Goal: Task Accomplishment & Management: Complete application form

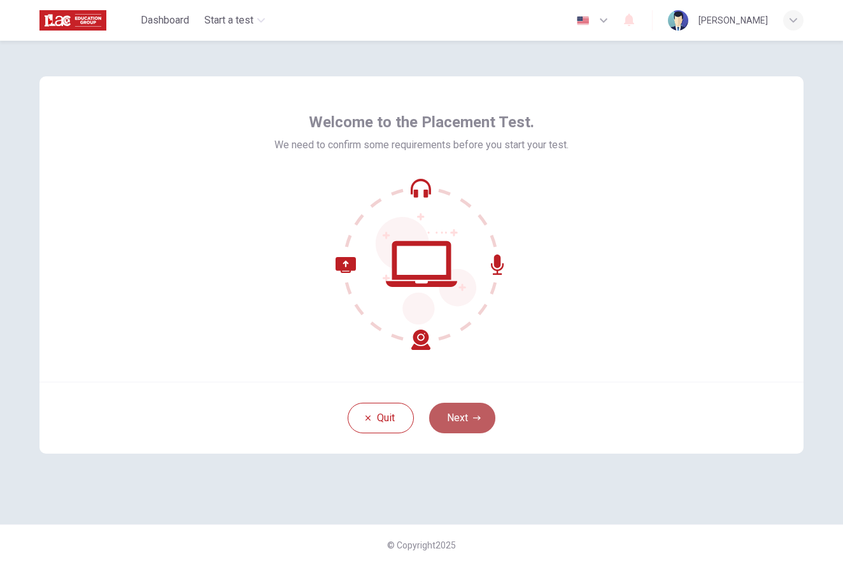
click at [467, 416] on button "Next" at bounding box center [462, 418] width 66 height 31
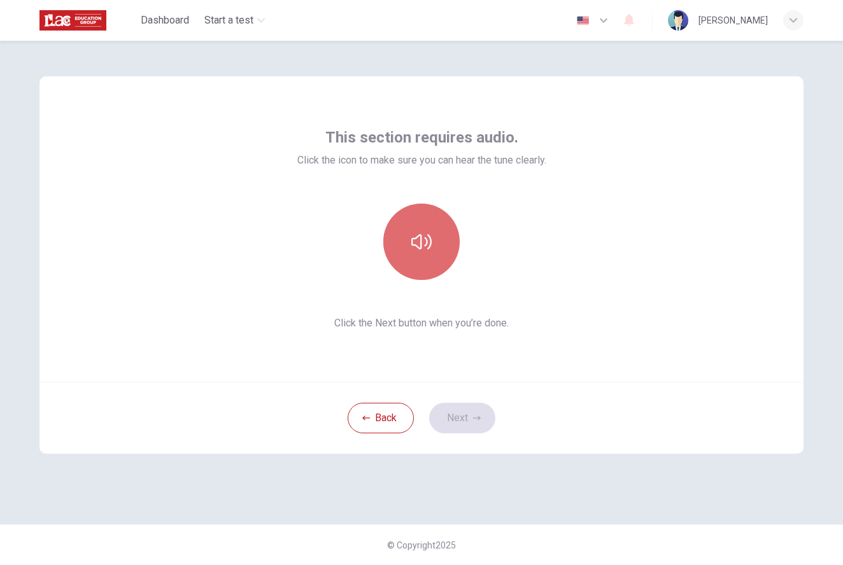
click at [429, 244] on icon "button" at bounding box center [421, 242] width 20 height 20
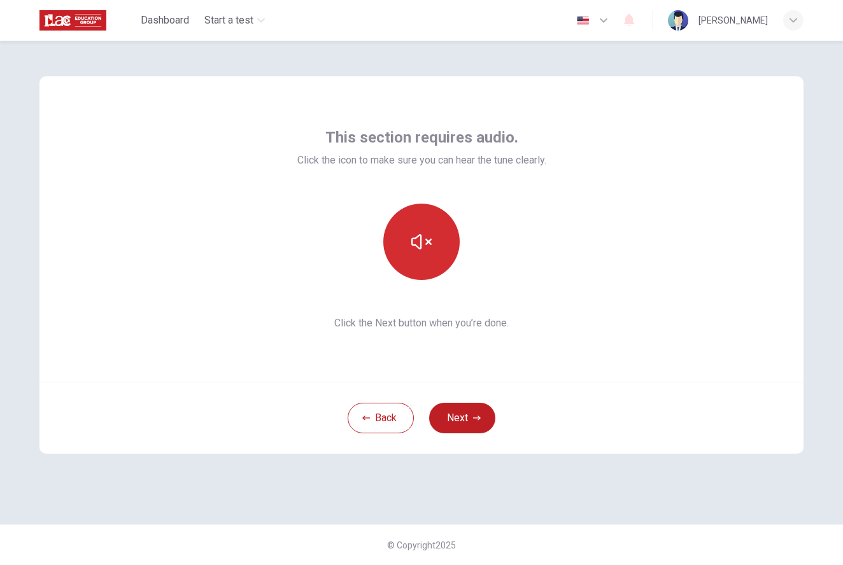
click at [426, 236] on icon "button" at bounding box center [421, 242] width 20 height 20
click at [423, 236] on icon "button" at bounding box center [421, 242] width 20 height 20
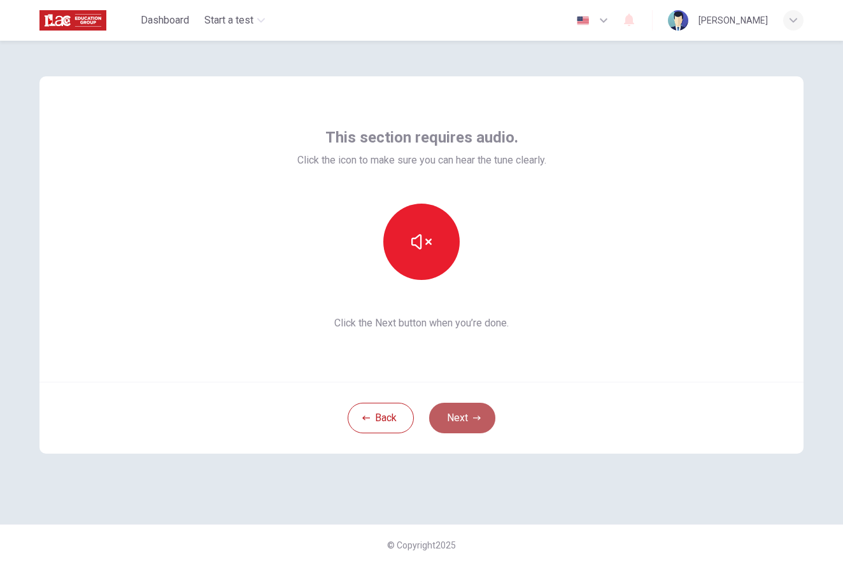
click at [465, 425] on button "Next" at bounding box center [462, 418] width 66 height 31
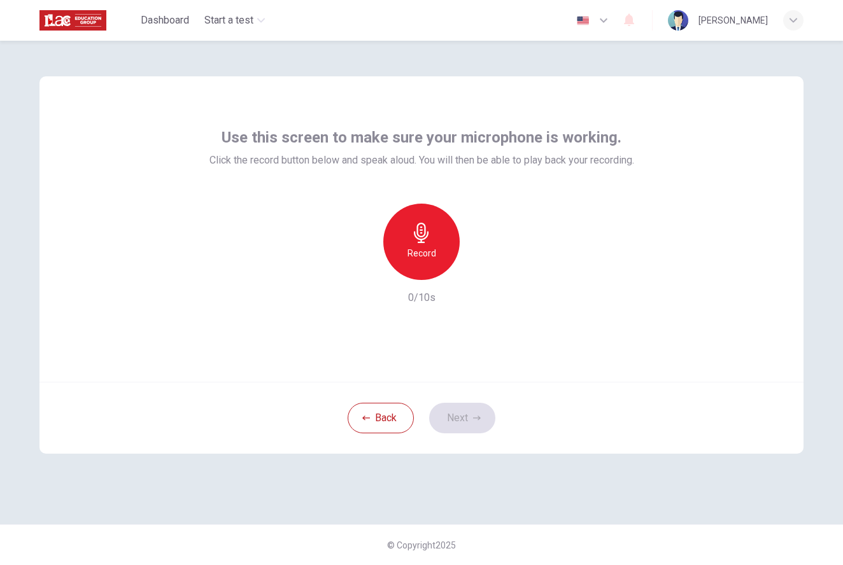
click at [427, 243] on div "Record" at bounding box center [421, 242] width 76 height 76
click at [461, 412] on button "Next" at bounding box center [462, 418] width 66 height 31
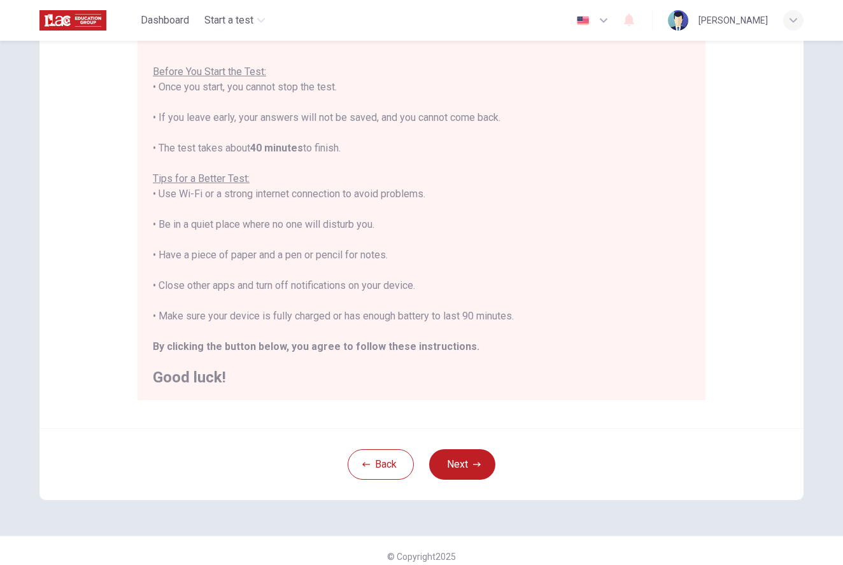
scroll to position [143, 0]
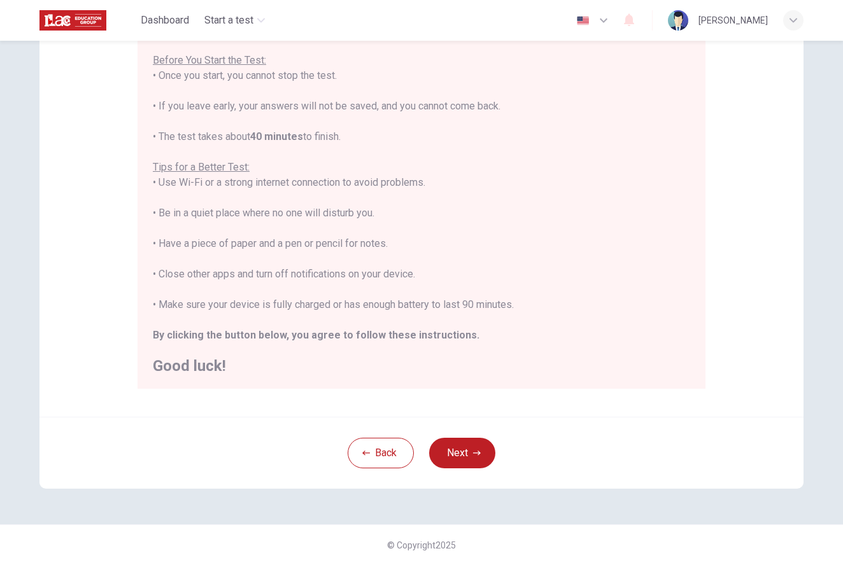
drag, startPoint x: 877, startPoint y: 224, endPoint x: 958, endPoint y: 200, distance: 84.4
click at [462, 451] on button "Next" at bounding box center [462, 453] width 66 height 31
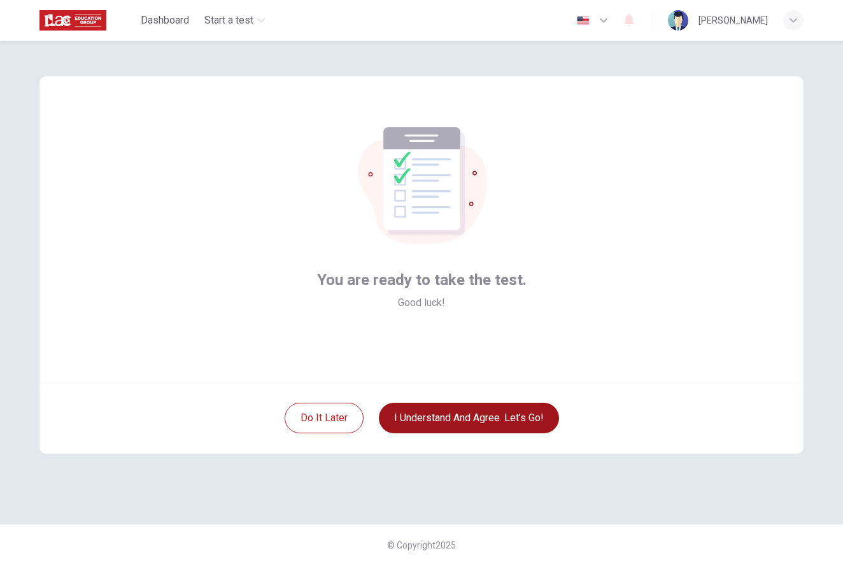
scroll to position [0, 0]
click at [463, 411] on button "I understand and agree. Let’s go!" at bounding box center [469, 418] width 180 height 31
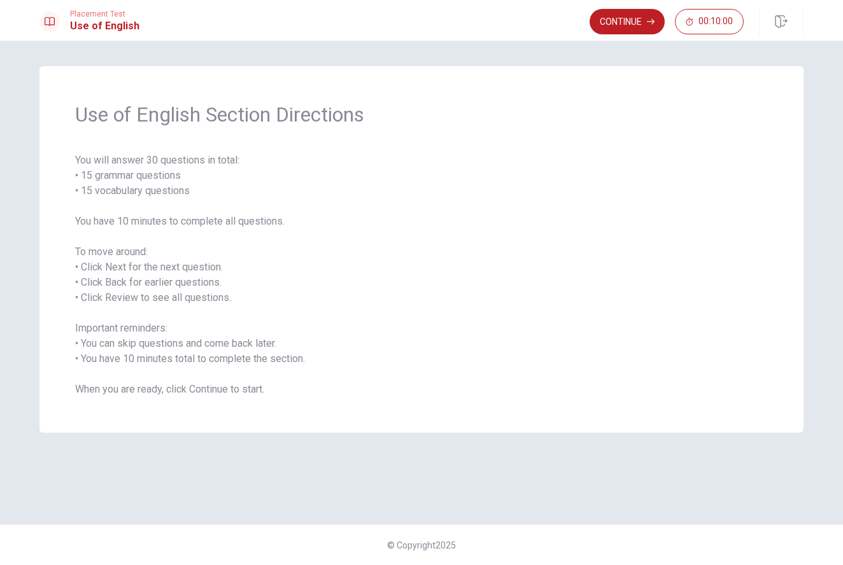
drag, startPoint x: 648, startPoint y: 249, endPoint x: 643, endPoint y: 307, distance: 58.8
click at [647, 291] on span "You will answer 30 questions in total: • 15 grammar questions • 15 vocabulary q…" at bounding box center [421, 275] width 692 height 244
click at [626, 18] on button "Continue" at bounding box center [626, 21] width 75 height 25
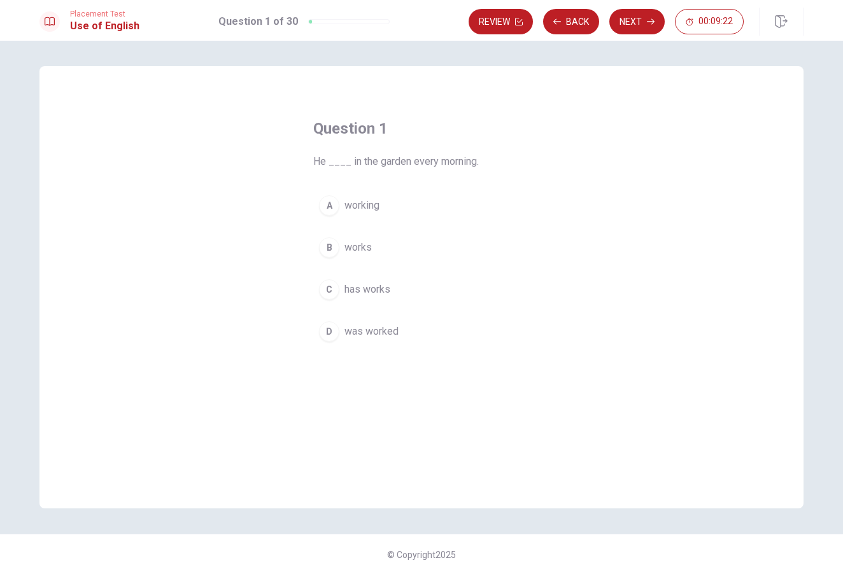
click at [330, 249] on div "B" at bounding box center [329, 247] width 20 height 20
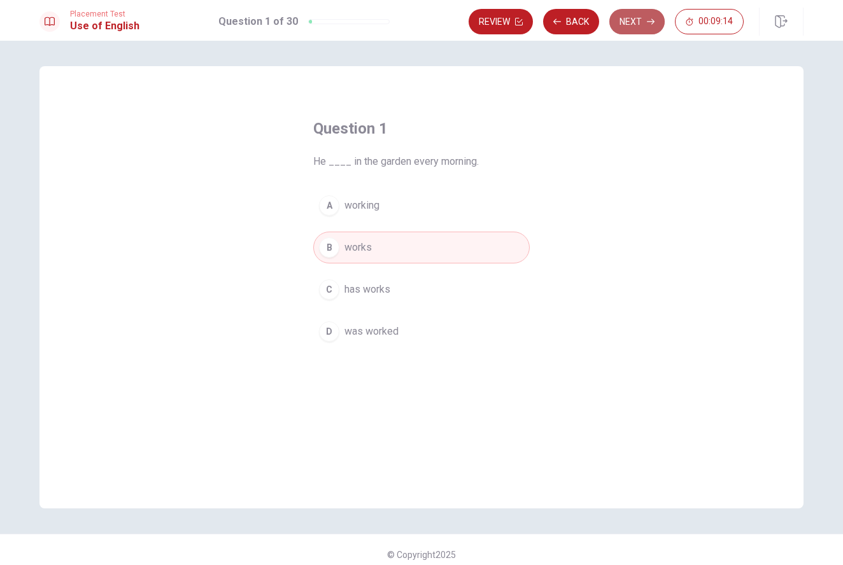
click at [642, 19] on button "Next" at bounding box center [636, 21] width 55 height 25
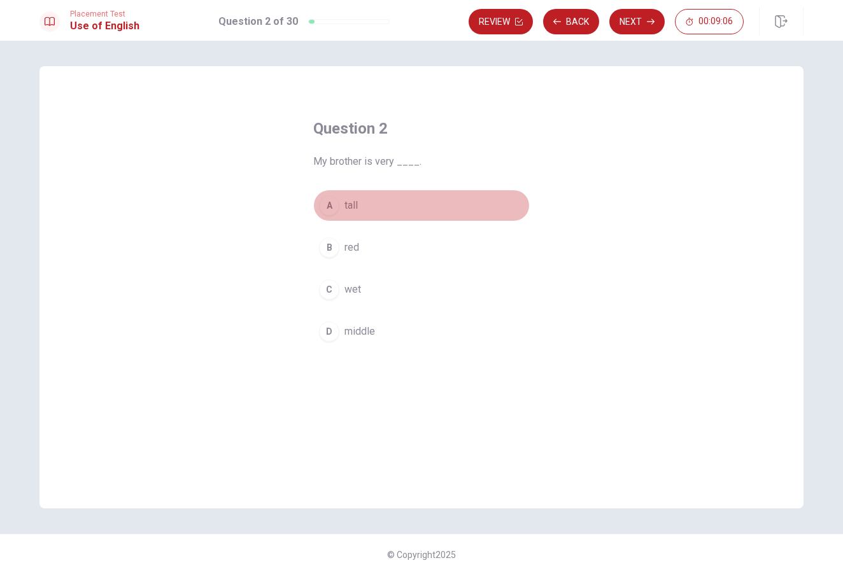
click at [344, 203] on span "tall" at bounding box center [350, 205] width 13 height 15
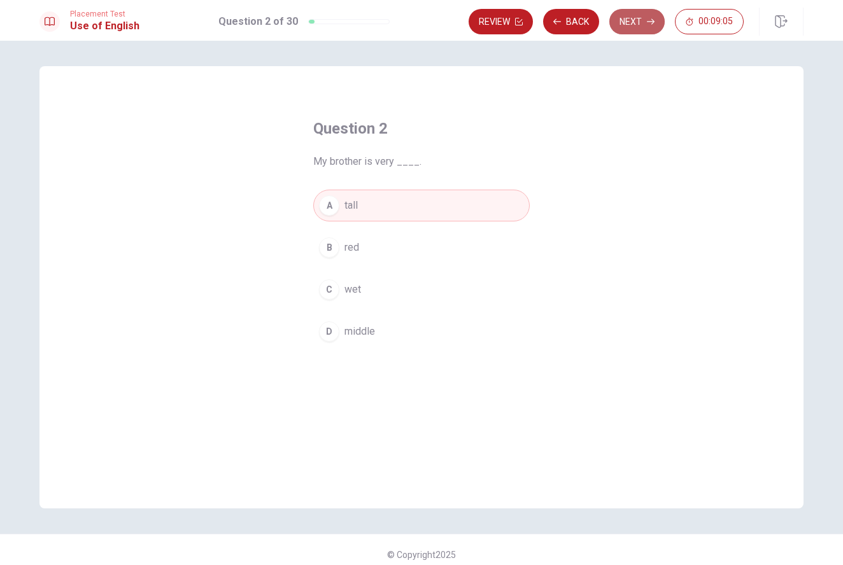
click at [628, 28] on button "Next" at bounding box center [636, 21] width 55 height 25
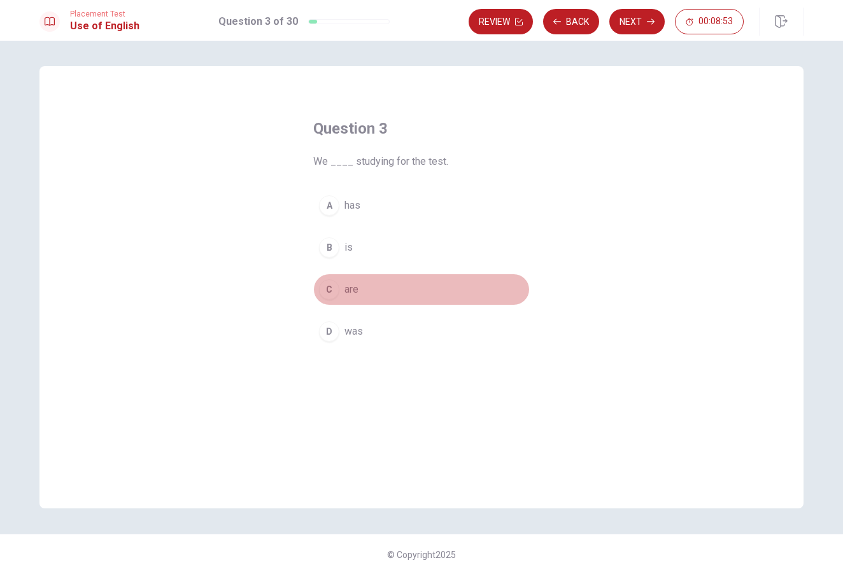
click at [330, 288] on div "C" at bounding box center [329, 289] width 20 height 20
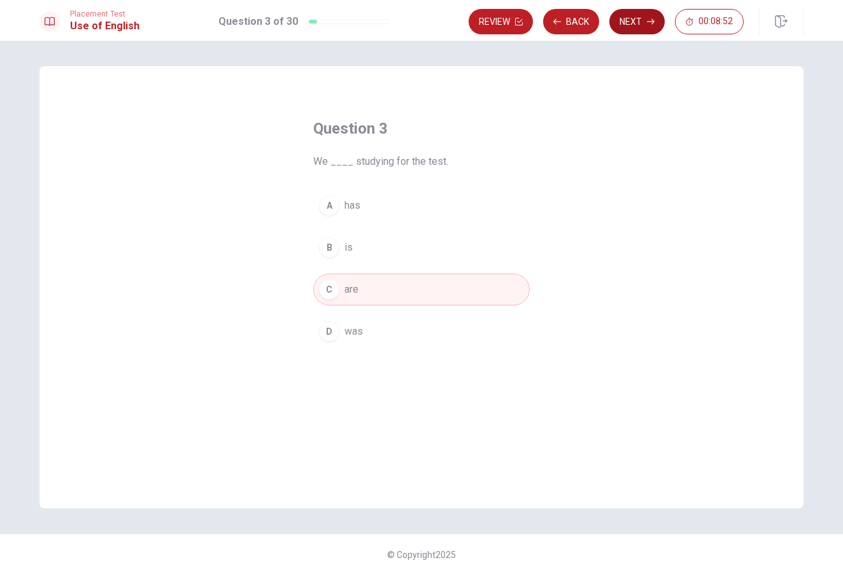
click at [626, 27] on button "Next" at bounding box center [636, 21] width 55 height 25
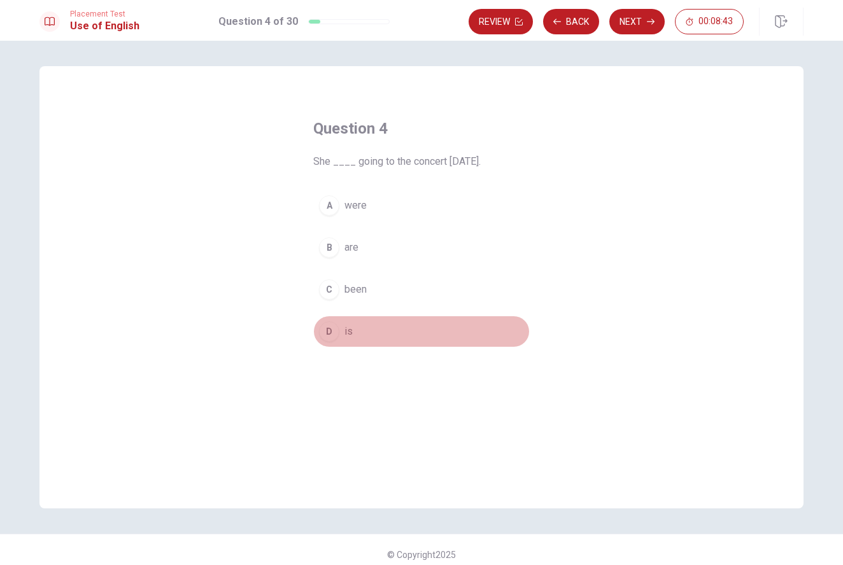
click at [329, 333] on div "D" at bounding box center [329, 331] width 20 height 20
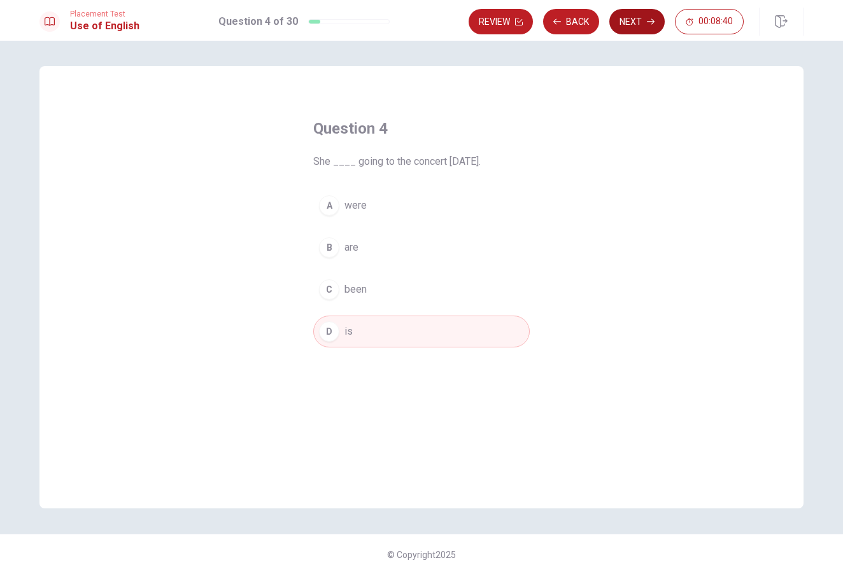
click at [640, 20] on button "Next" at bounding box center [636, 21] width 55 height 25
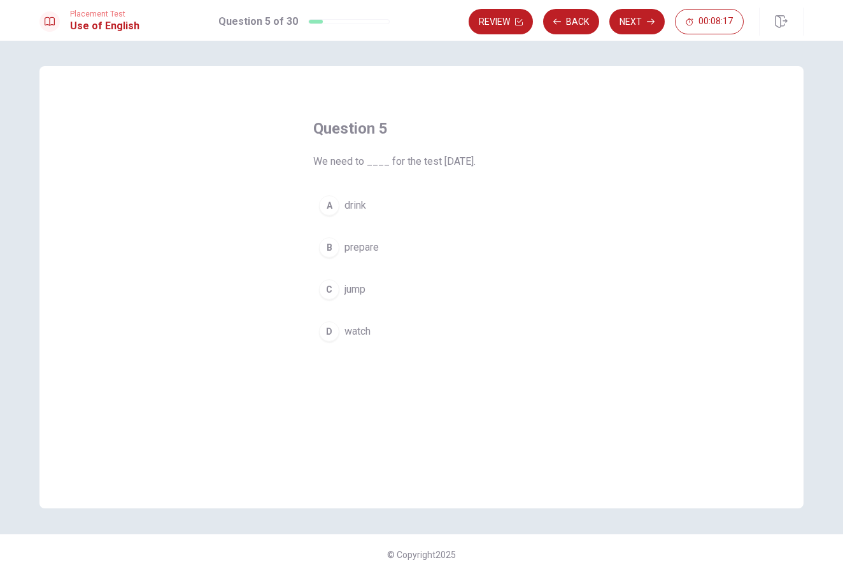
click at [344, 290] on span "jump" at bounding box center [354, 289] width 21 height 15
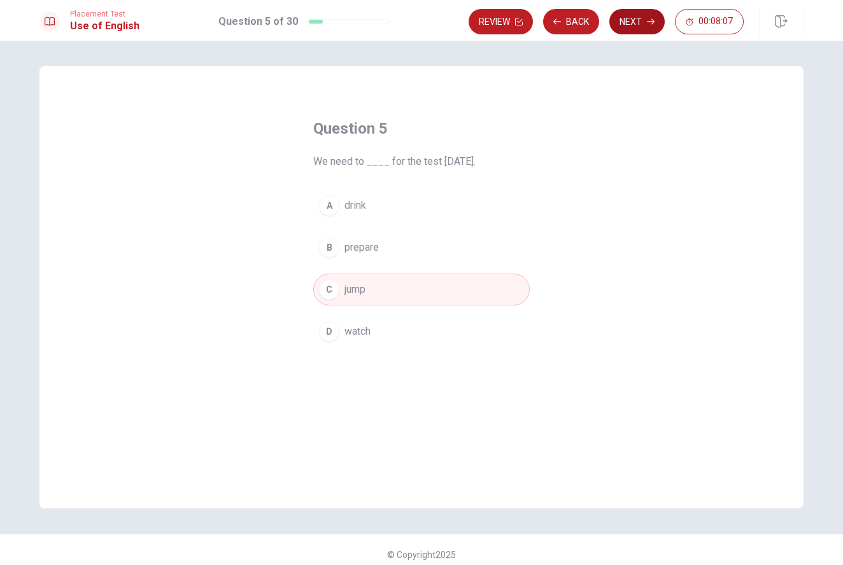
click at [633, 19] on button "Next" at bounding box center [636, 21] width 55 height 25
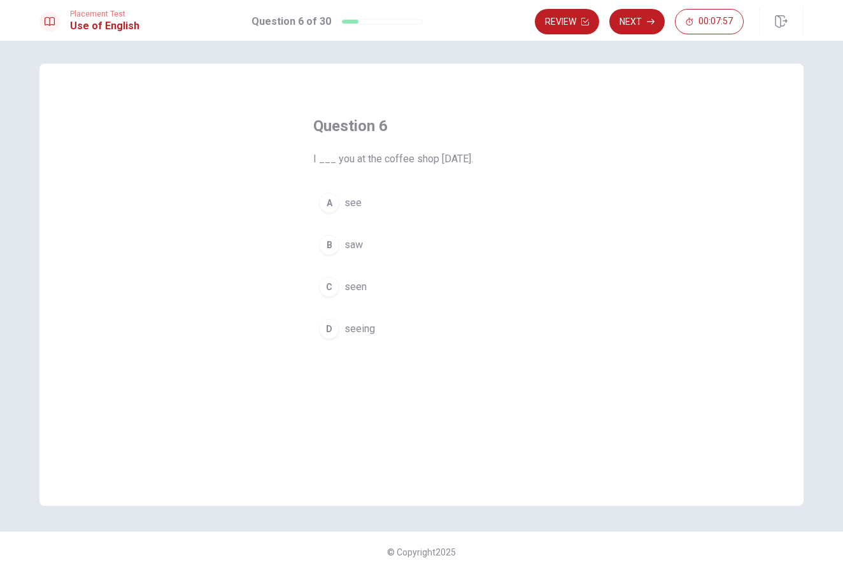
scroll to position [5, 0]
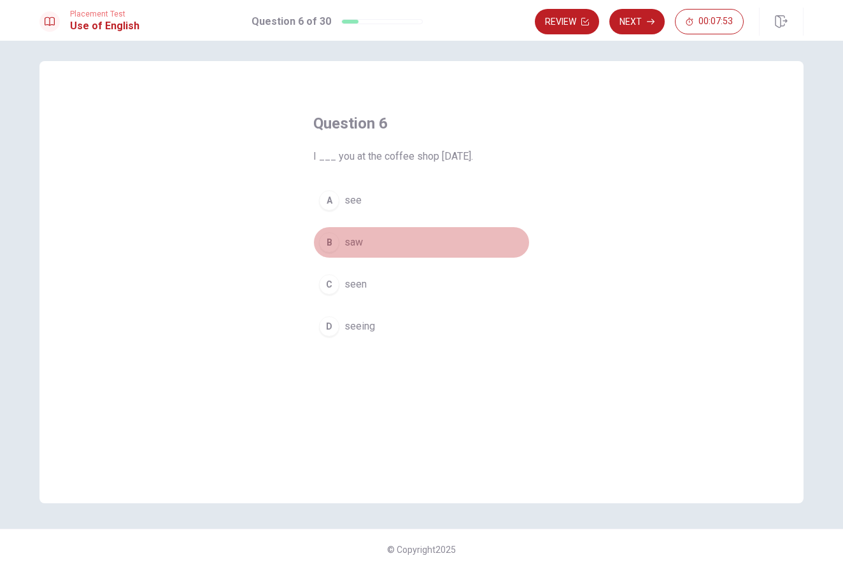
click at [355, 245] on span "saw" at bounding box center [353, 242] width 18 height 15
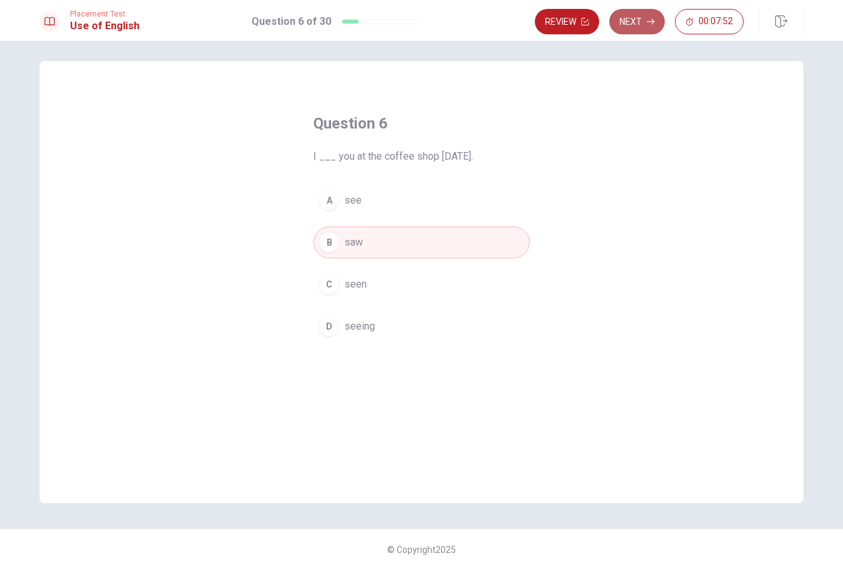
click at [634, 24] on button "Next" at bounding box center [636, 21] width 55 height 25
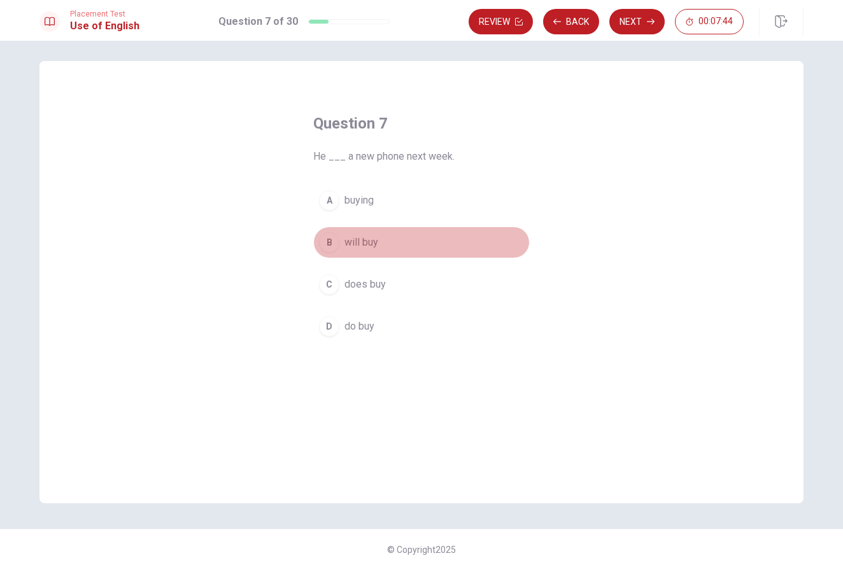
click at [367, 244] on span "will buy" at bounding box center [361, 242] width 34 height 15
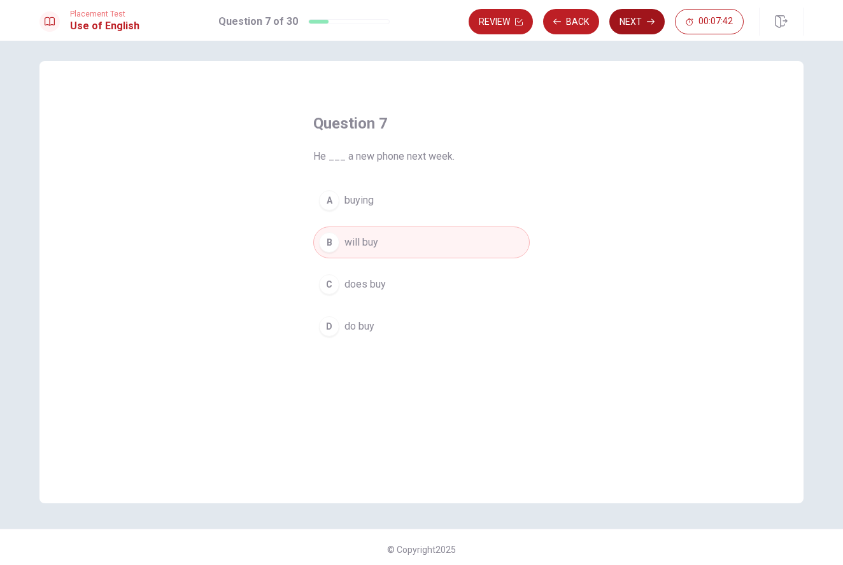
click at [632, 23] on button "Next" at bounding box center [636, 21] width 55 height 25
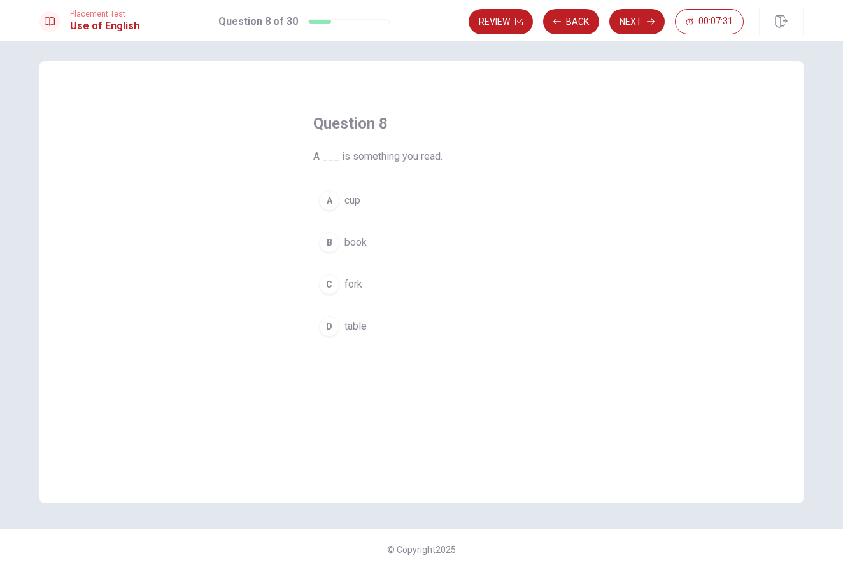
click at [351, 235] on span "book" at bounding box center [355, 242] width 22 height 15
click at [635, 27] on button "Next" at bounding box center [636, 21] width 55 height 25
click at [346, 235] on span "tree" at bounding box center [353, 242] width 18 height 15
click at [628, 23] on button "Next" at bounding box center [636, 21] width 55 height 25
click at [355, 246] on span "Does" at bounding box center [356, 242] width 24 height 15
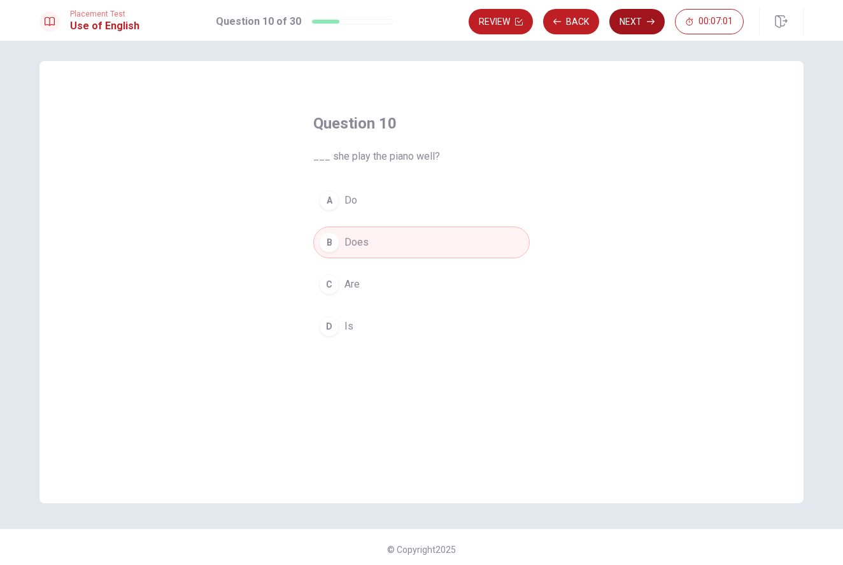
click at [636, 24] on button "Next" at bounding box center [636, 21] width 55 height 25
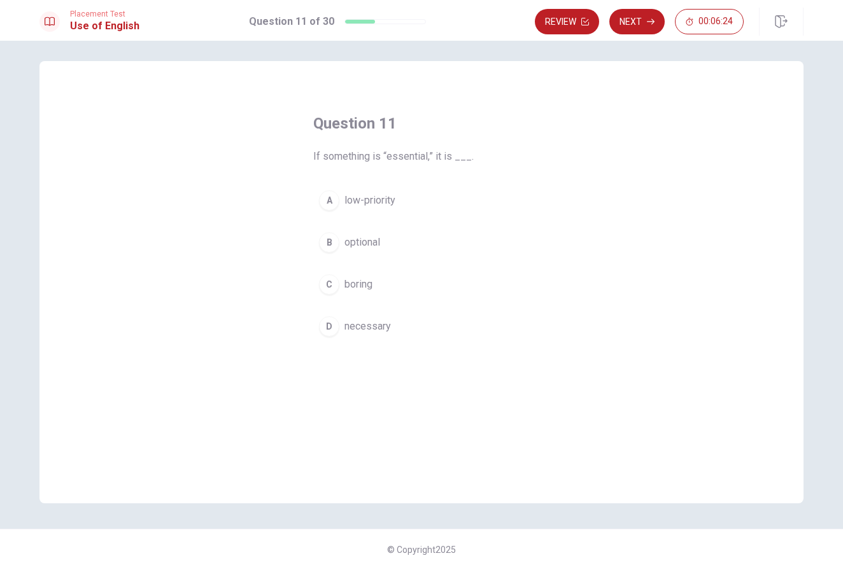
click at [363, 325] on span "necessary" at bounding box center [367, 326] width 46 height 15
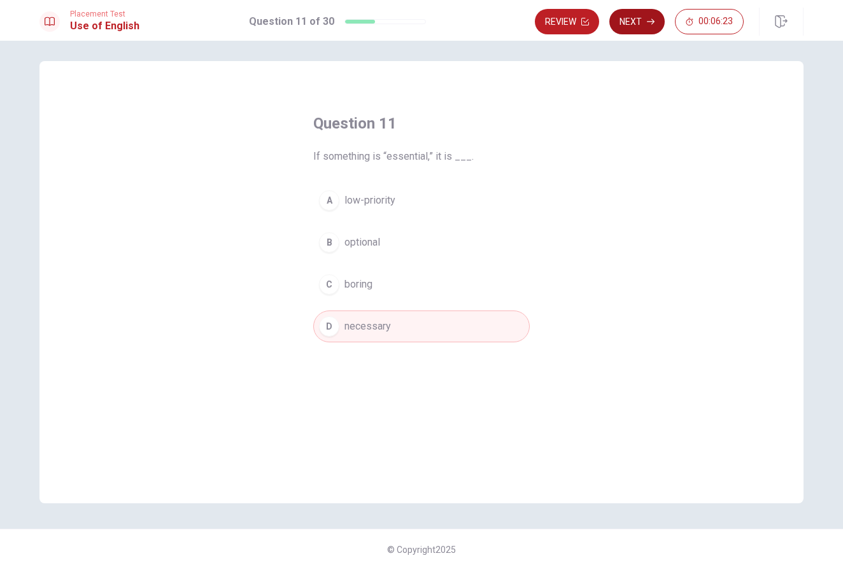
click at [638, 22] on button "Next" at bounding box center [636, 21] width 55 height 25
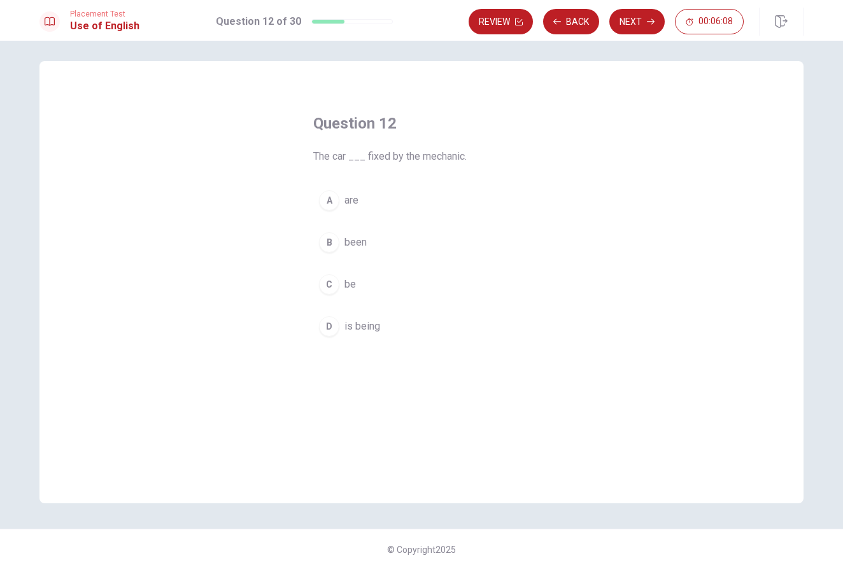
click at [365, 326] on span "is being" at bounding box center [362, 326] width 36 height 15
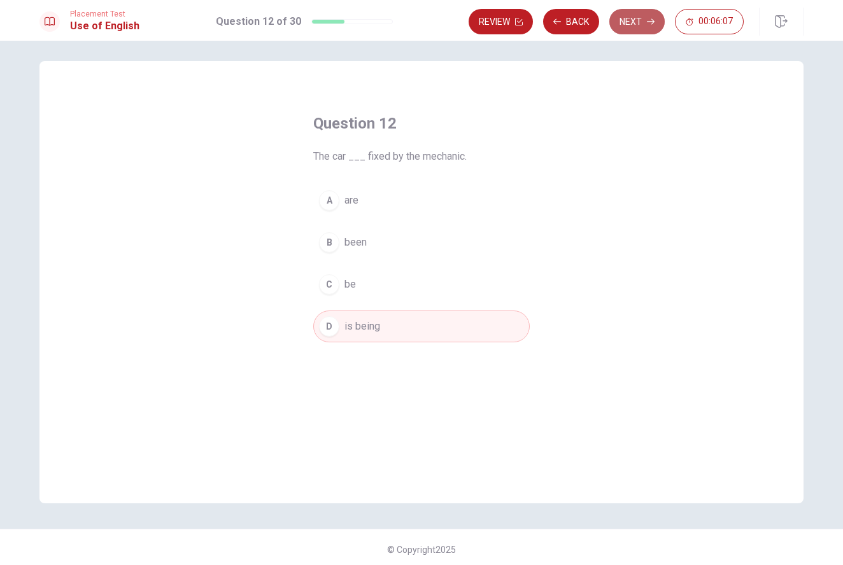
click at [627, 24] on button "Next" at bounding box center [636, 21] width 55 height 25
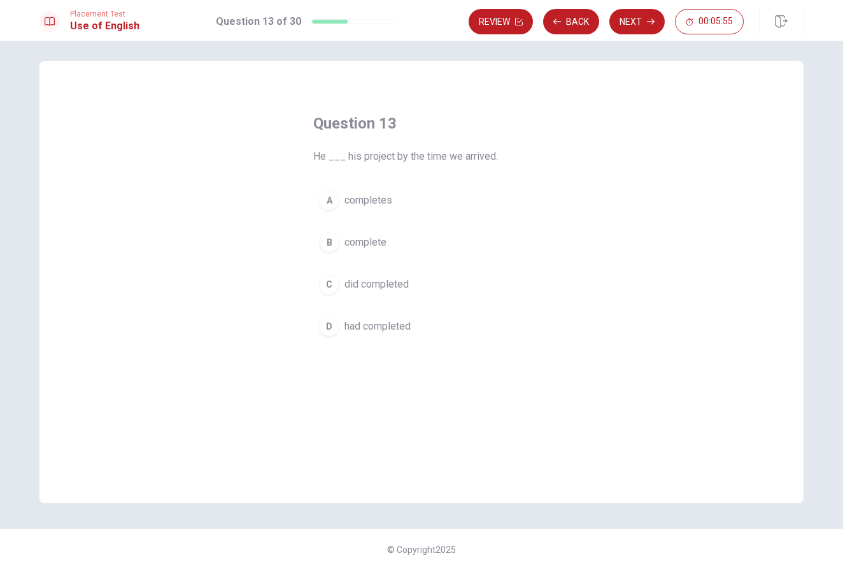
click at [386, 326] on span "had completed" at bounding box center [377, 326] width 66 height 15
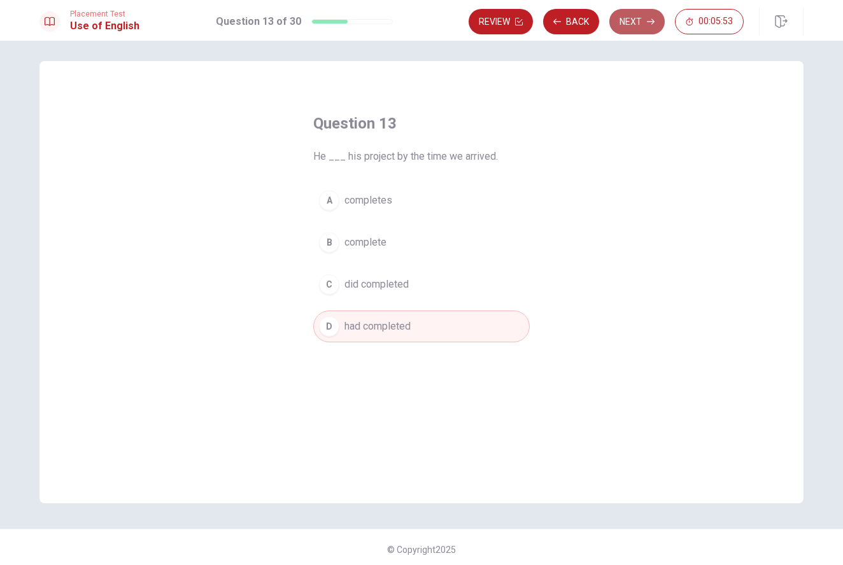
click at [625, 22] on button "Next" at bounding box center [636, 21] width 55 height 25
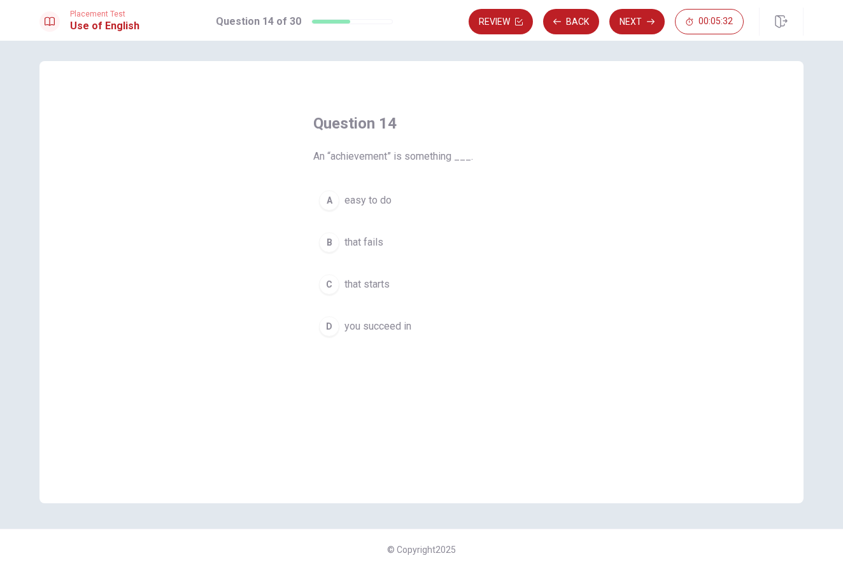
click at [386, 203] on span "easy to do" at bounding box center [367, 200] width 47 height 15
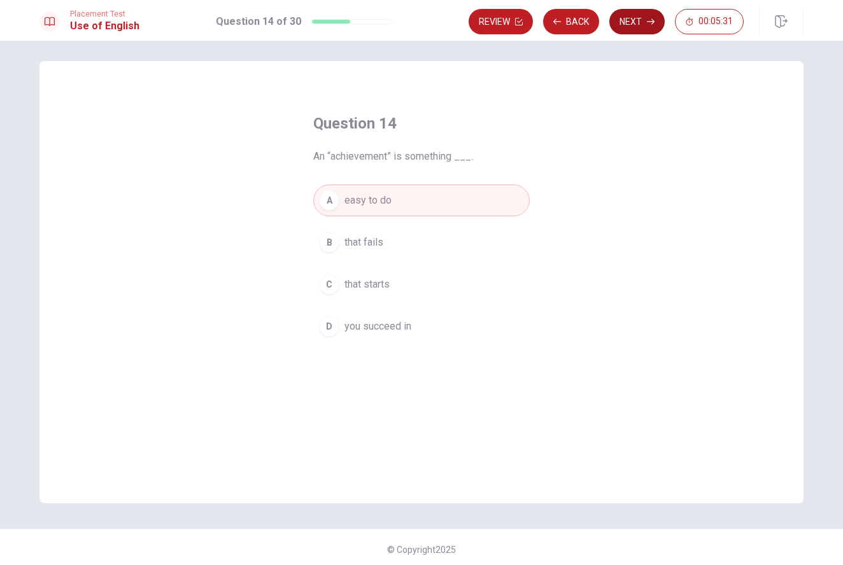
click at [624, 18] on button "Next" at bounding box center [636, 21] width 55 height 25
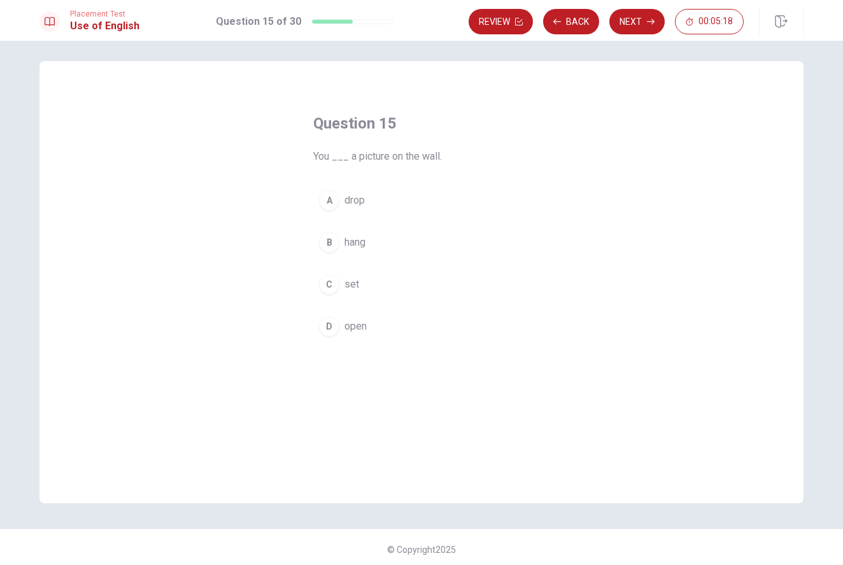
click at [358, 201] on span "drop" at bounding box center [354, 200] width 20 height 15
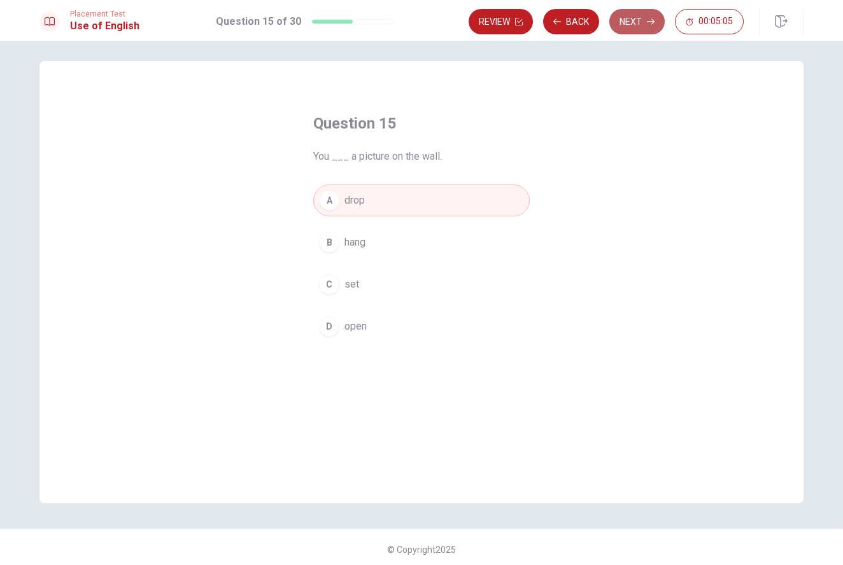
click at [638, 20] on button "Next" at bounding box center [636, 21] width 55 height 25
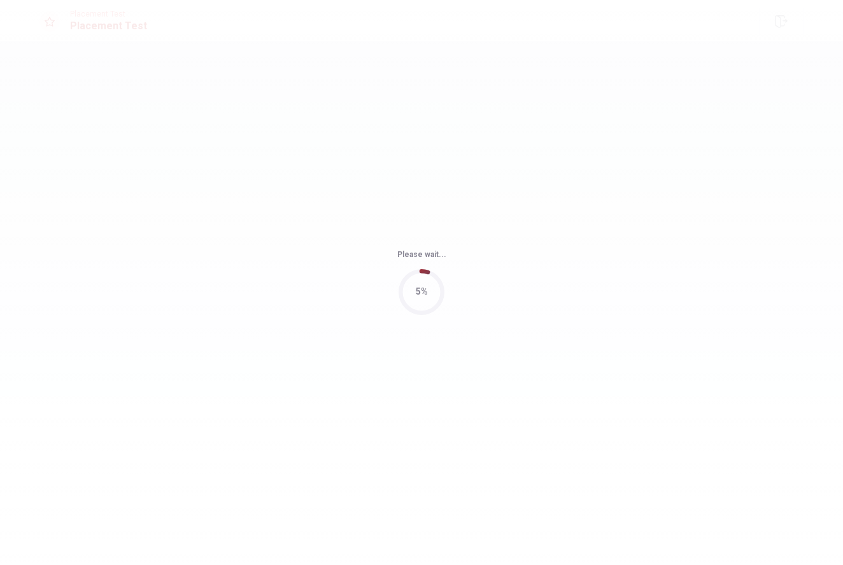
scroll to position [0, 0]
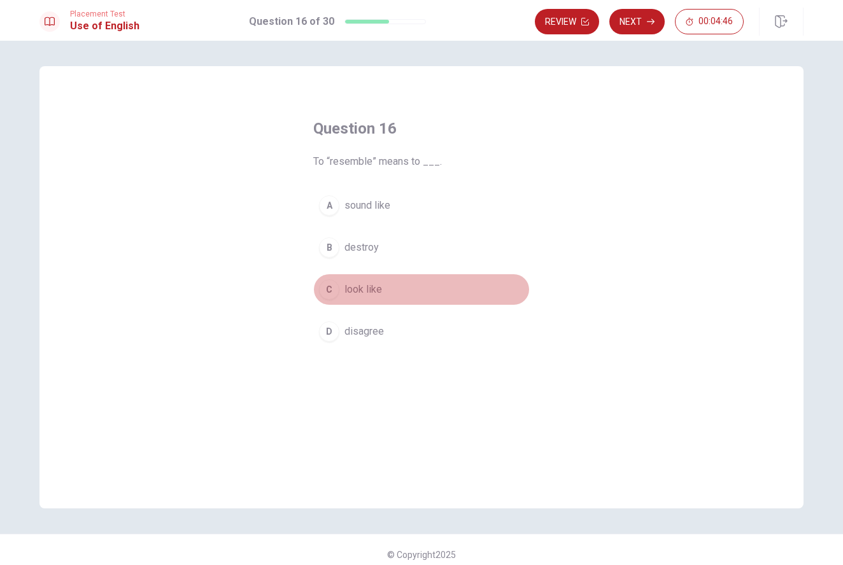
click at [335, 292] on div "C" at bounding box center [329, 289] width 20 height 20
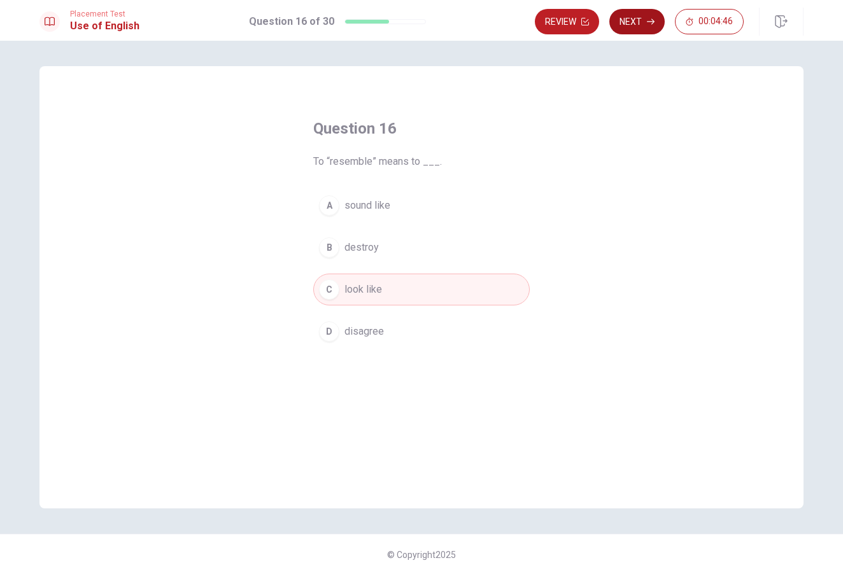
click at [626, 17] on button "Next" at bounding box center [636, 21] width 55 height 25
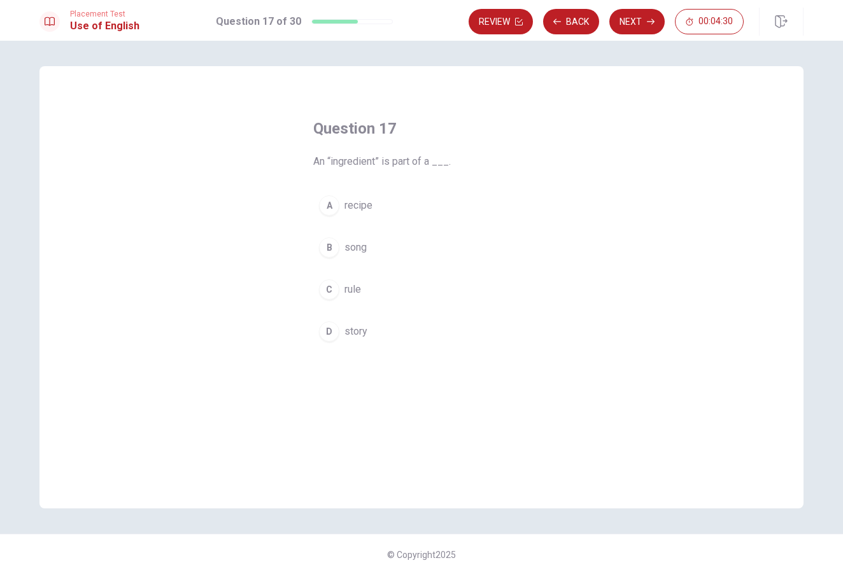
click at [355, 332] on span "story" at bounding box center [355, 331] width 23 height 15
click at [635, 14] on button "Next" at bounding box center [636, 21] width 55 height 25
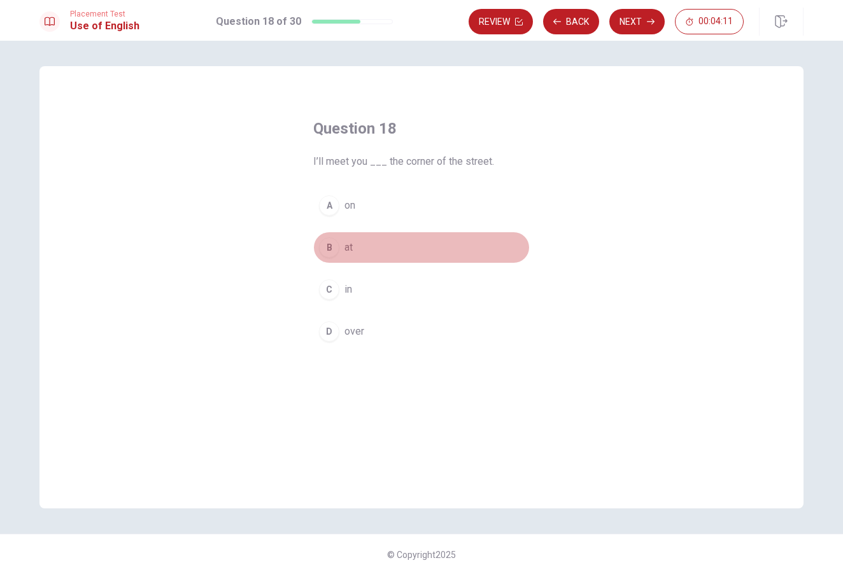
click at [333, 243] on div "B" at bounding box center [329, 247] width 20 height 20
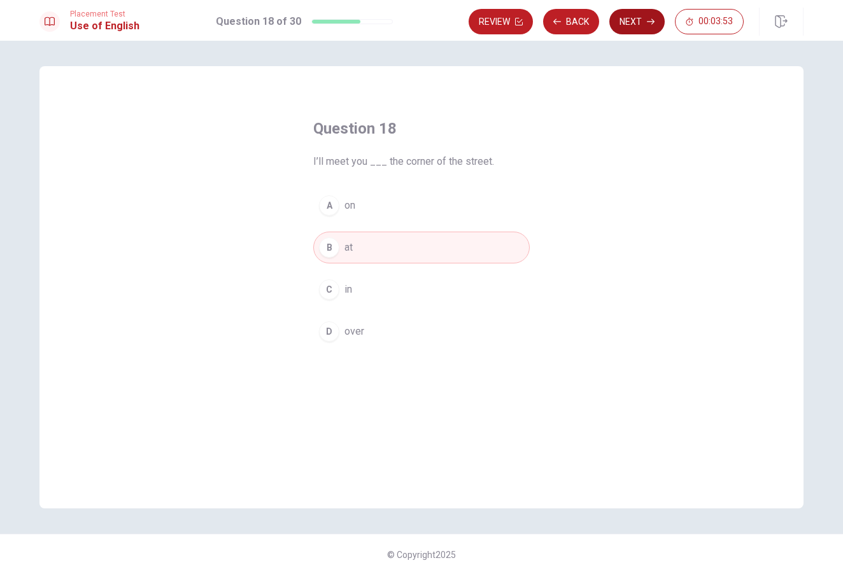
click at [643, 28] on button "Next" at bounding box center [636, 21] width 55 height 25
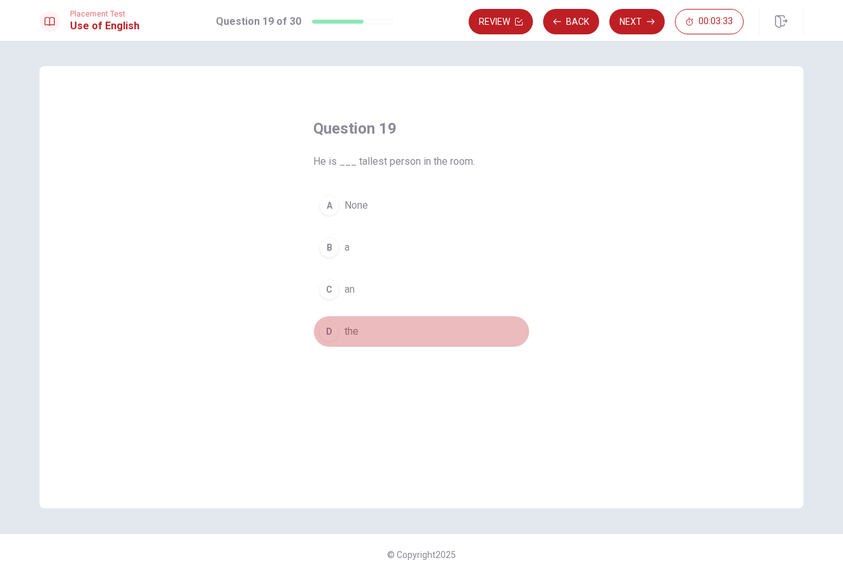
click at [344, 330] on span "the" at bounding box center [351, 331] width 14 height 15
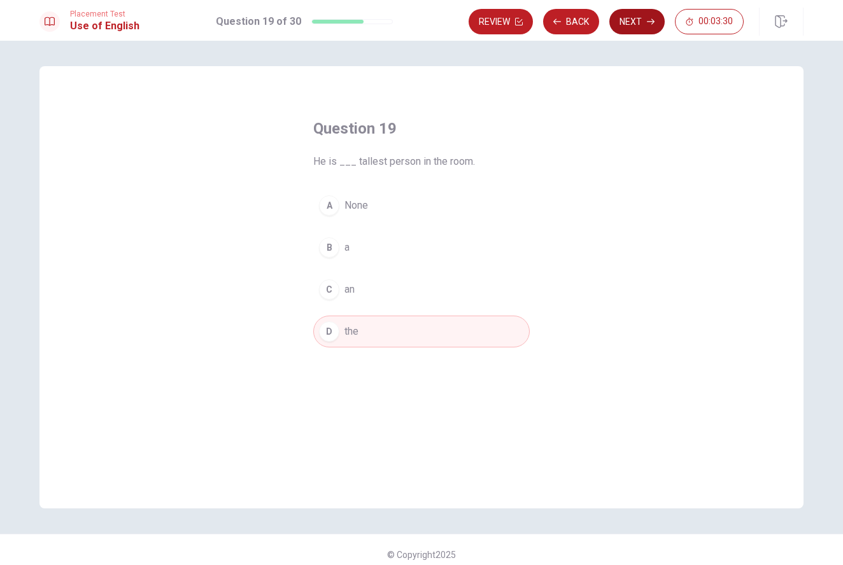
click at [627, 22] on button "Next" at bounding box center [636, 21] width 55 height 25
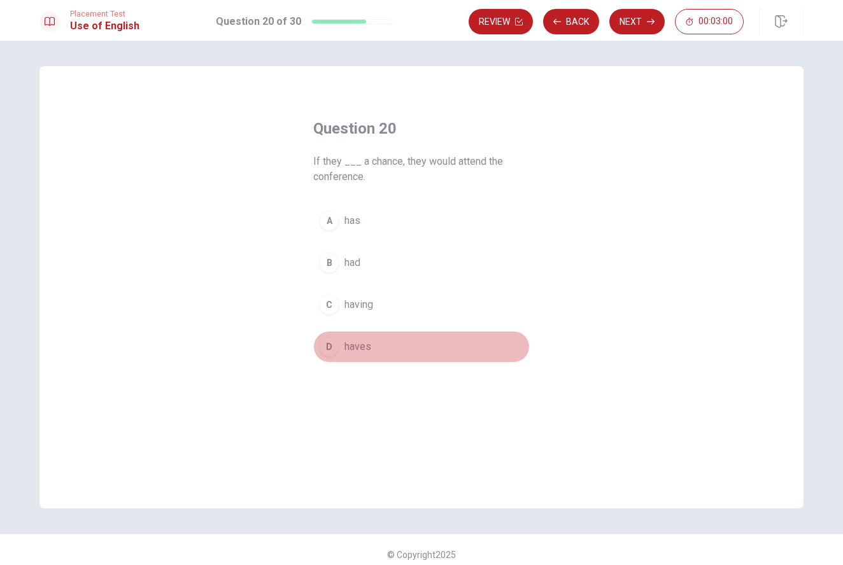
click at [362, 348] on span "haves" at bounding box center [357, 346] width 27 height 15
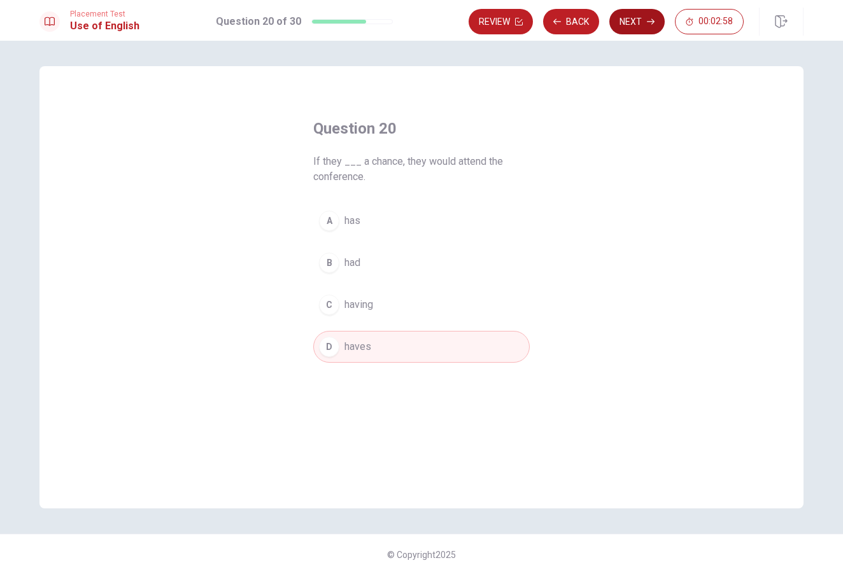
click at [638, 20] on button "Next" at bounding box center [636, 21] width 55 height 25
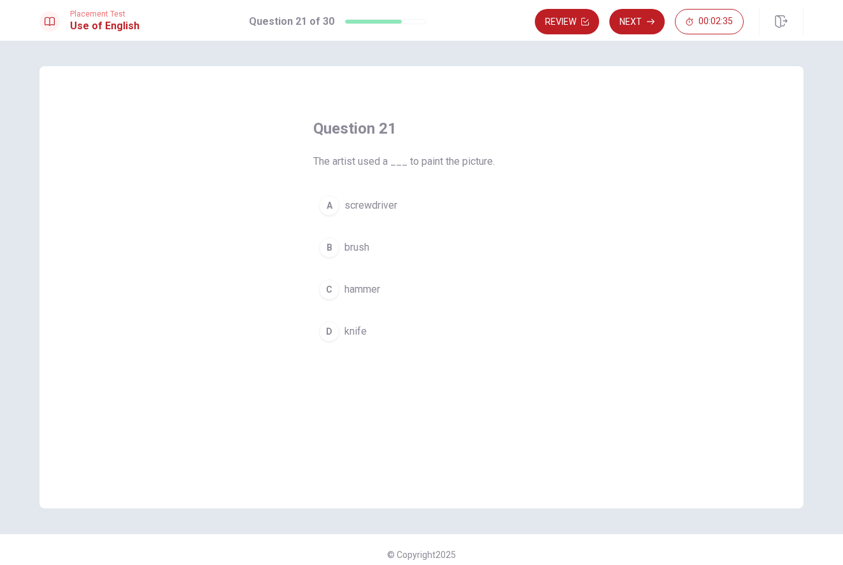
click at [355, 250] on span "brush" at bounding box center [356, 247] width 25 height 15
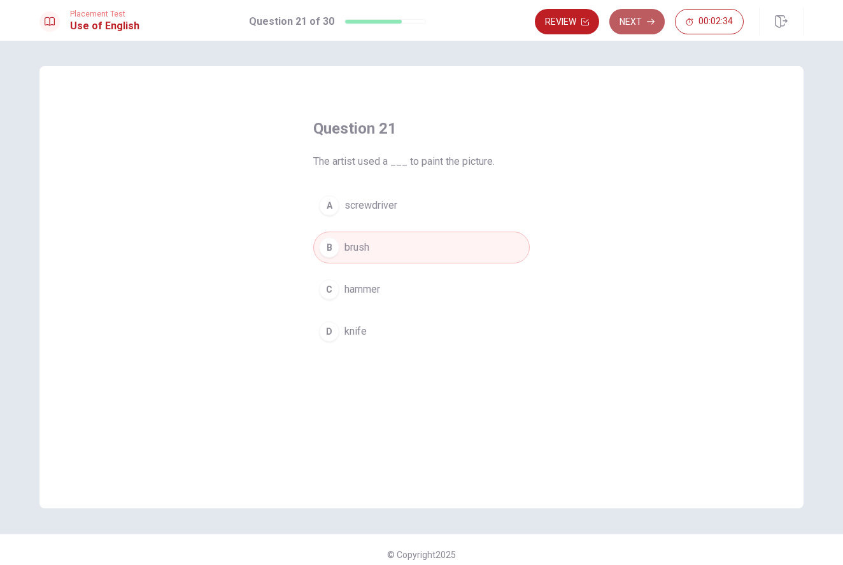
click at [636, 15] on button "Next" at bounding box center [636, 21] width 55 height 25
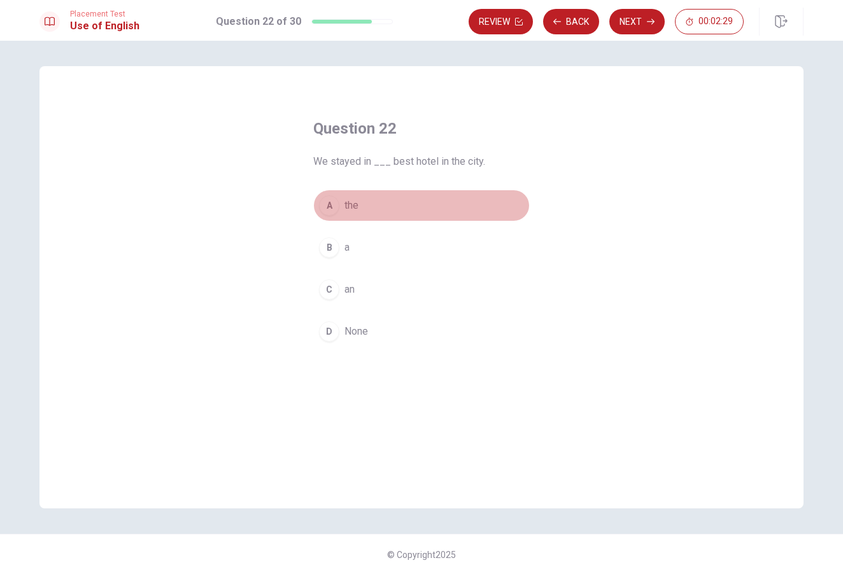
click at [346, 210] on span "the" at bounding box center [351, 205] width 14 height 15
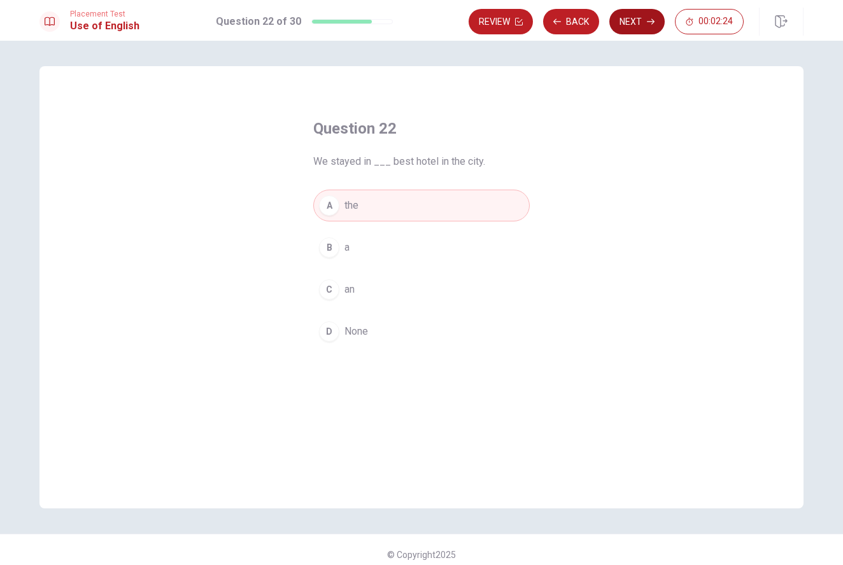
click at [641, 20] on button "Next" at bounding box center [636, 21] width 55 height 25
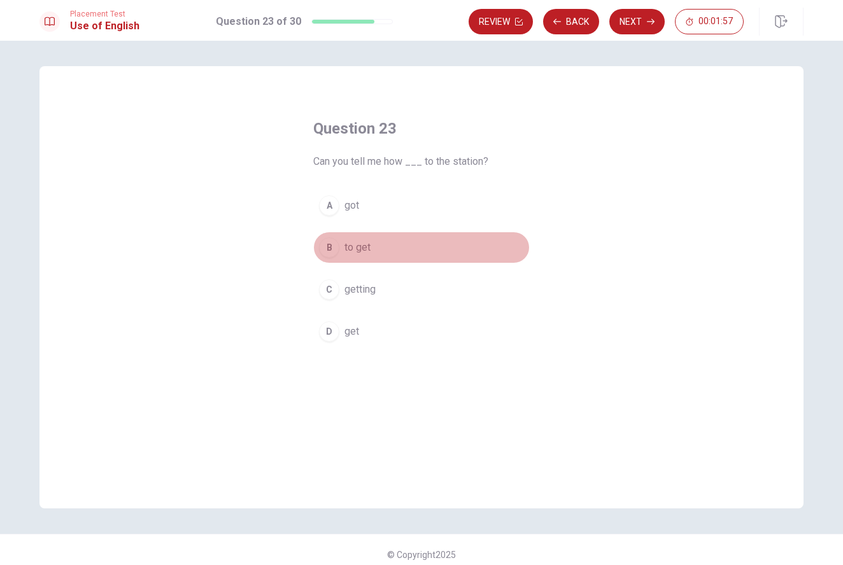
click at [355, 256] on button "B to get" at bounding box center [421, 248] width 216 height 32
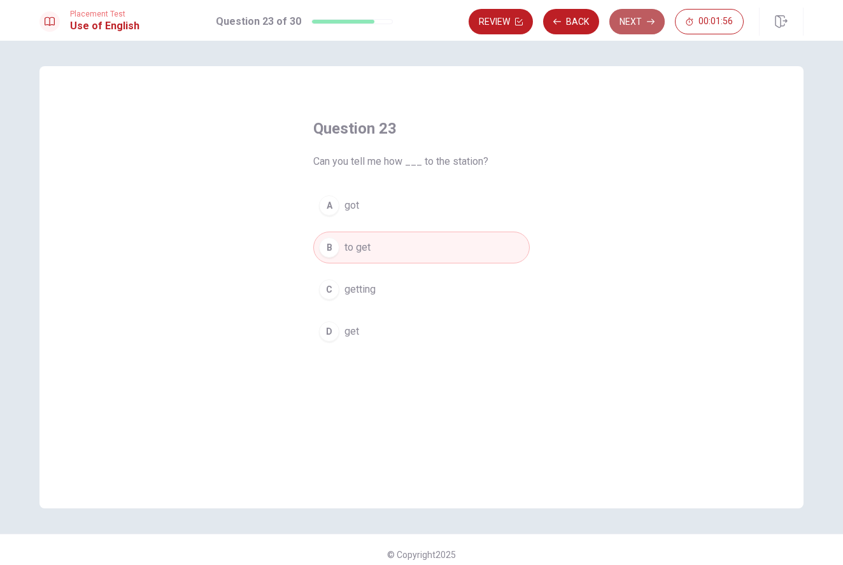
click at [640, 18] on button "Next" at bounding box center [636, 21] width 55 height 25
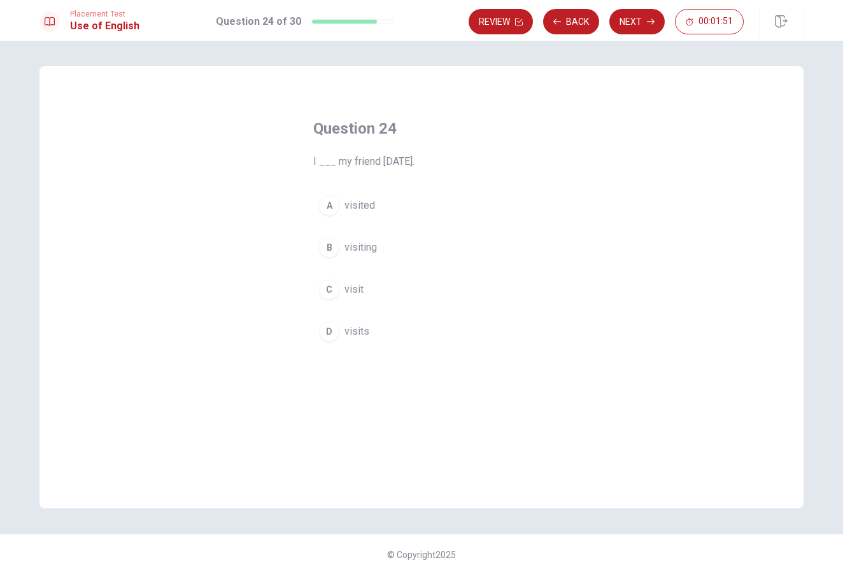
click at [367, 209] on span "visited" at bounding box center [359, 205] width 31 height 15
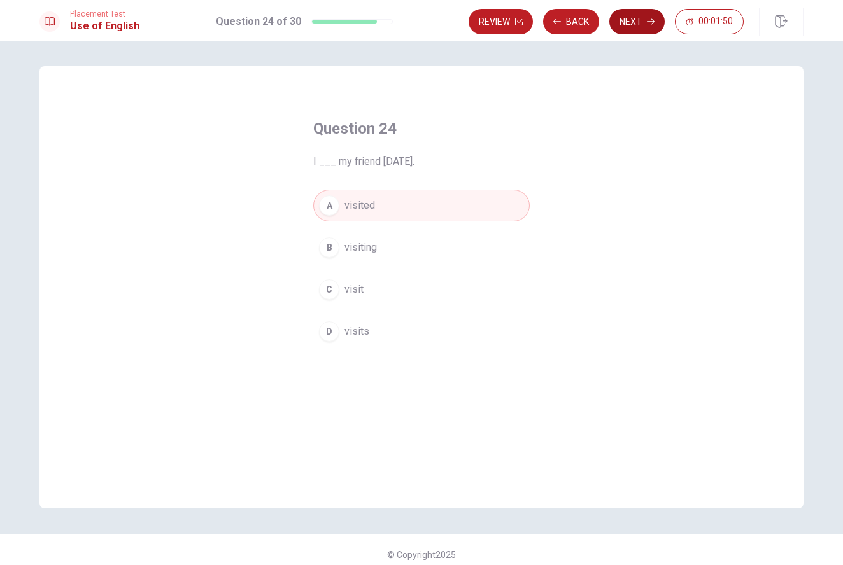
click at [639, 22] on button "Next" at bounding box center [636, 21] width 55 height 25
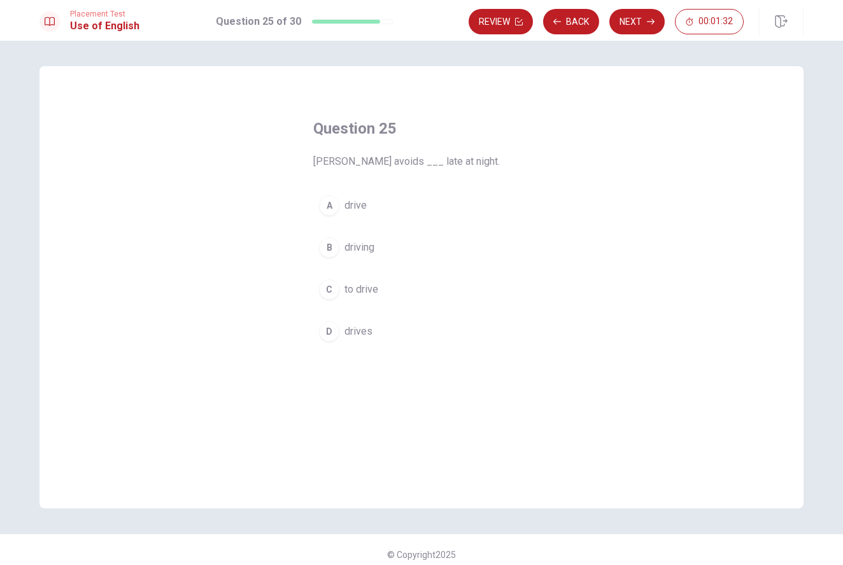
click at [367, 293] on span "to drive" at bounding box center [361, 289] width 34 height 15
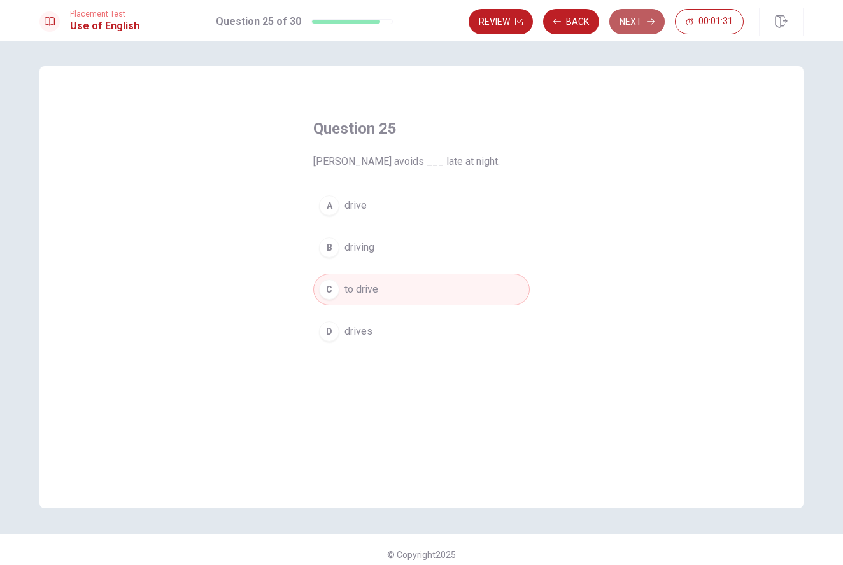
click at [624, 27] on button "Next" at bounding box center [636, 21] width 55 height 25
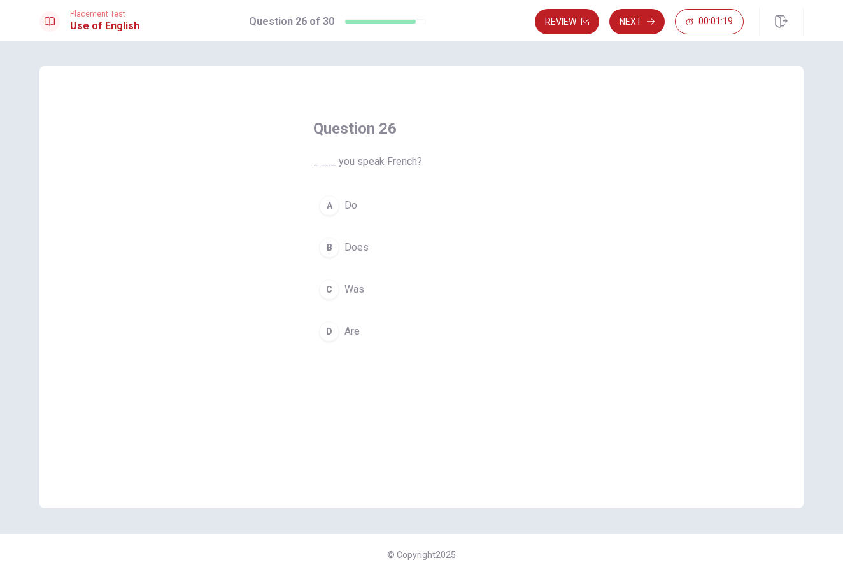
scroll to position [3, 0]
click at [339, 338] on button "D Are" at bounding box center [421, 329] width 216 height 32
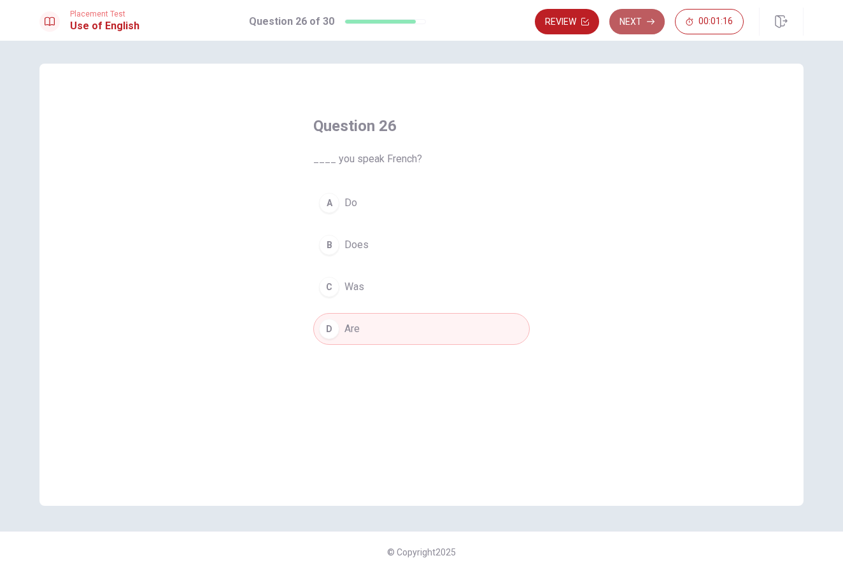
click at [631, 24] on button "Next" at bounding box center [636, 21] width 55 height 25
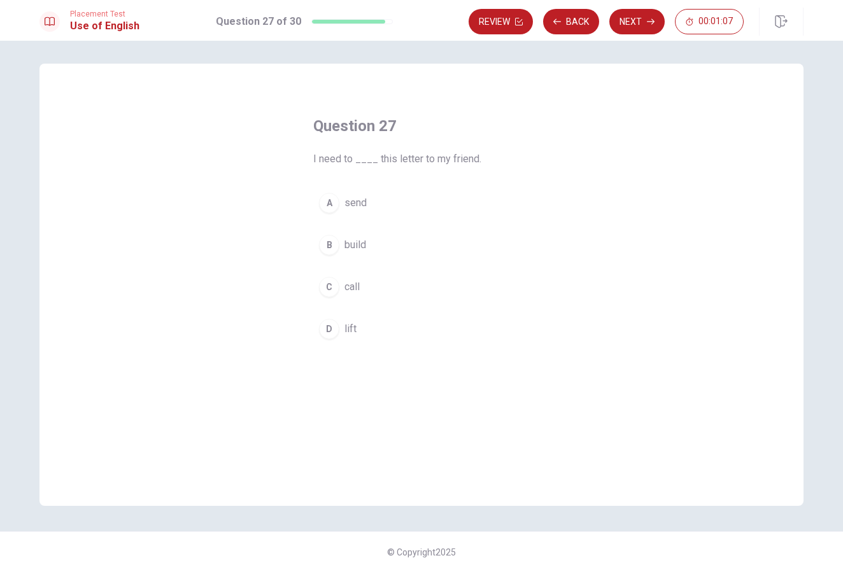
click at [346, 207] on span "send" at bounding box center [355, 202] width 22 height 15
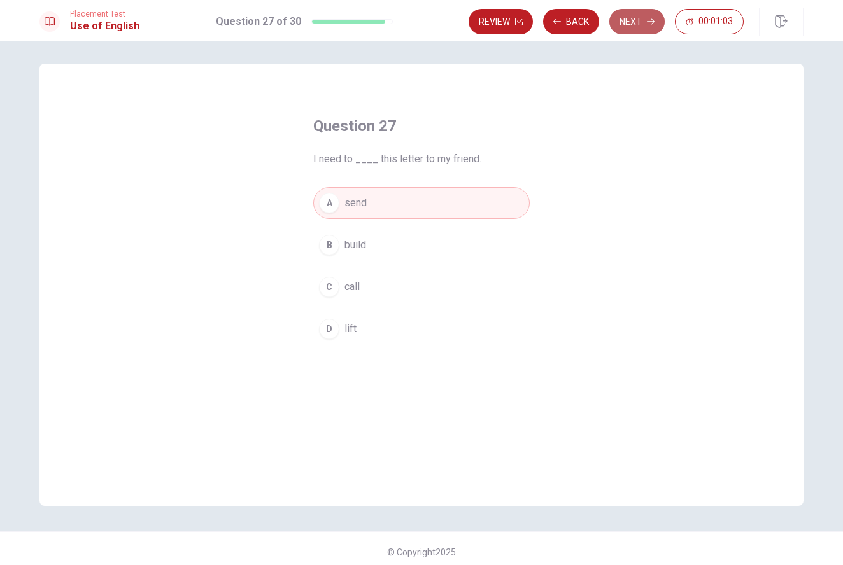
click at [639, 25] on button "Next" at bounding box center [636, 21] width 55 height 25
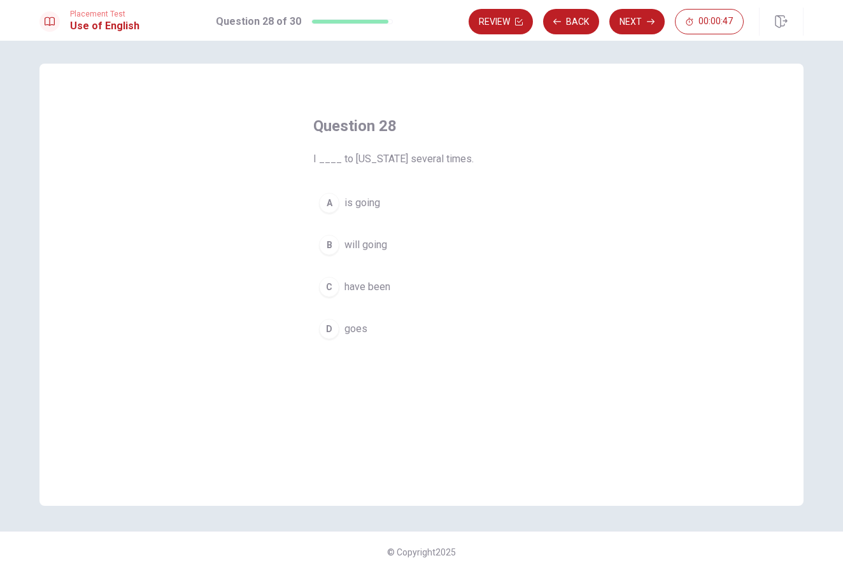
click at [367, 286] on span "have been" at bounding box center [367, 286] width 46 height 15
click at [628, 19] on button "Next" at bounding box center [636, 21] width 55 height 25
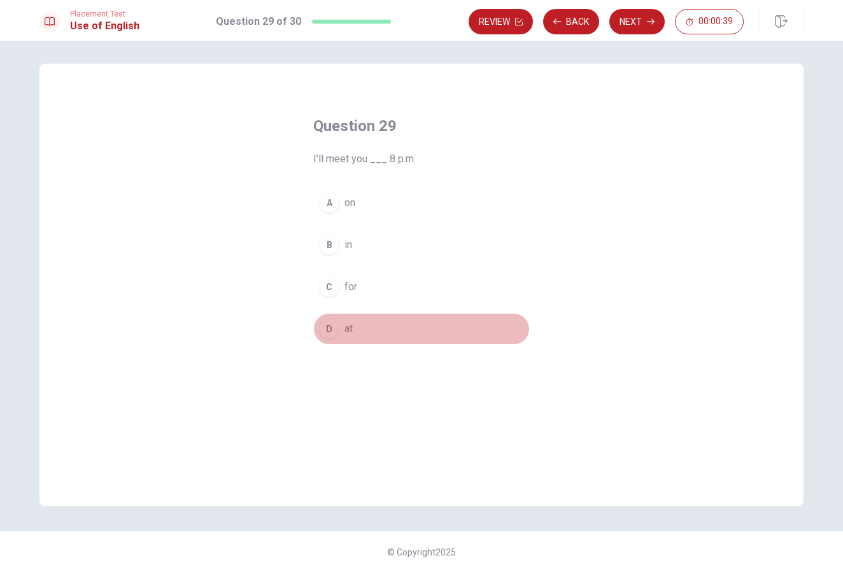
click at [342, 337] on button "D at" at bounding box center [421, 329] width 216 height 32
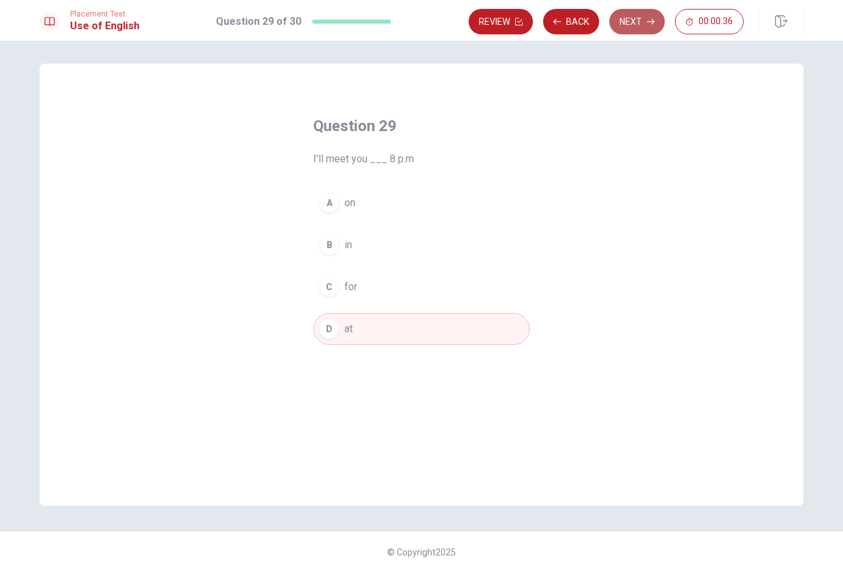
click at [639, 19] on button "Next" at bounding box center [636, 21] width 55 height 25
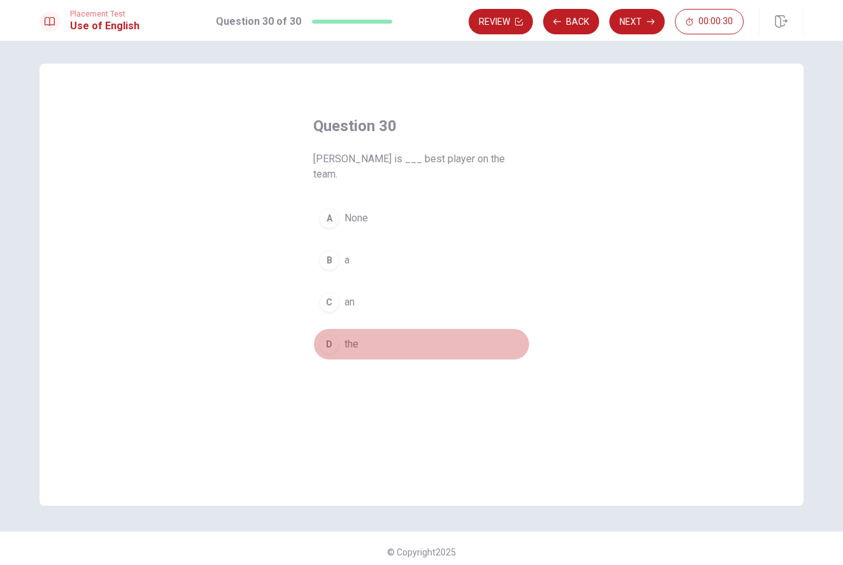
click at [344, 337] on span "the" at bounding box center [351, 344] width 14 height 15
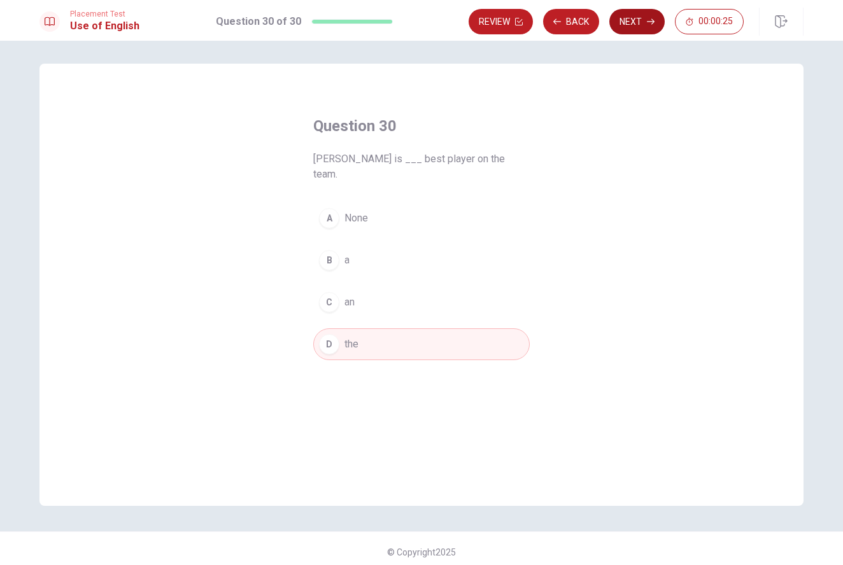
click at [627, 25] on button "Next" at bounding box center [636, 21] width 55 height 25
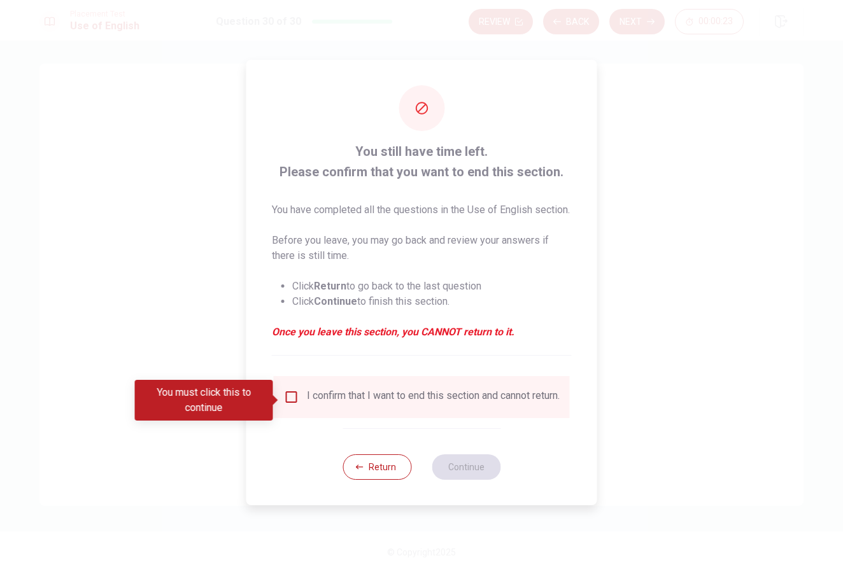
click at [293, 405] on input "You must click this to continue" at bounding box center [291, 397] width 15 height 15
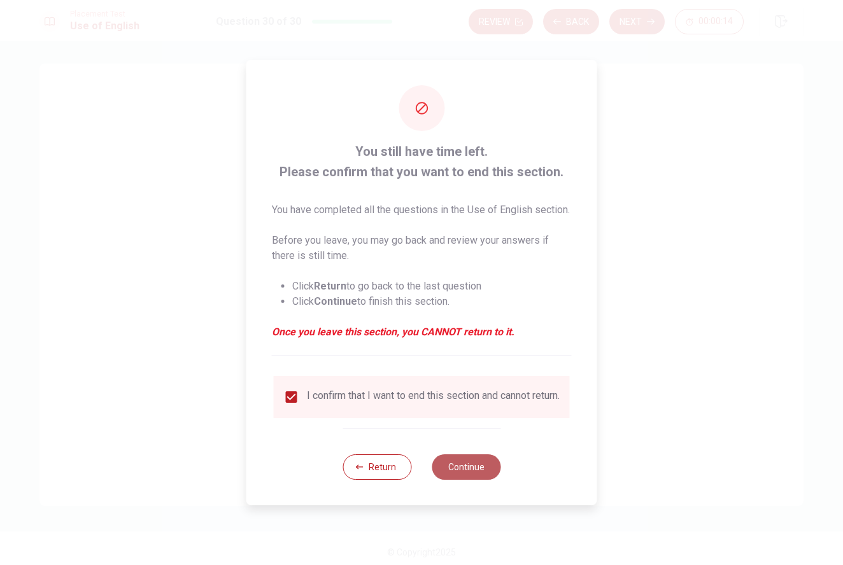
click at [468, 480] on button "Continue" at bounding box center [466, 466] width 69 height 25
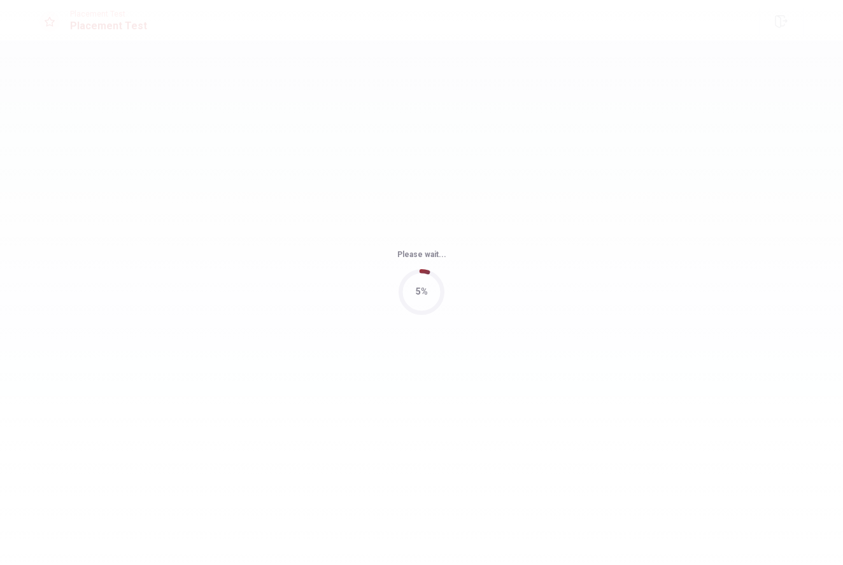
scroll to position [0, 0]
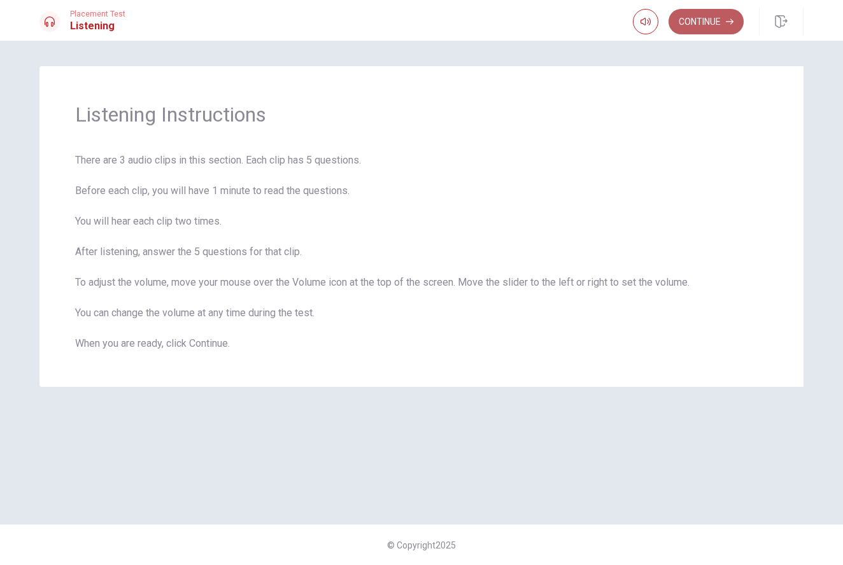
click at [709, 19] on button "Continue" at bounding box center [705, 21] width 75 height 25
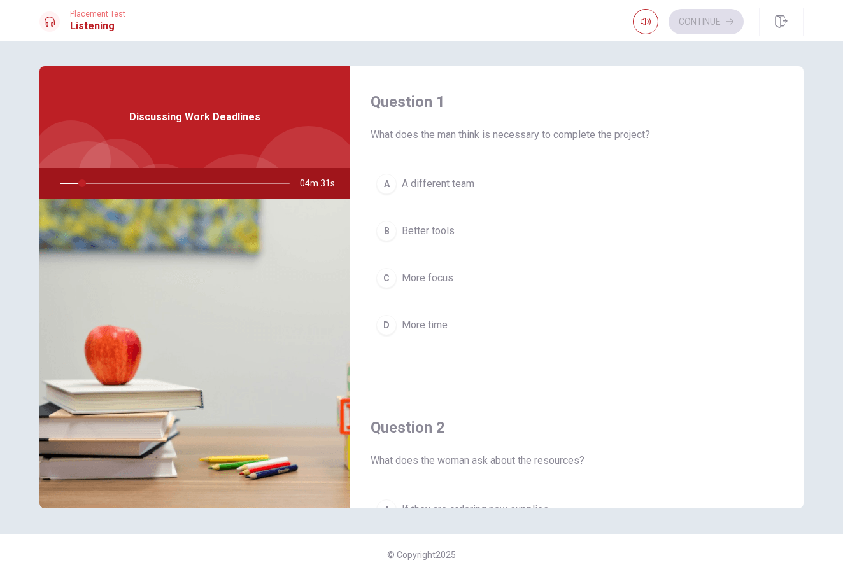
click at [383, 179] on div "A" at bounding box center [386, 184] width 20 height 20
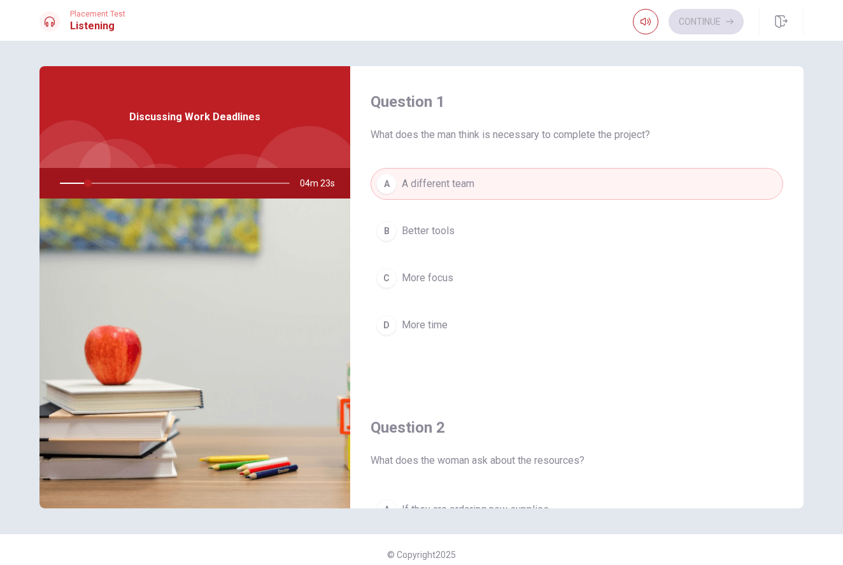
click at [193, 148] on div "Discussing Work Deadlines" at bounding box center [194, 117] width 311 height 102
click at [126, 125] on div "Discussing Work Deadlines" at bounding box center [194, 117] width 311 height 102
click at [645, 20] on icon "button" at bounding box center [645, 22] width 10 height 10
click at [645, 21] on icon "button" at bounding box center [645, 22] width 10 height 10
click at [262, 241] on img at bounding box center [194, 354] width 311 height 310
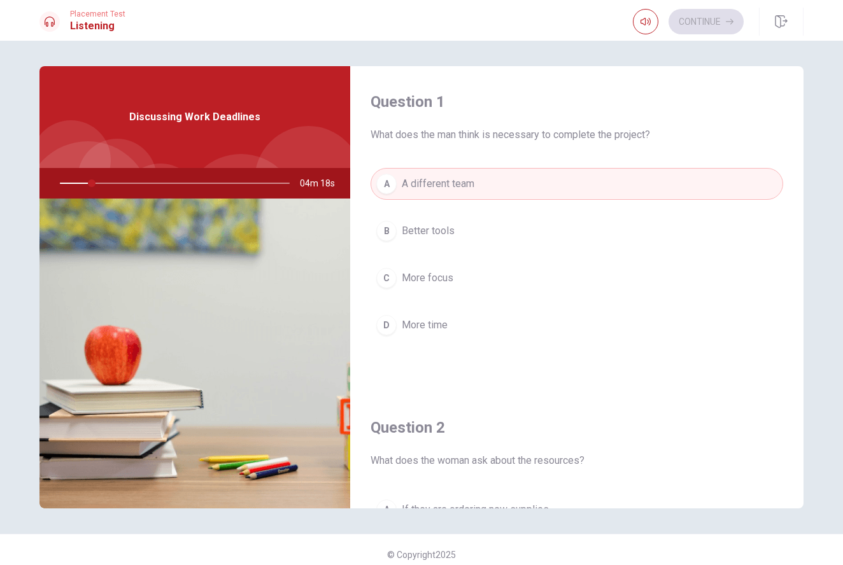
click at [89, 185] on div at bounding box center [172, 183] width 255 height 31
click at [229, 112] on span "Discussing Work Deadlines" at bounding box center [194, 116] width 131 height 15
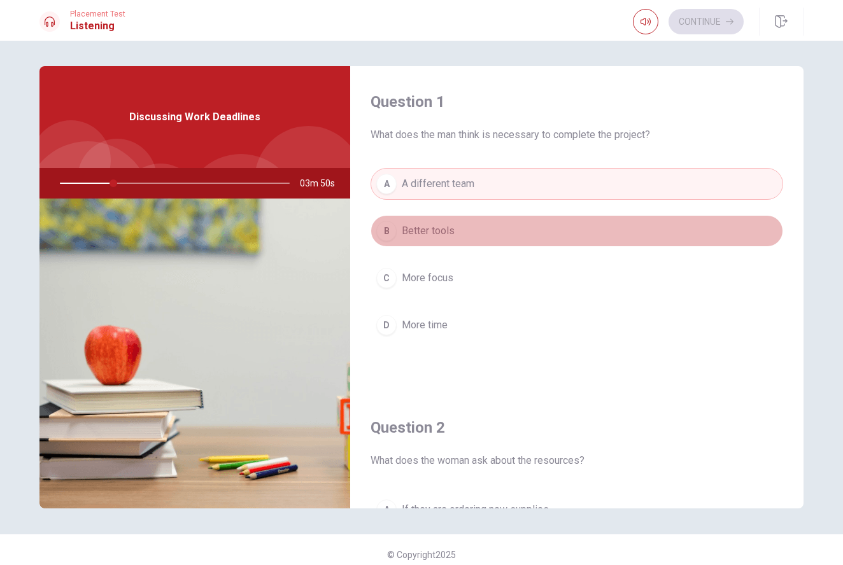
click at [605, 242] on button "B Better tools" at bounding box center [576, 231] width 412 height 32
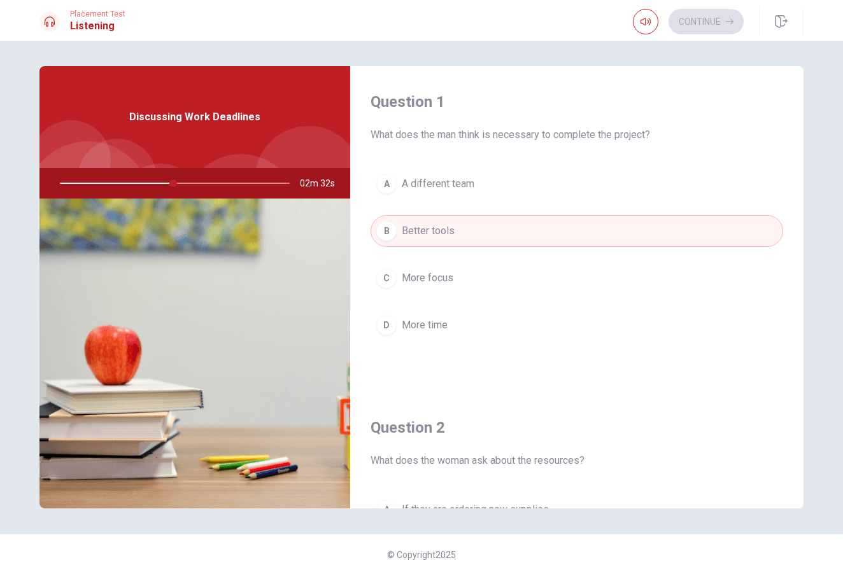
click at [484, 181] on button "A A different team" at bounding box center [576, 184] width 412 height 32
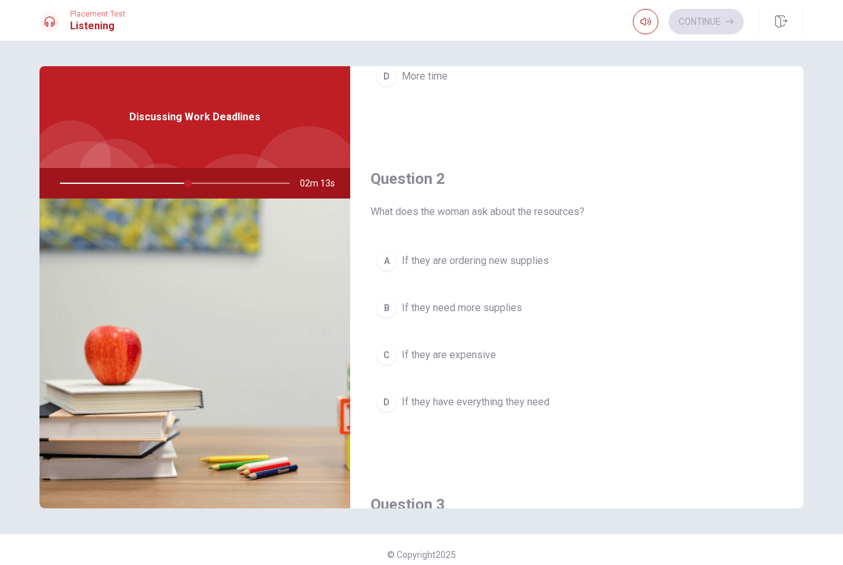
scroll to position [253, 0]
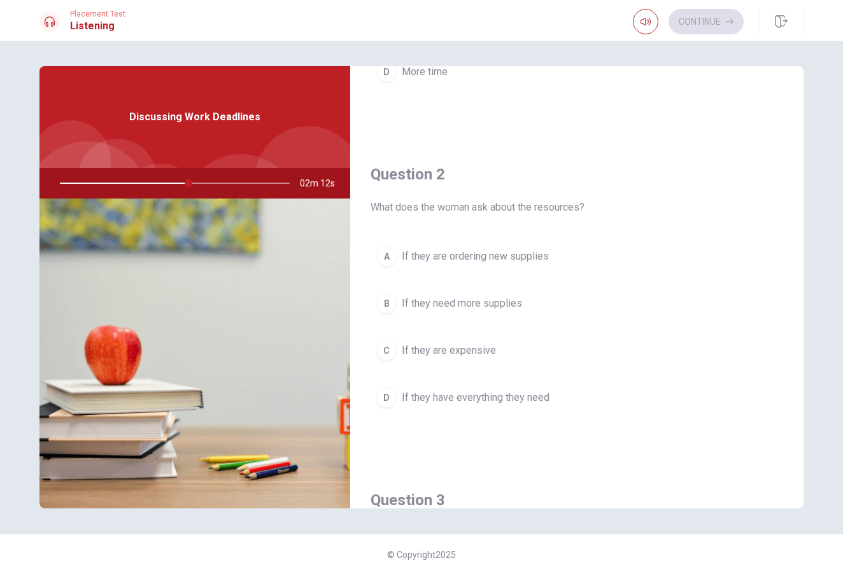
drag, startPoint x: 184, startPoint y: 185, endPoint x: 117, endPoint y: 188, distance: 66.9
click at [117, 188] on div at bounding box center [172, 183] width 255 height 31
drag, startPoint x: 186, startPoint y: 184, endPoint x: 142, endPoint y: 183, distance: 43.9
click at [142, 183] on div at bounding box center [172, 183] width 255 height 31
click at [473, 301] on span "If they need more supplies" at bounding box center [462, 303] width 120 height 15
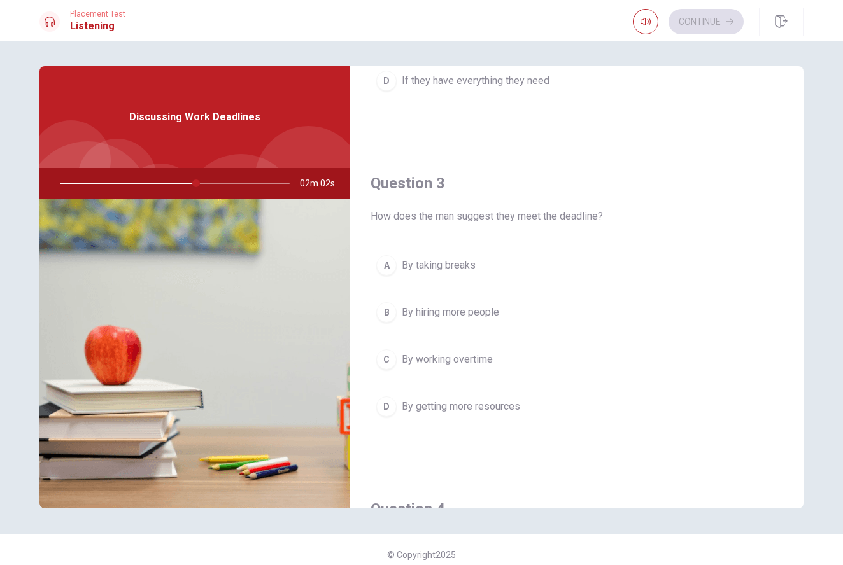
scroll to position [572, 0]
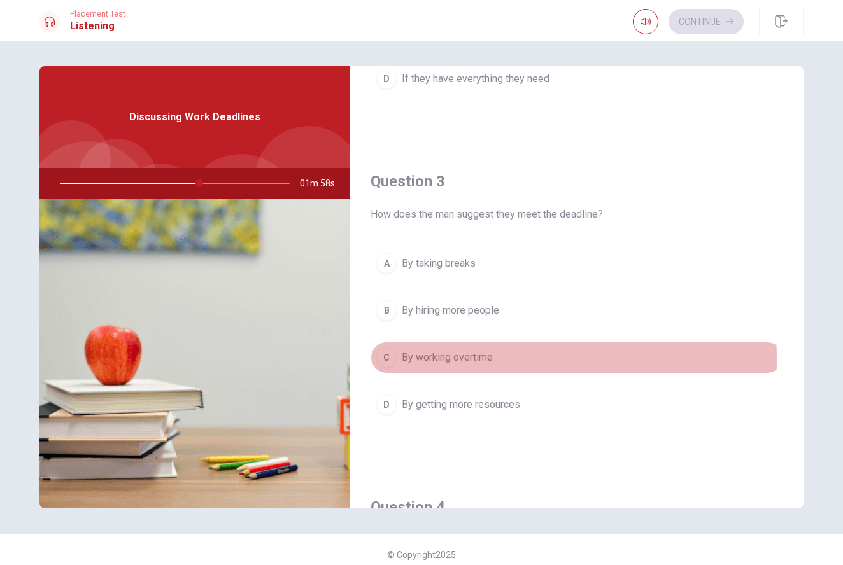
click at [442, 360] on span "By working overtime" at bounding box center [447, 357] width 91 height 15
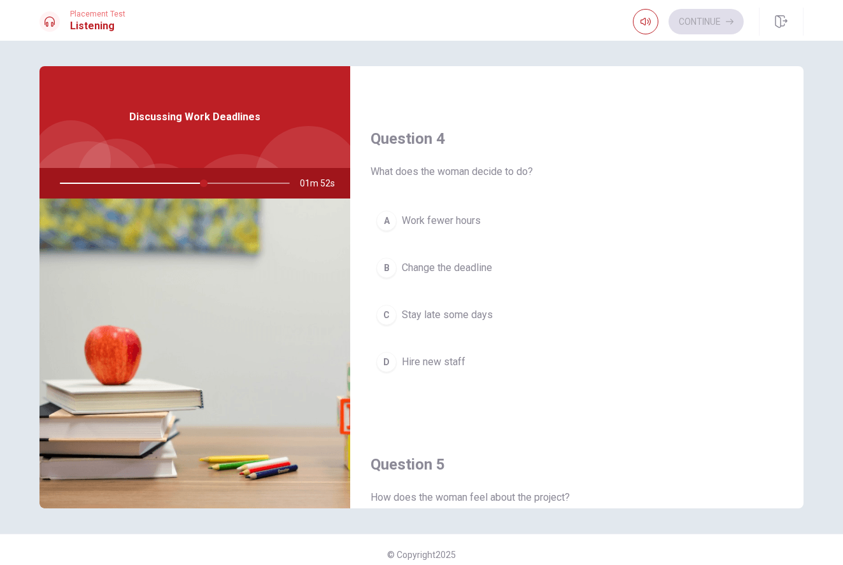
scroll to position [945, 0]
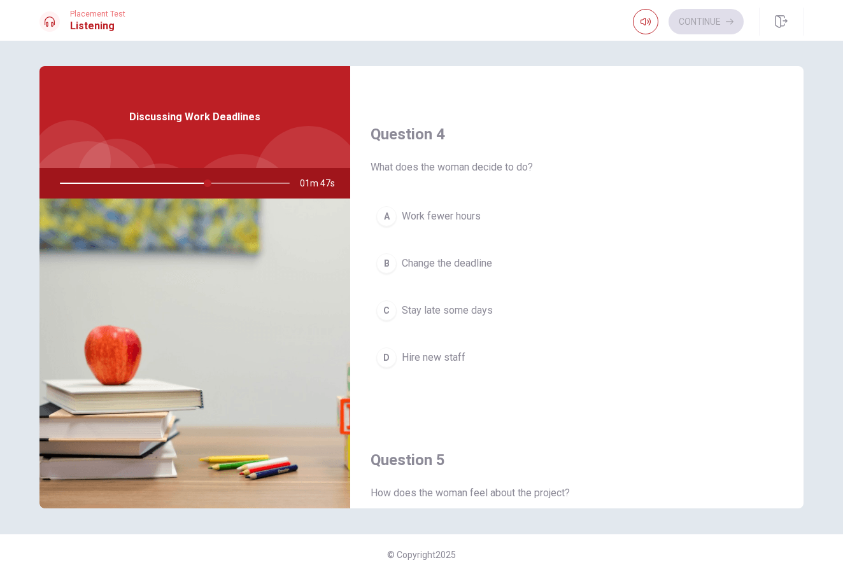
click at [439, 309] on span "Stay late some days" at bounding box center [447, 310] width 91 height 15
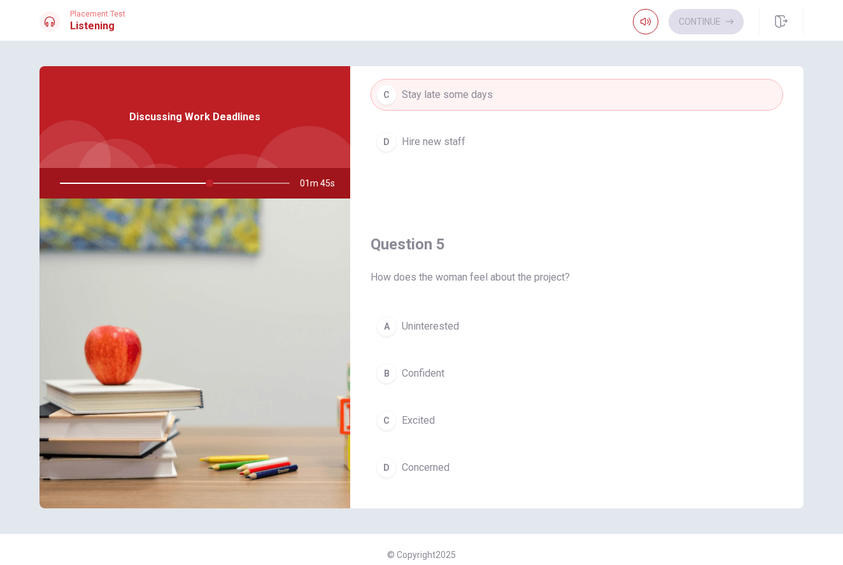
scroll to position [1187, 0]
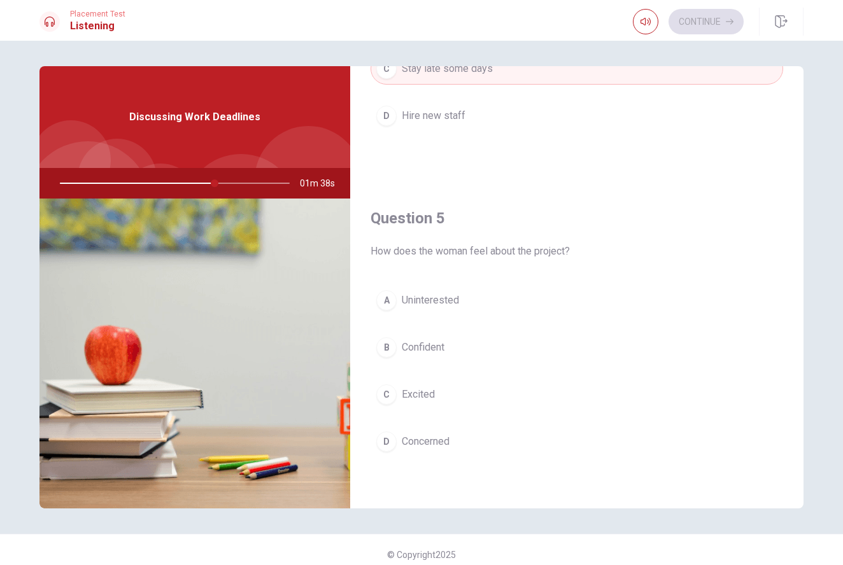
click at [427, 398] on span "Excited" at bounding box center [418, 394] width 33 height 15
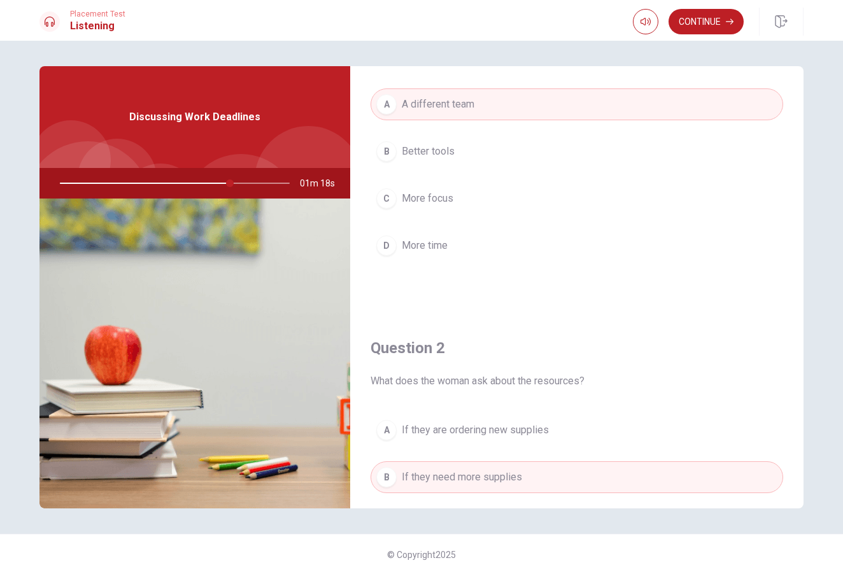
scroll to position [0, 0]
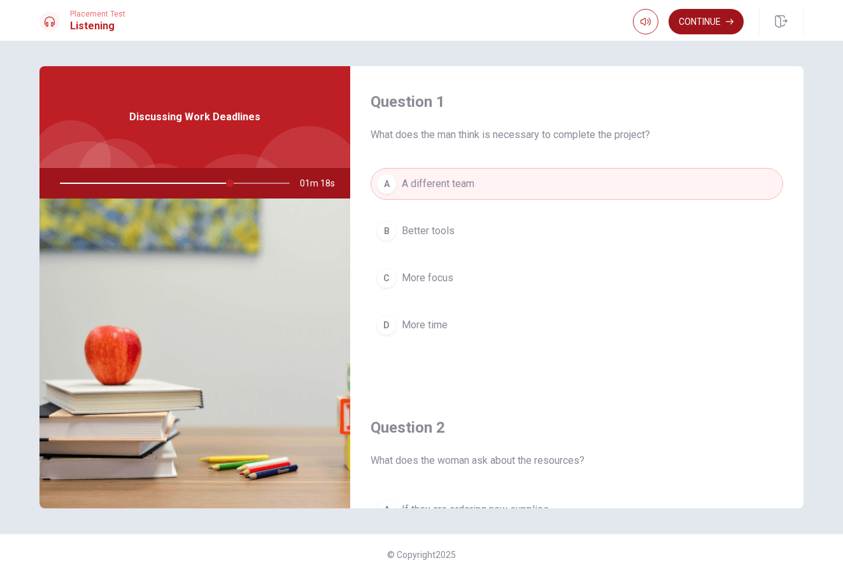
click at [692, 19] on button "Continue" at bounding box center [705, 21] width 75 height 25
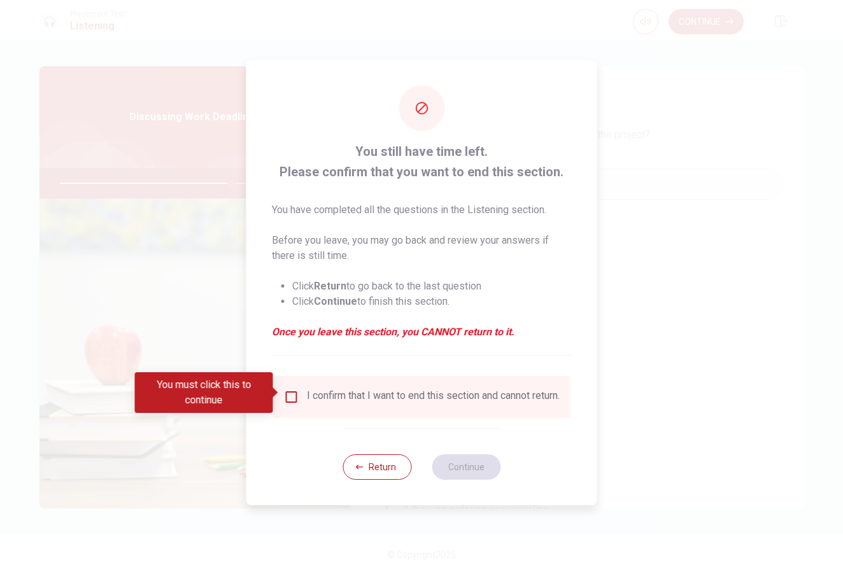
click at [291, 396] on input "You must click this to continue" at bounding box center [291, 397] width 15 height 15
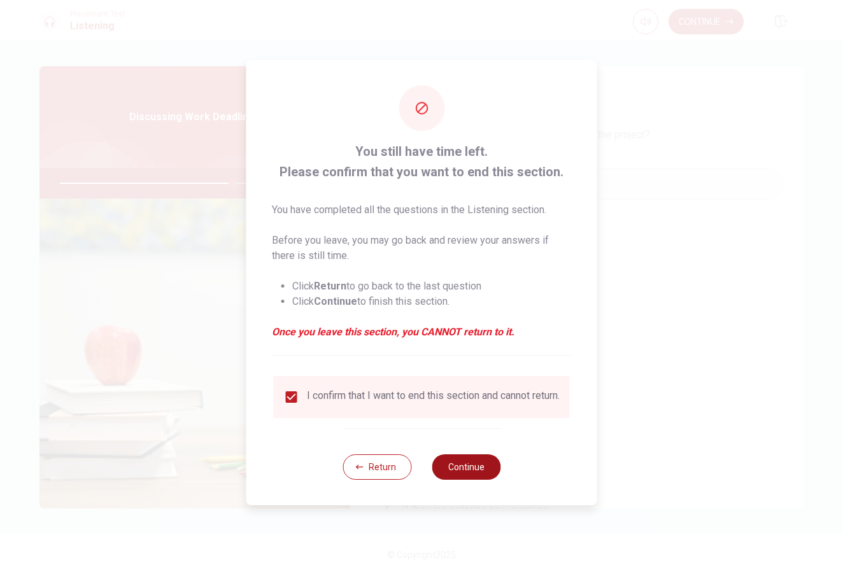
click at [458, 472] on button "Continue" at bounding box center [466, 466] width 69 height 25
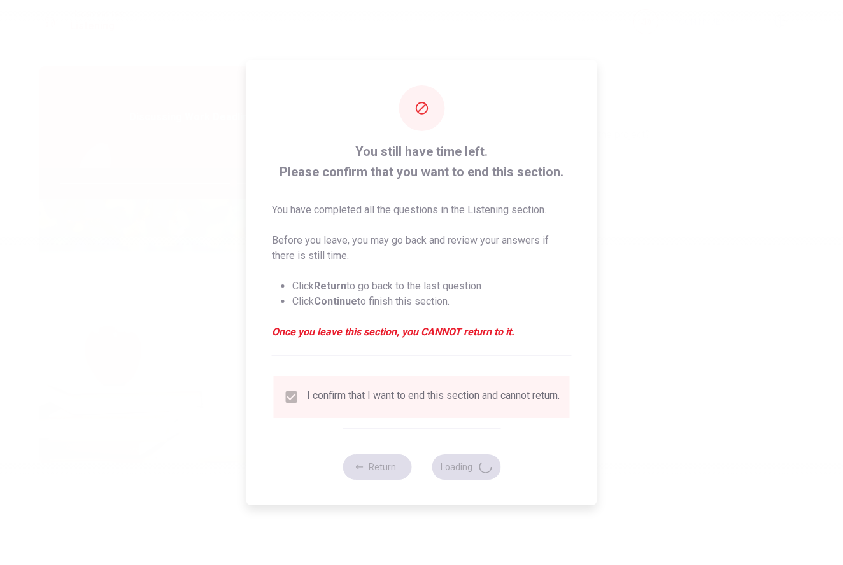
type input "76"
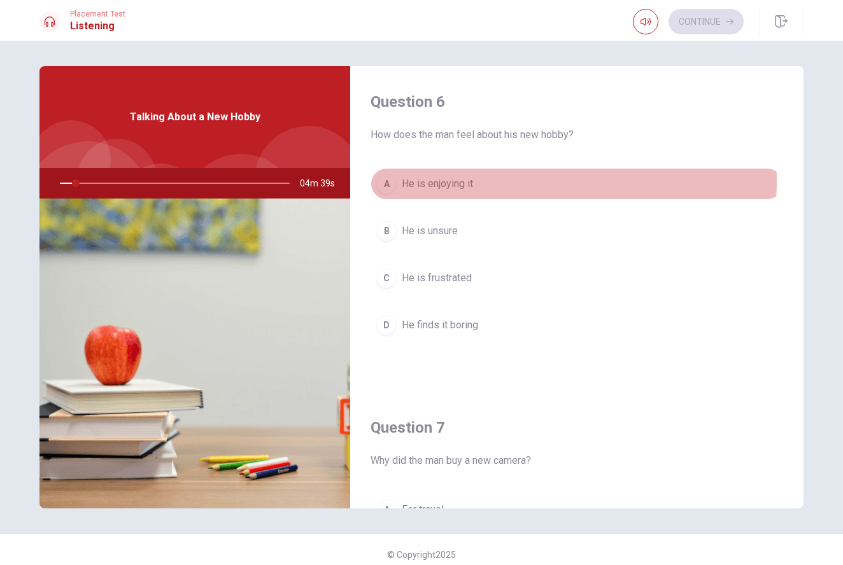
click at [490, 182] on button "A He is enjoying it" at bounding box center [576, 184] width 412 height 32
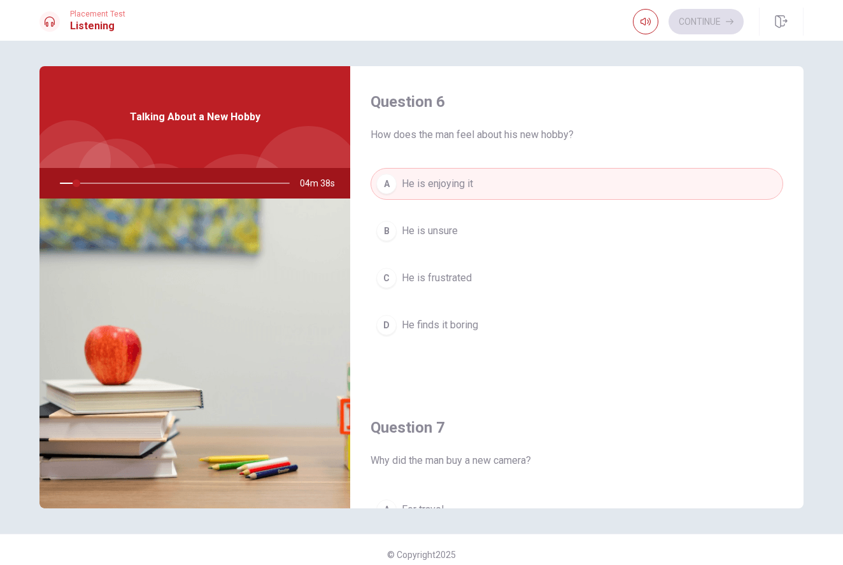
click at [455, 140] on span "How does the man feel about his new hobby?" at bounding box center [576, 134] width 412 height 15
click at [443, 237] on span "He is unsure" at bounding box center [430, 230] width 56 height 15
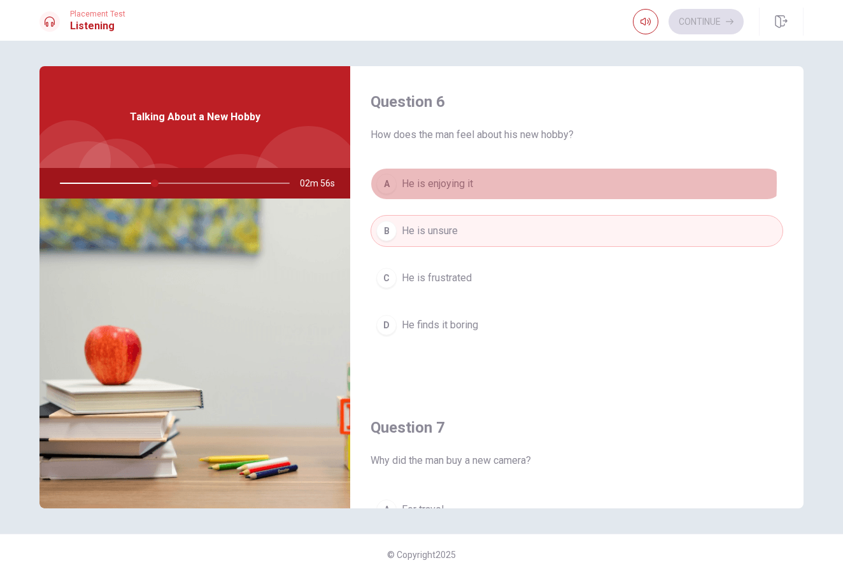
click at [484, 183] on button "A He is enjoying it" at bounding box center [576, 184] width 412 height 32
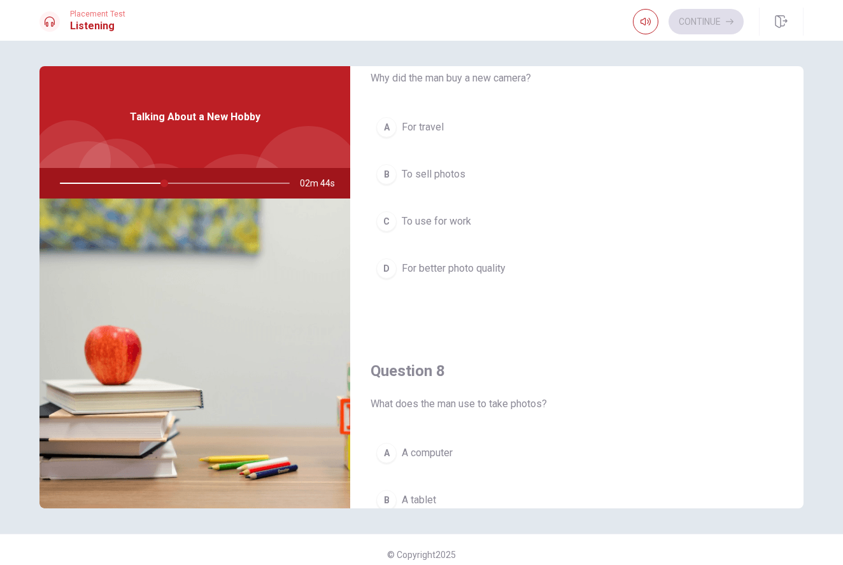
scroll to position [380, 0]
click at [474, 274] on span "For better photo quality" at bounding box center [454, 270] width 104 height 15
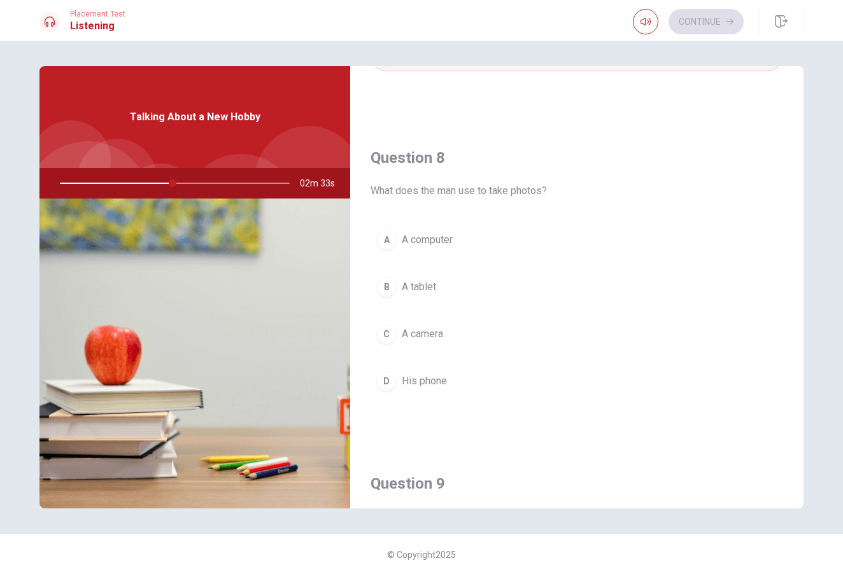
scroll to position [598, 0]
click at [436, 238] on span "A computer" at bounding box center [427, 237] width 51 height 15
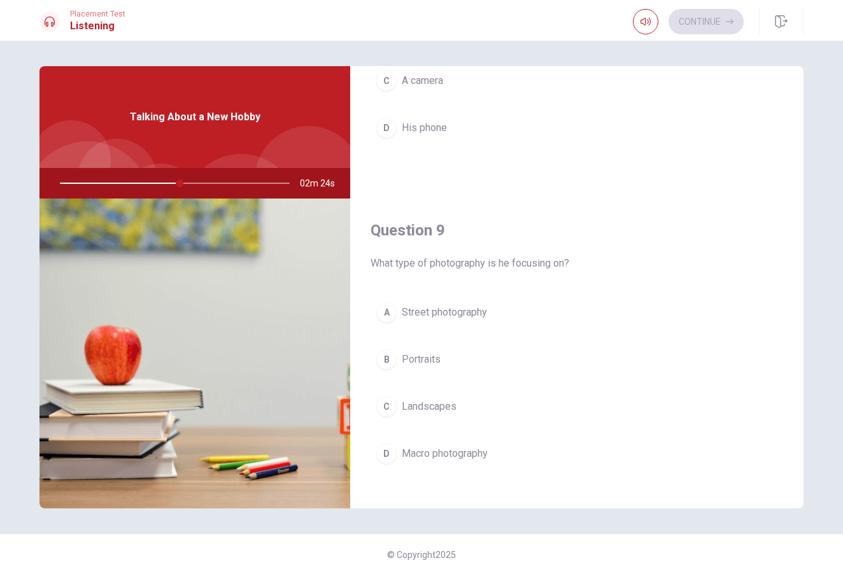
scroll to position [852, 0]
click at [439, 407] on span "Landscapes" at bounding box center [429, 404] width 55 height 15
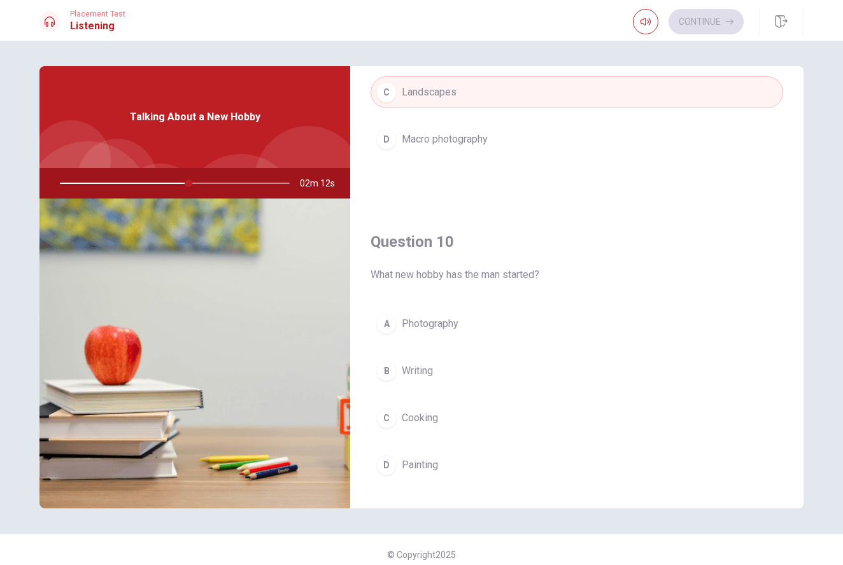
scroll to position [1166, 0]
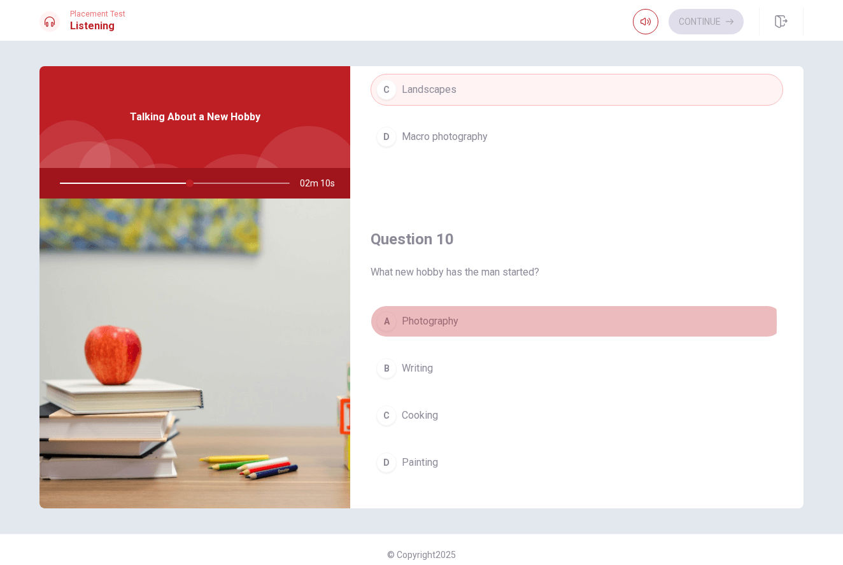
click at [432, 323] on span "Photography" at bounding box center [430, 321] width 57 height 15
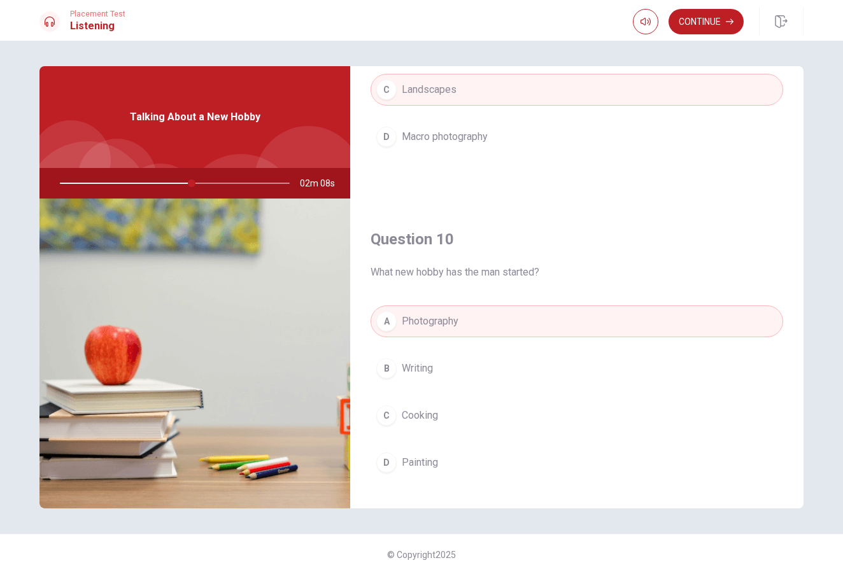
scroll to position [1187, 0]
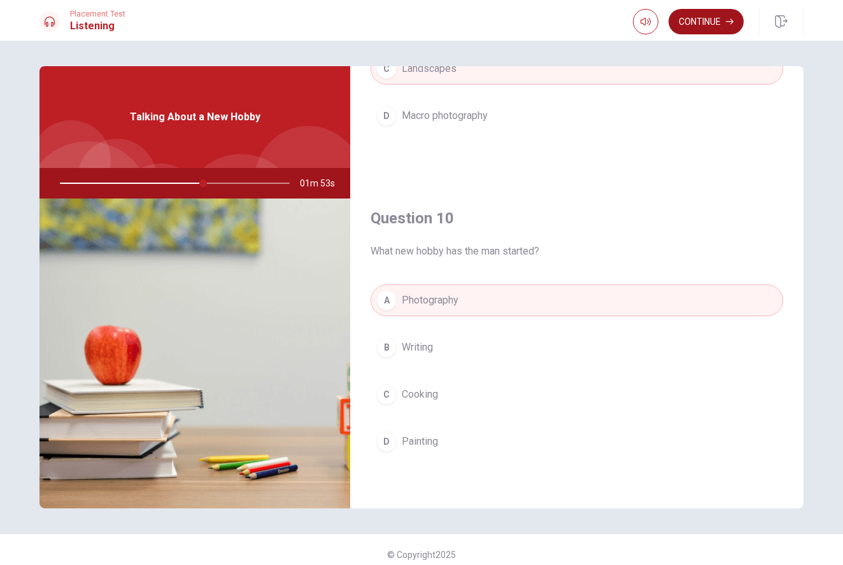
click at [698, 24] on button "Continue" at bounding box center [705, 21] width 75 height 25
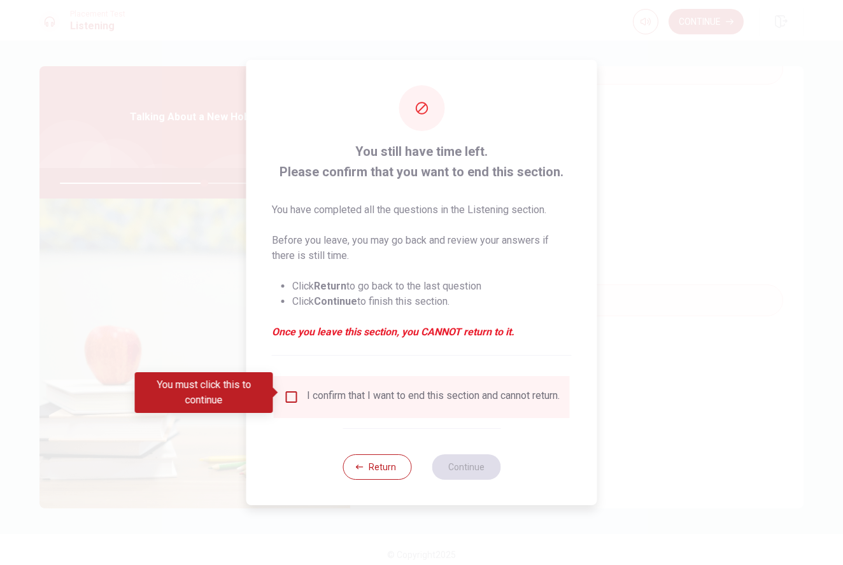
click at [293, 394] on input "You must click this to continue" at bounding box center [291, 397] width 15 height 15
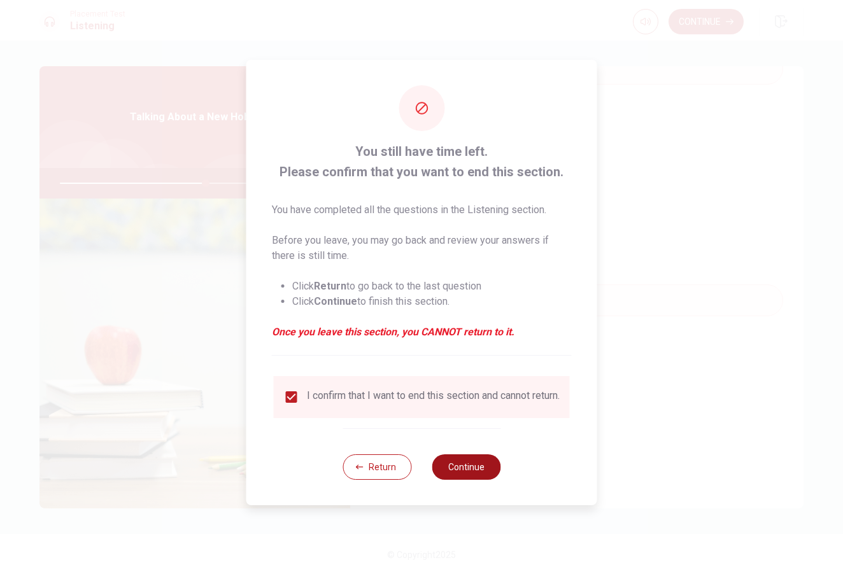
click at [468, 470] on button "Continue" at bounding box center [466, 466] width 69 height 25
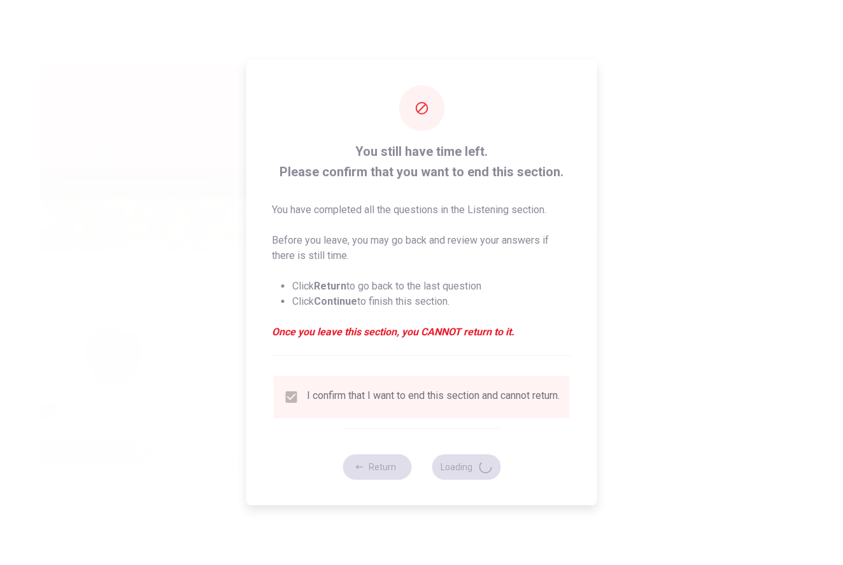
type input "64"
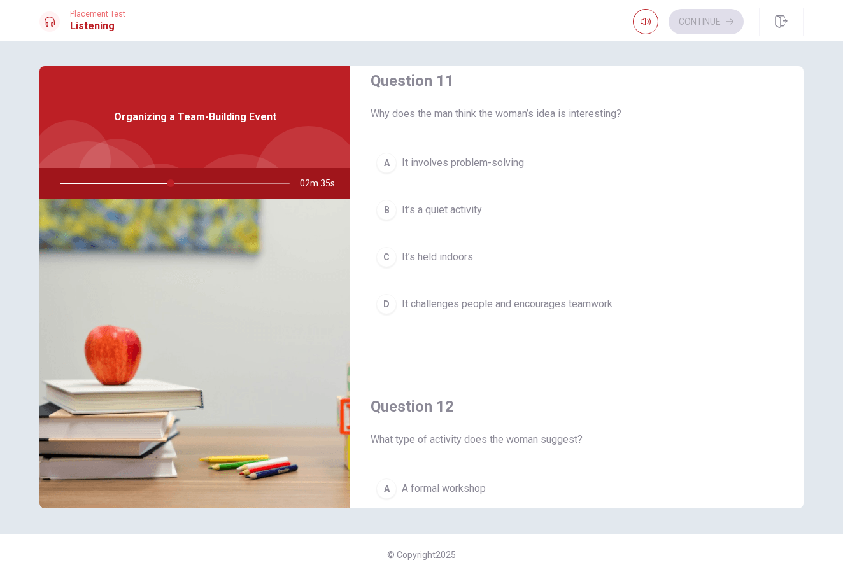
scroll to position [0, 0]
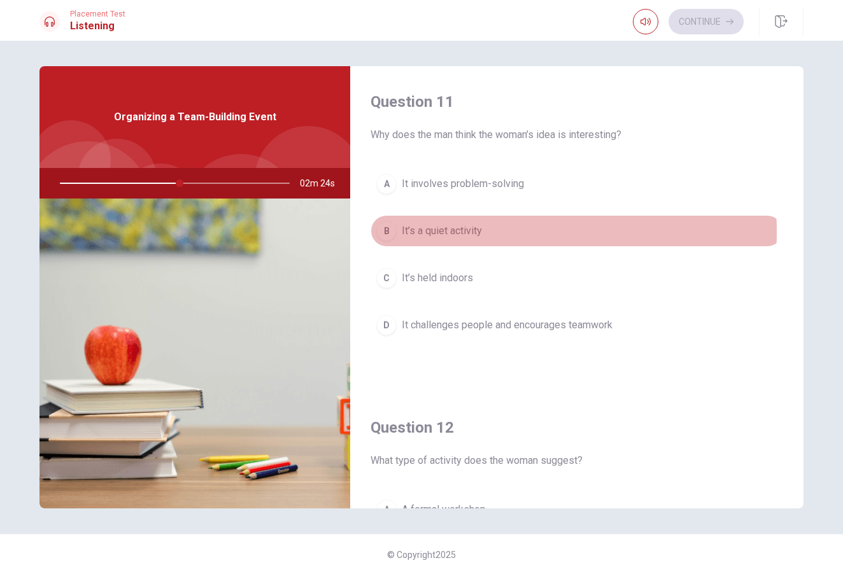
click at [464, 232] on span "It’s a quiet activity" at bounding box center [442, 230] width 80 height 15
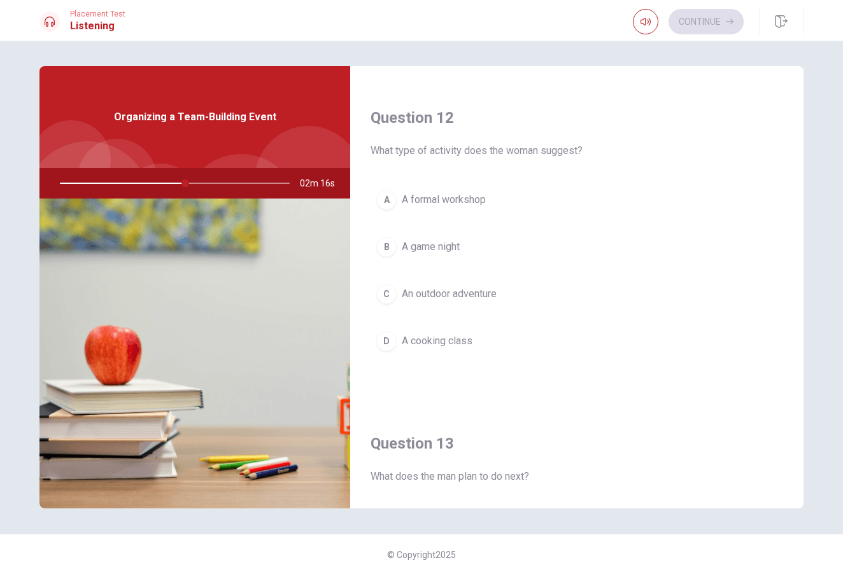
scroll to position [319, 0]
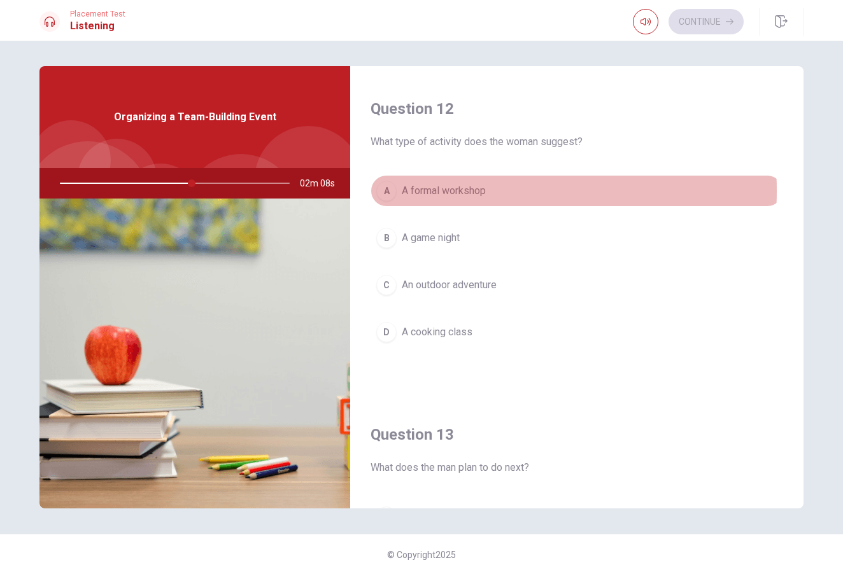
click at [468, 191] on span "A formal workshop" at bounding box center [444, 190] width 84 height 15
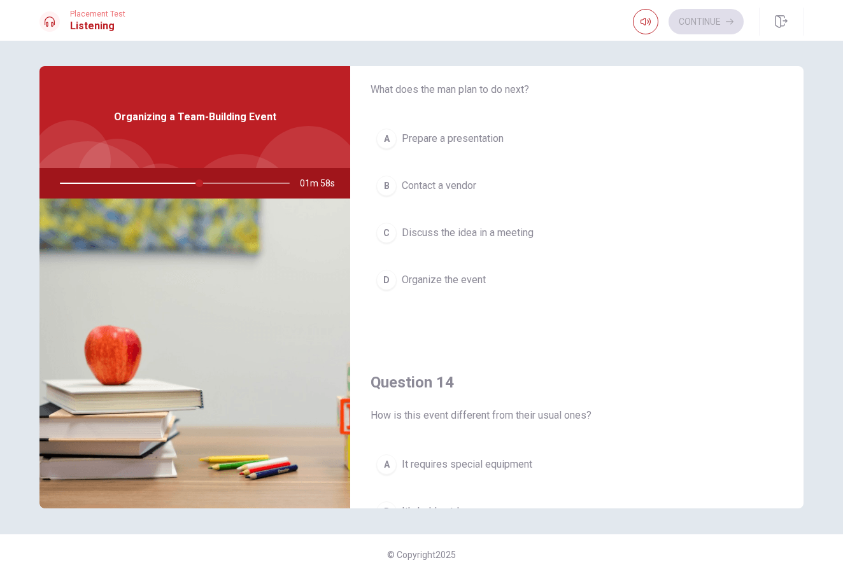
scroll to position [694, 0]
click at [465, 287] on span "Organize the event" at bounding box center [444, 282] width 84 height 15
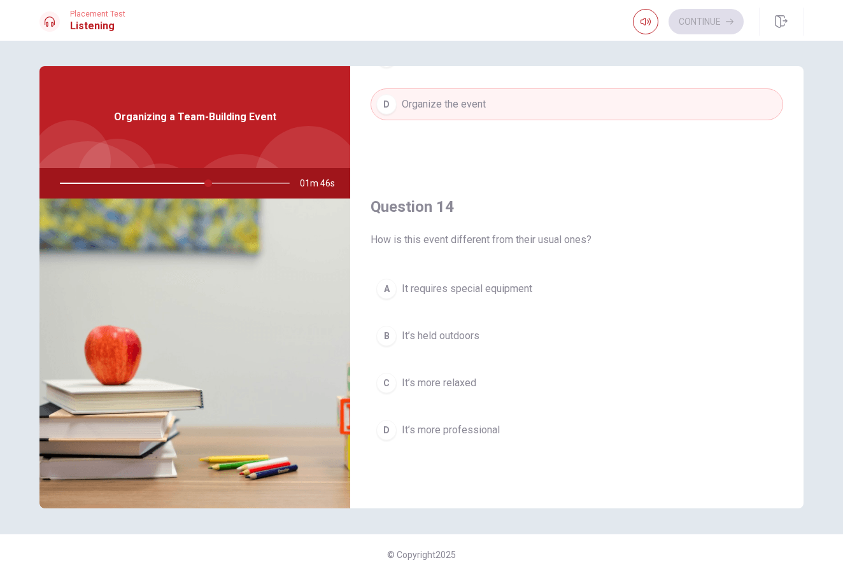
scroll to position [880, 0]
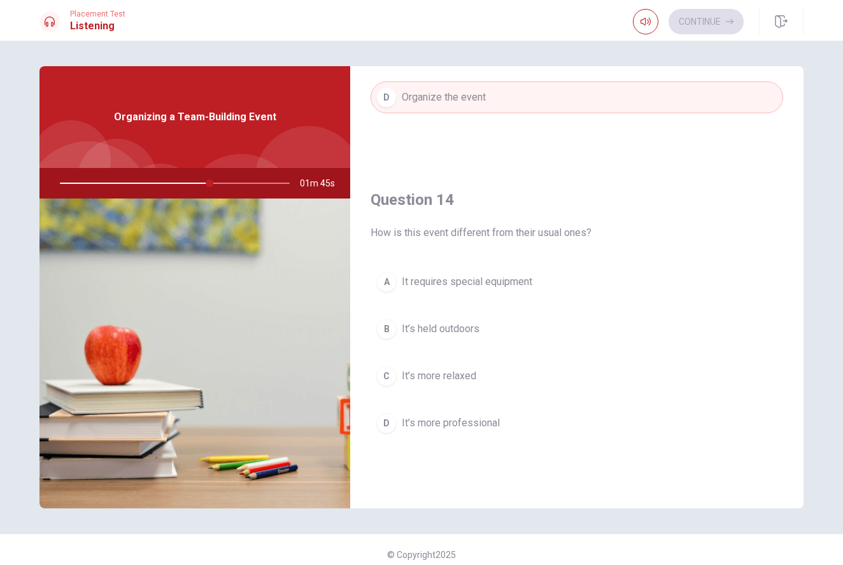
click at [467, 285] on span "It requires special equipment" at bounding box center [467, 281] width 130 height 15
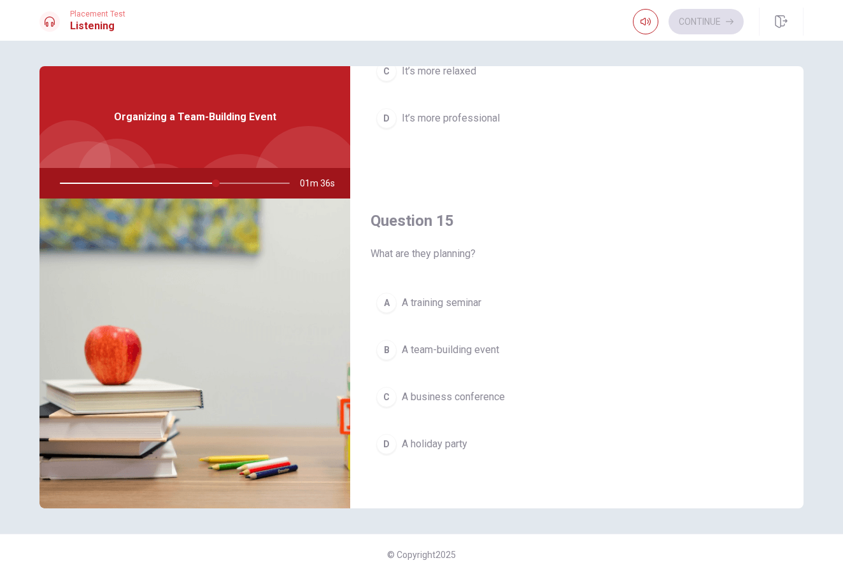
scroll to position [1187, 0]
click at [432, 300] on span "A training seminar" at bounding box center [442, 300] width 80 height 15
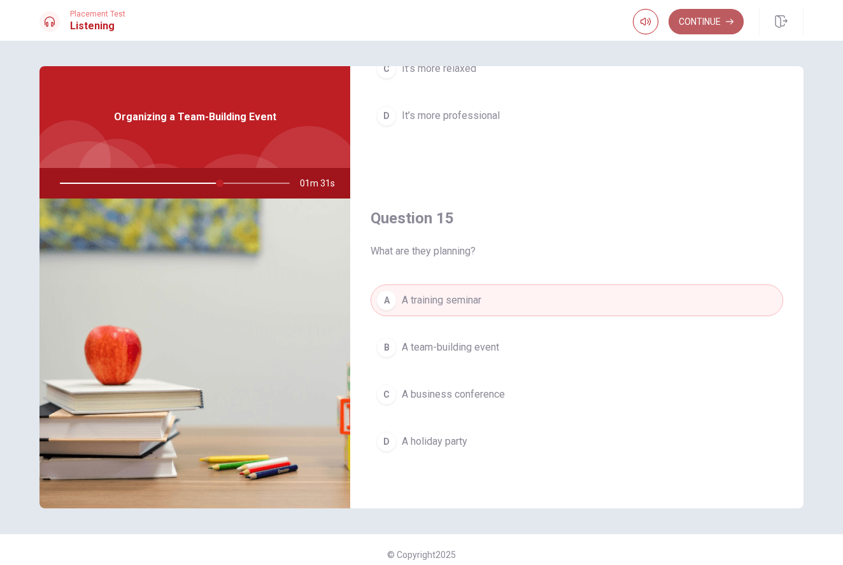
click at [699, 24] on button "Continue" at bounding box center [705, 21] width 75 height 25
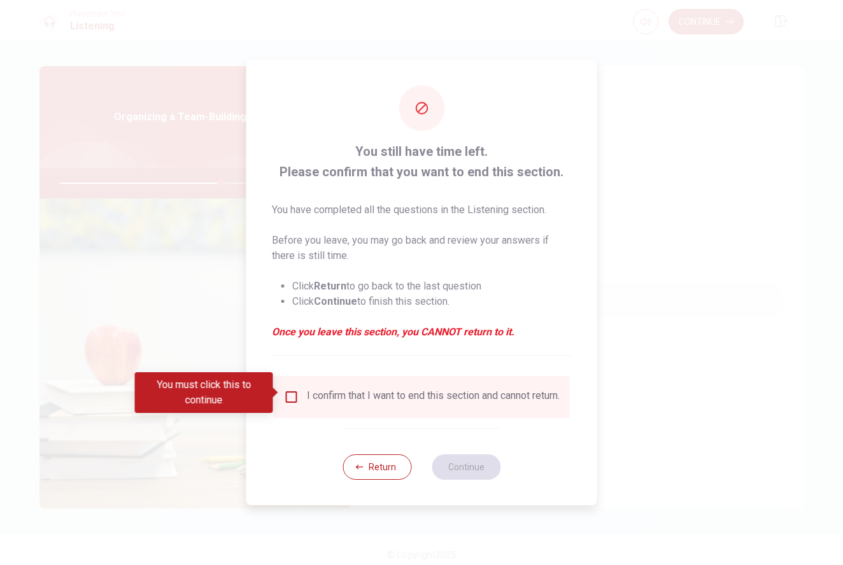
click at [293, 393] on input "You must click this to continue" at bounding box center [291, 397] width 15 height 15
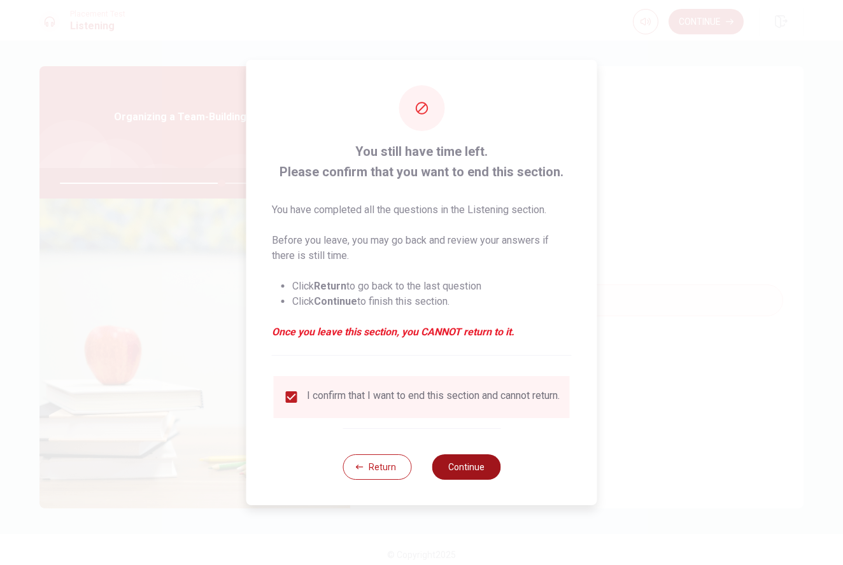
click at [456, 473] on button "Continue" at bounding box center [466, 466] width 69 height 25
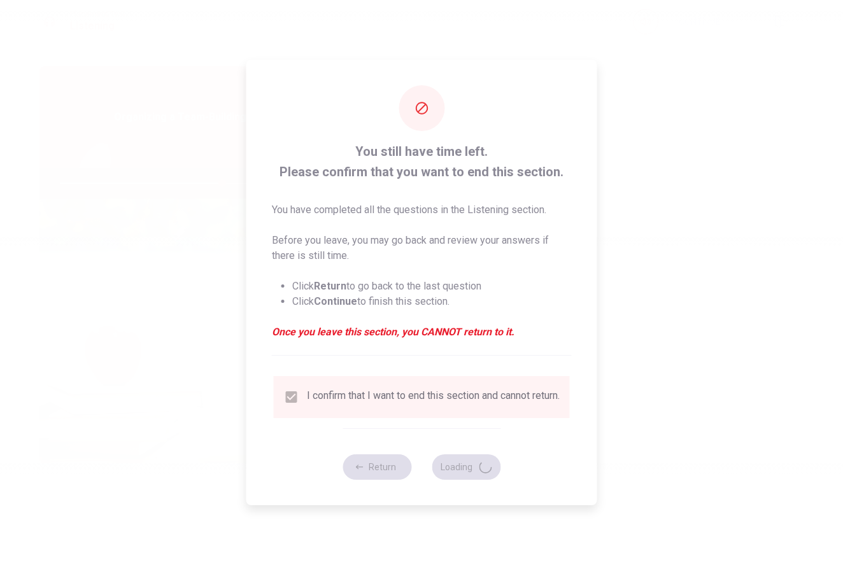
type input "71"
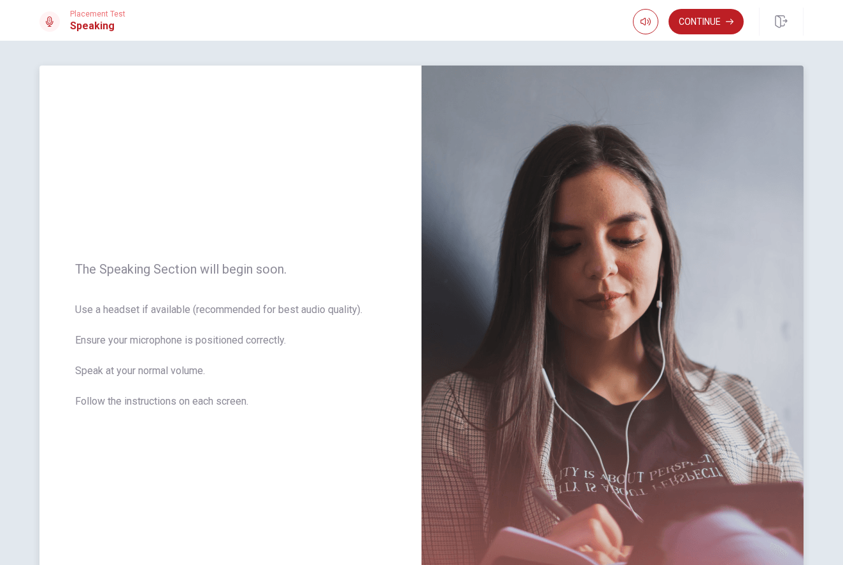
scroll to position [0, 0]
click at [696, 20] on button "Continue" at bounding box center [705, 21] width 75 height 25
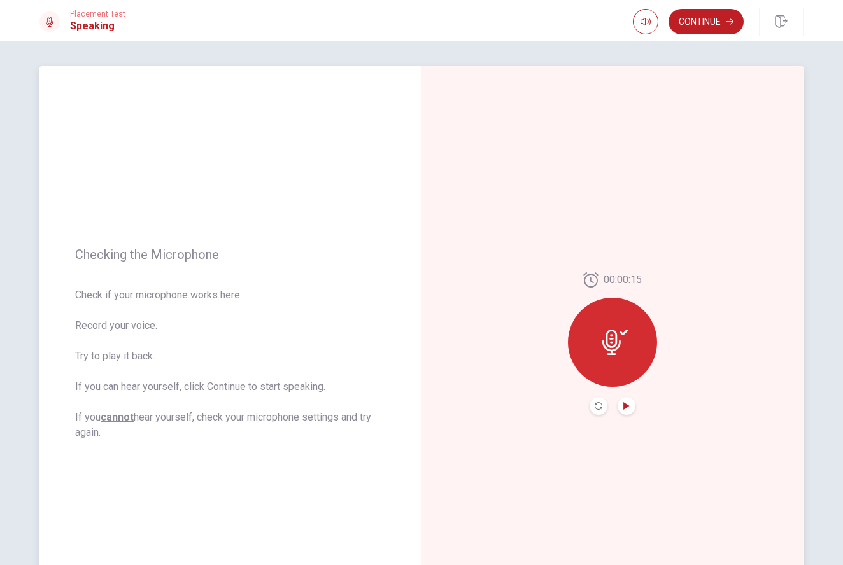
click at [624, 407] on icon "Play Audio" at bounding box center [626, 406] width 6 height 8
click at [623, 405] on icon "Pause Audio" at bounding box center [626, 406] width 6 height 8
click at [702, 25] on button "Continue" at bounding box center [705, 21] width 75 height 25
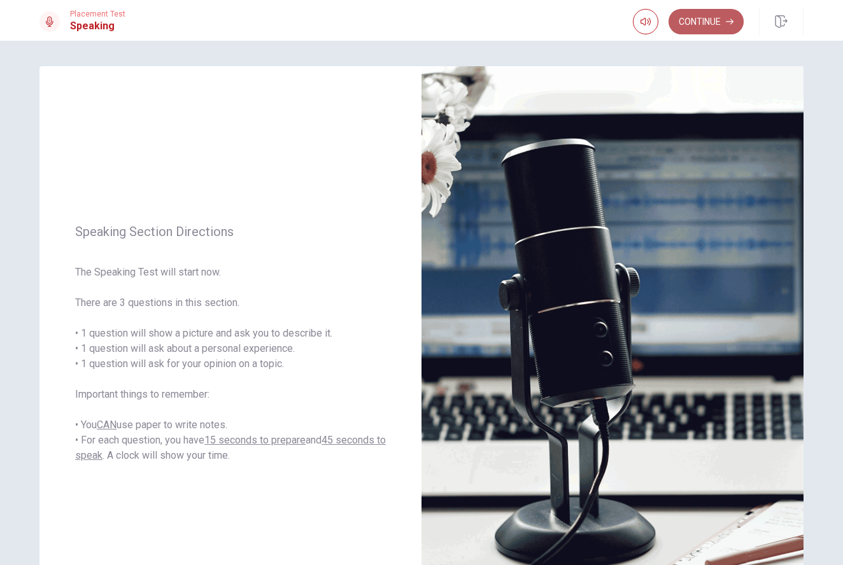
click at [713, 15] on button "Continue" at bounding box center [705, 21] width 75 height 25
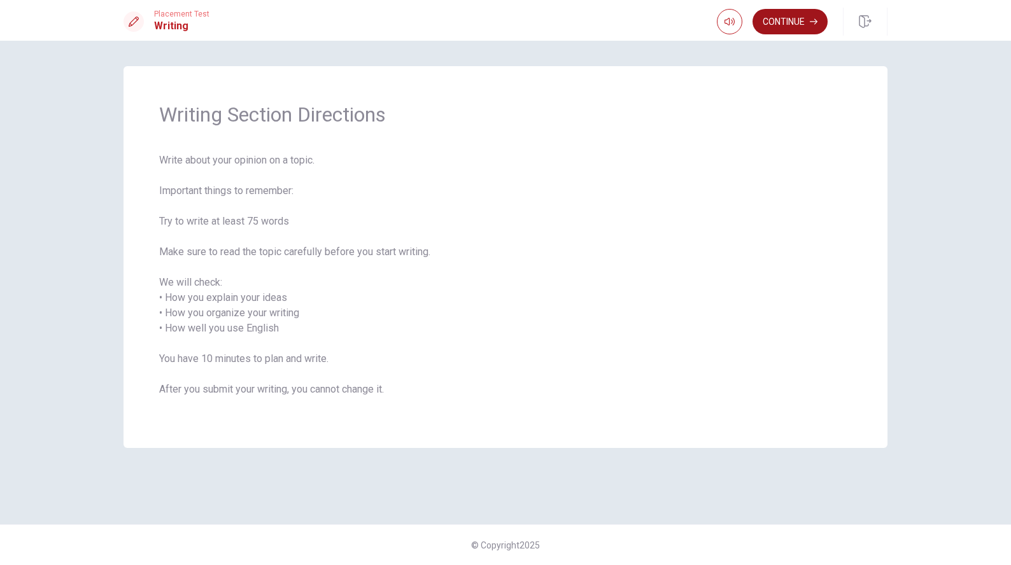
click at [782, 25] on button "Continue" at bounding box center [789, 21] width 75 height 25
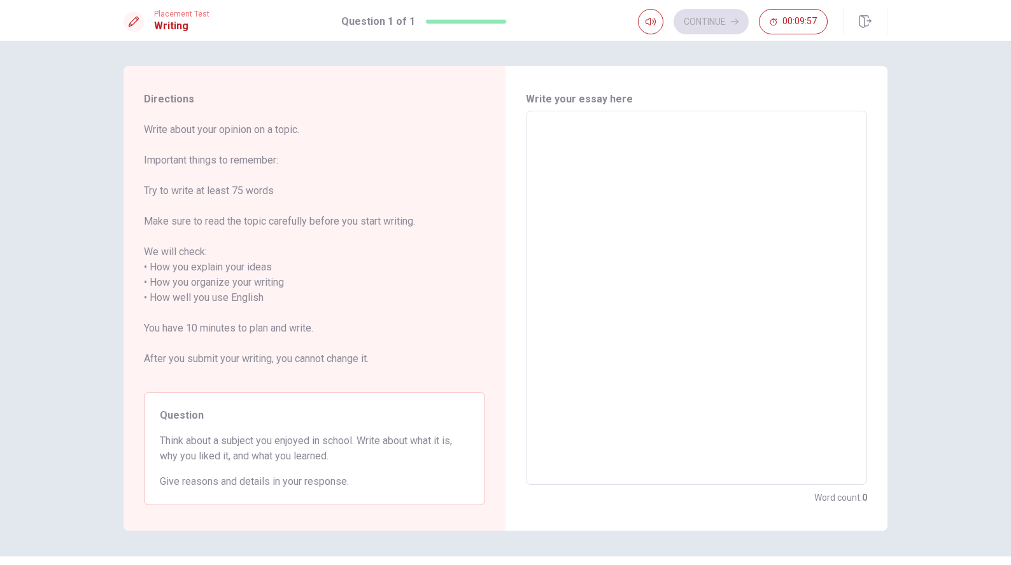
click at [661, 150] on textarea at bounding box center [696, 298] width 323 height 353
click at [601, 190] on textarea at bounding box center [696, 298] width 323 height 353
type textarea "i"
type textarea "x"
type textarea "I"
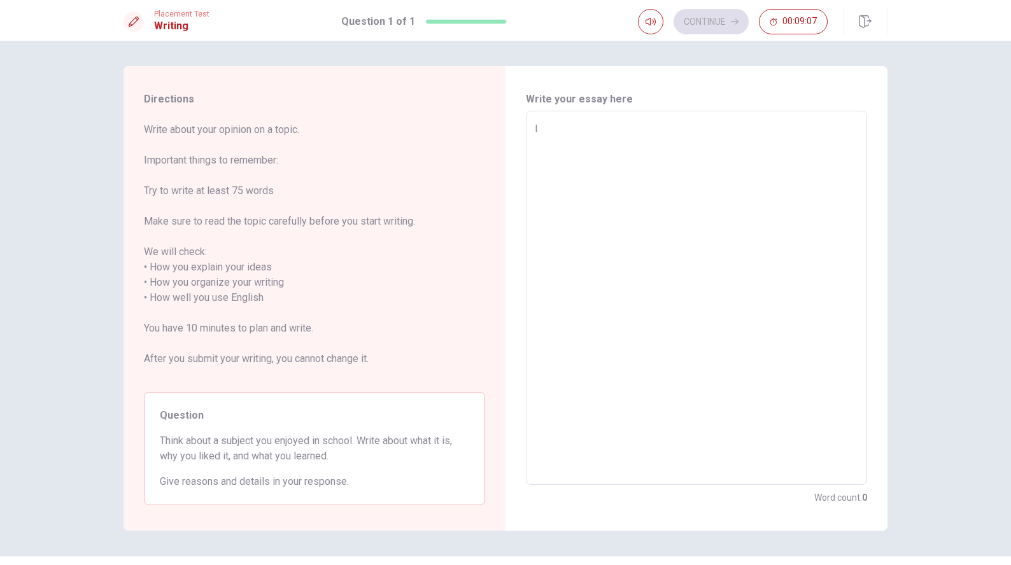
type textarea "x"
type textarea "I"
type textarea "x"
type textarea "I w"
type textarea "x"
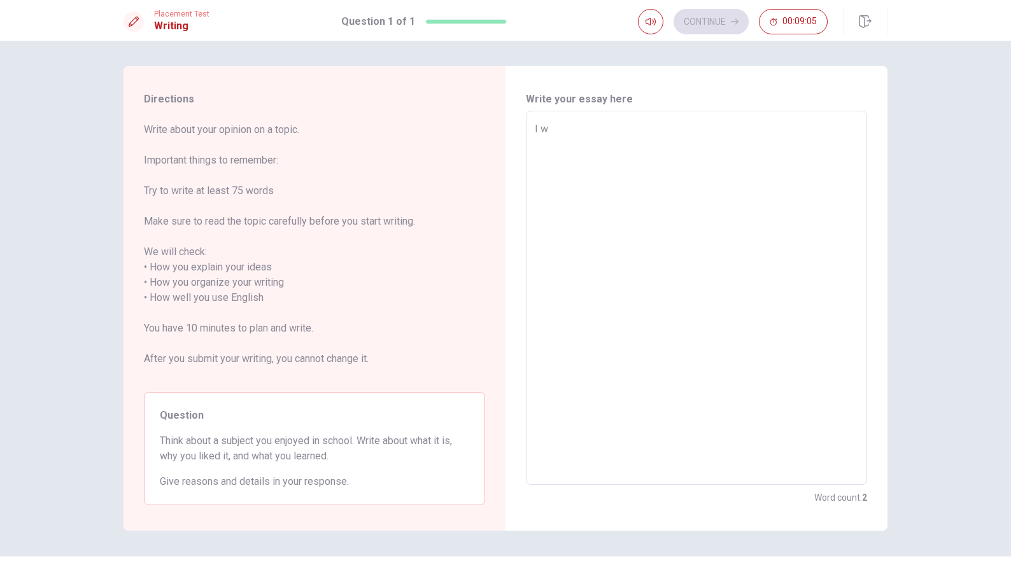
type textarea "I wa"
type textarea "x"
type textarea "I wan"
type textarea "x"
type textarea "I wan't"
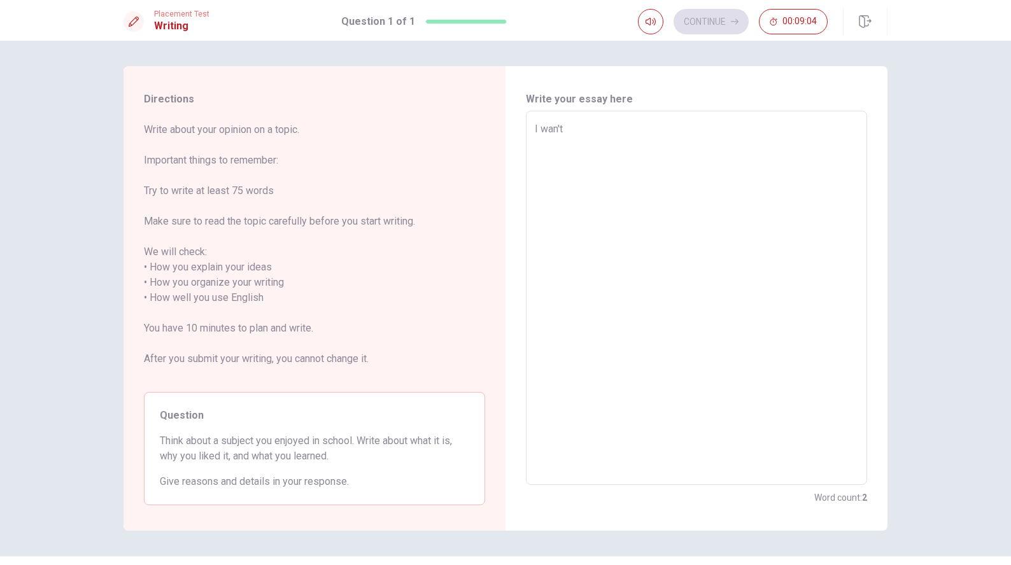
type textarea "x"
type textarea "I wan"
type textarea "x"
type textarea "I wa"
type textarea "x"
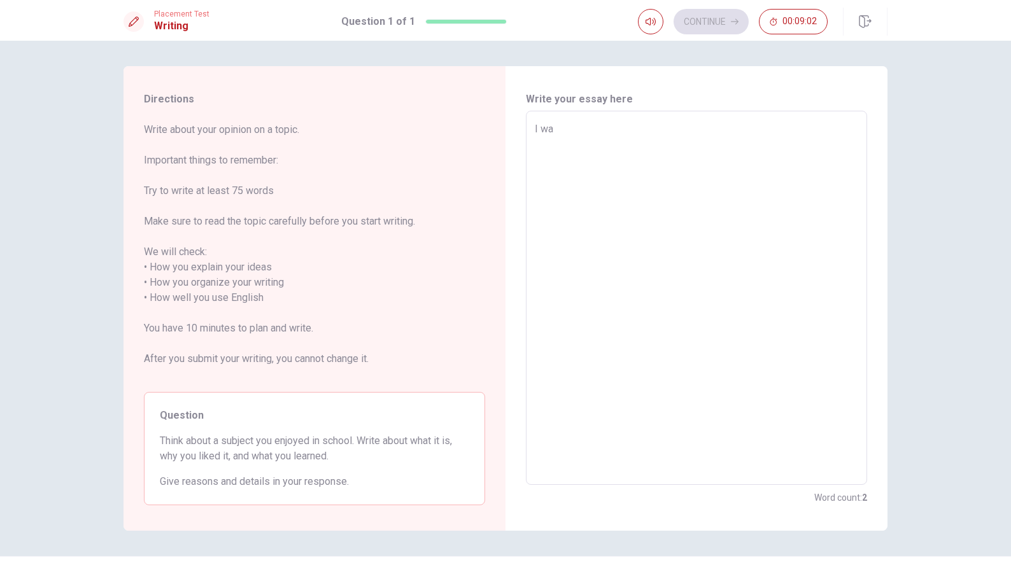
type textarea "I w"
type textarea "x"
type textarea "I"
type textarea "x"
type textarea "I"
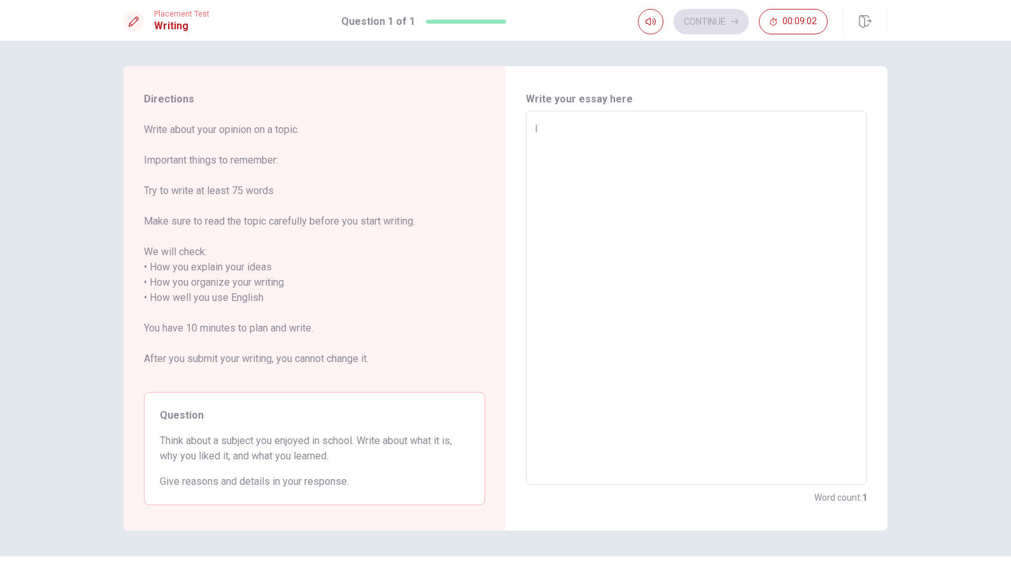
type textarea "x"
type textarea "I"
type textarea "x"
type textarea "I w"
type textarea "x"
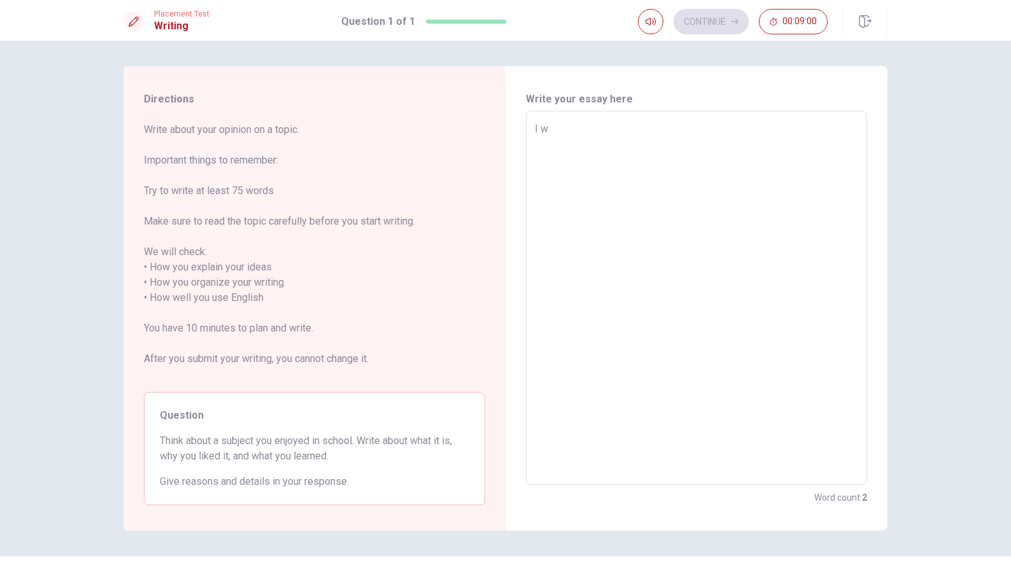
type textarea "I wa"
type textarea "x"
type textarea "I wan"
type textarea "x"
type textarea "I wang"
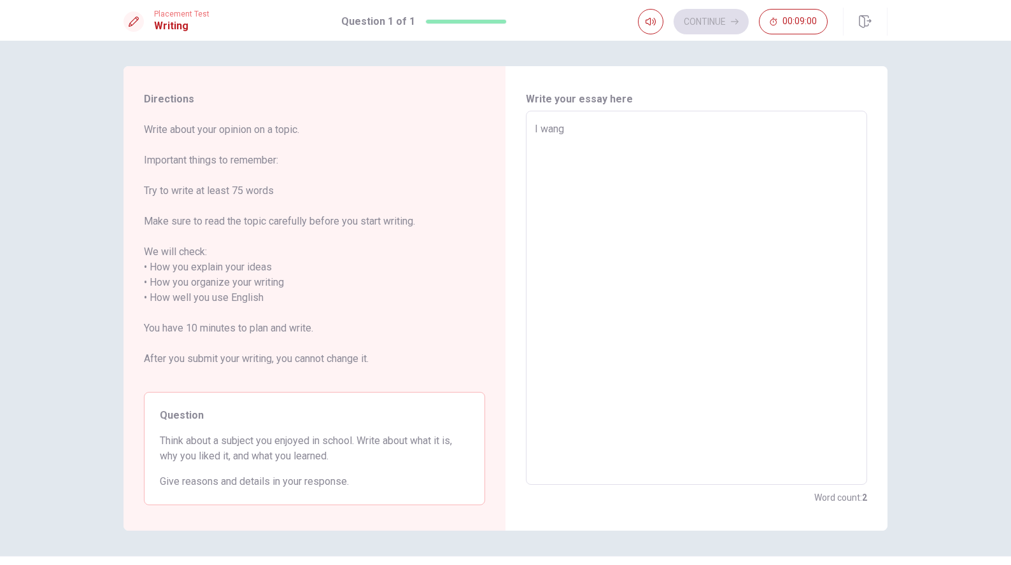
type textarea "x"
type textarea "I wan"
type textarea "x"
type textarea "I want"
type textarea "x"
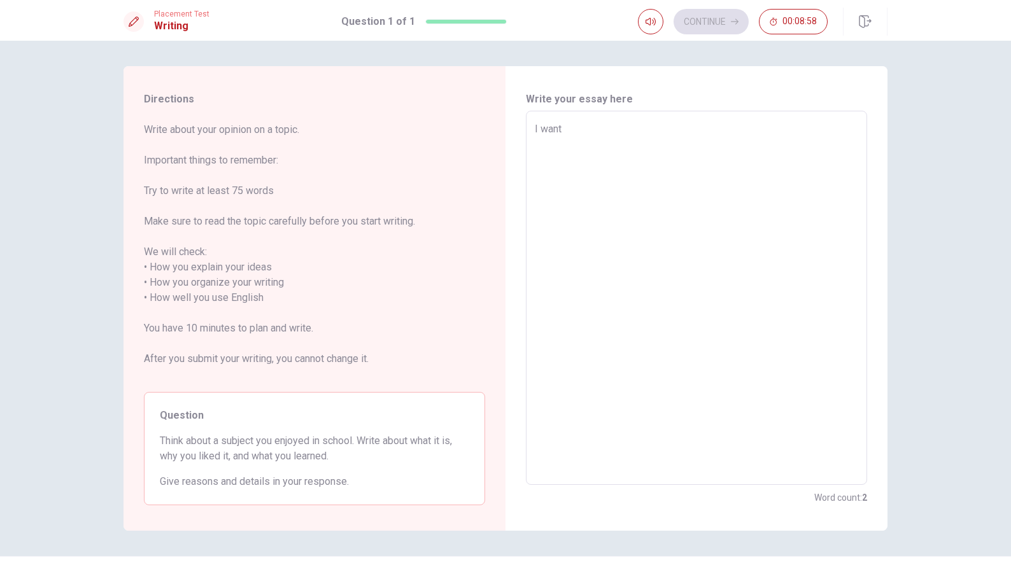
type textarea "I want"
type textarea "x"
type textarea "I want q"
type textarea "x"
type textarea "I want qu"
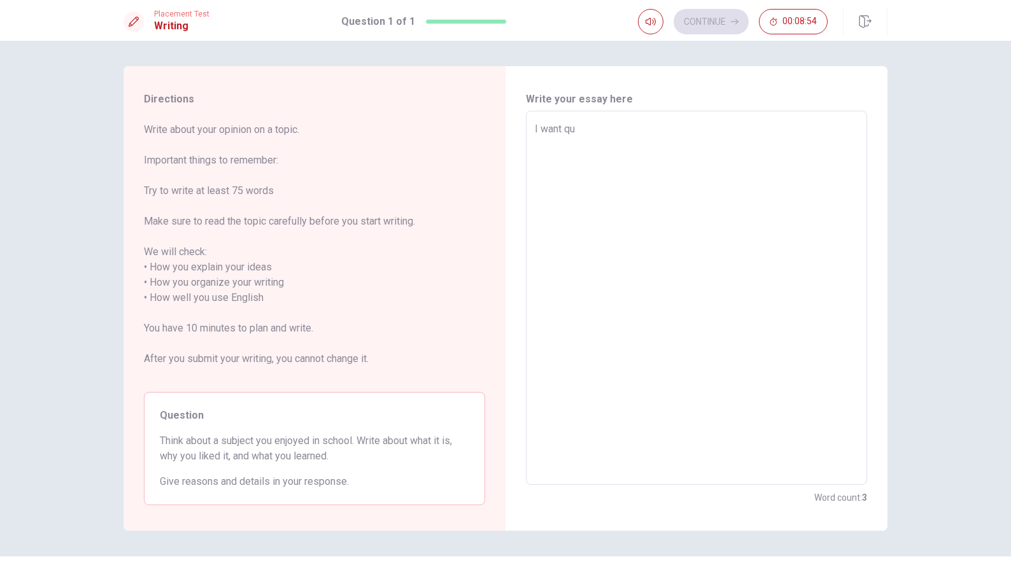
click at [796, 126] on textarea "I want qu" at bounding box center [696, 298] width 323 height 353
type textarea "x"
type textarea "I want q"
type textarea "x"
type textarea "I want"
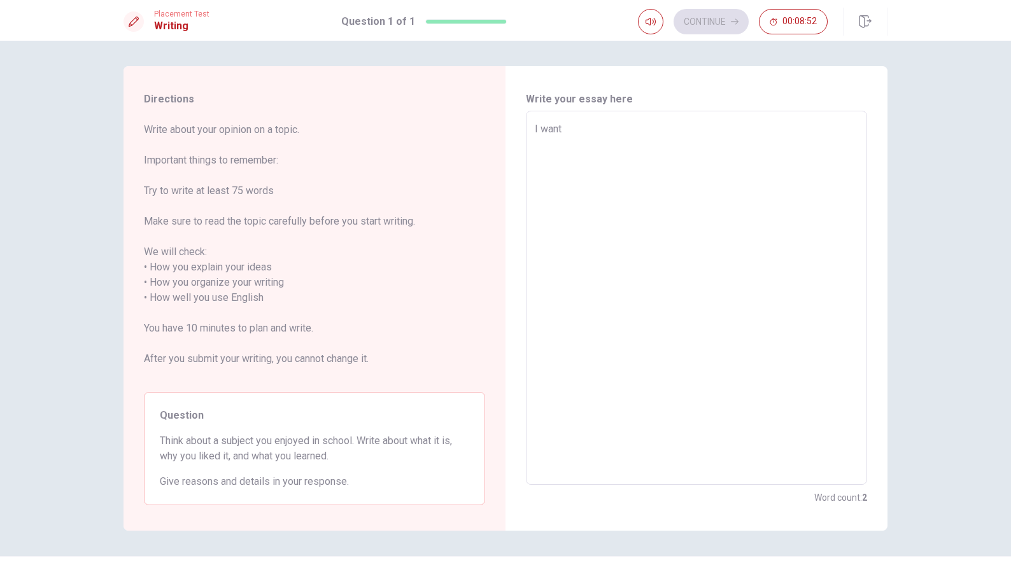
type textarea "x"
type textarea "I want t"
type textarea "x"
type textarea "I want to"
type textarea "x"
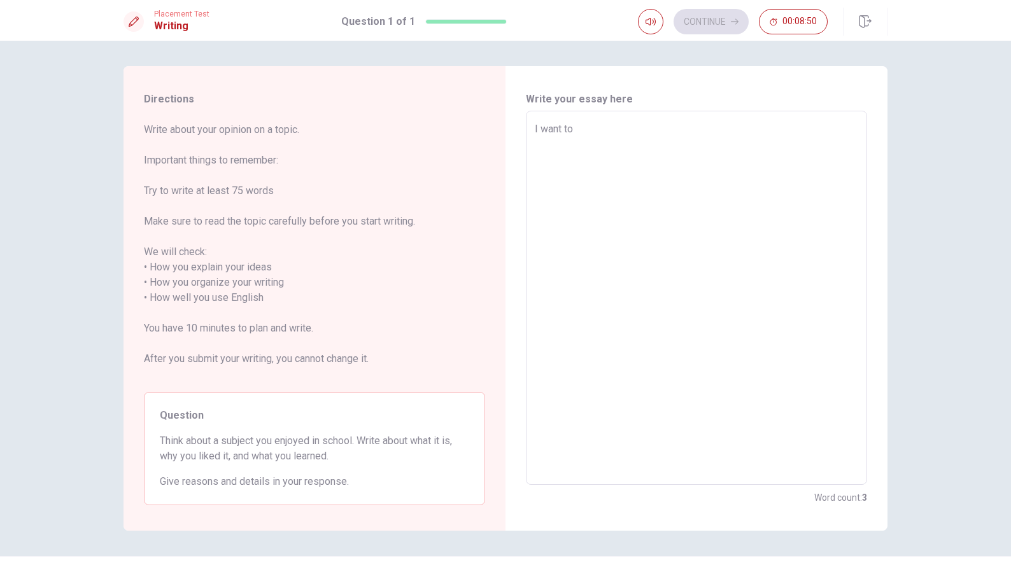
type textarea "I want to"
type textarea "x"
type textarea "I want to s"
type textarea "x"
type textarea "I want to sh"
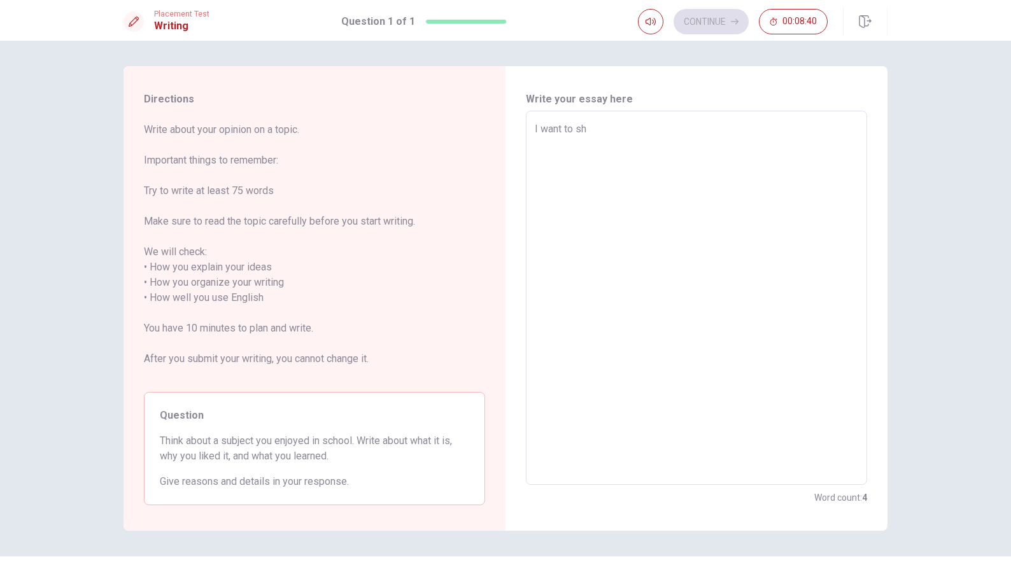
type textarea "x"
type textarea "I want to s"
type textarea "x"
type textarea "I want to st"
type textarea "x"
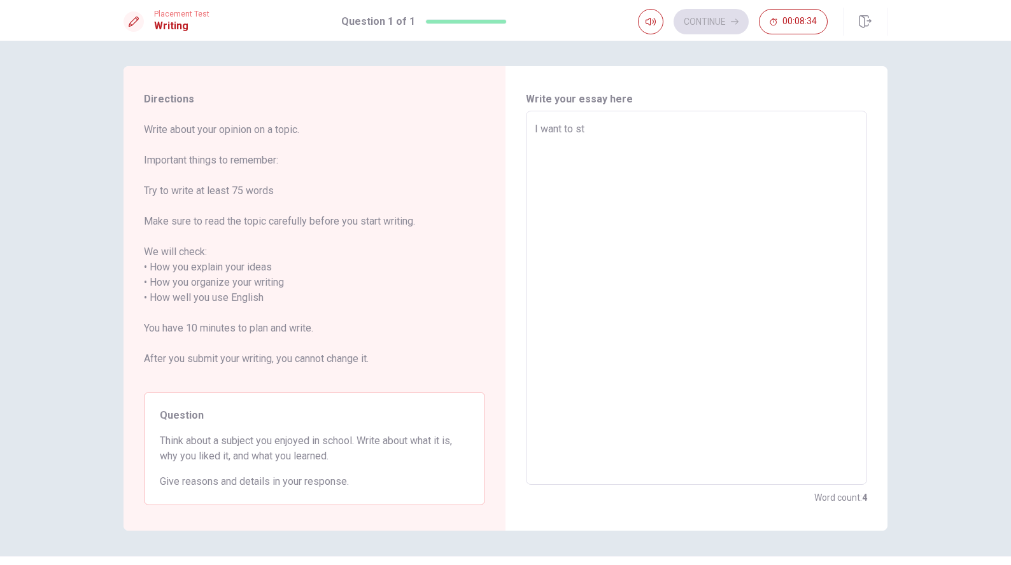
type textarea "I want to sta"
type textarea "x"
type textarea "I want to [PERSON_NAME]"
type textarea "x"
type textarea "I want to stand"
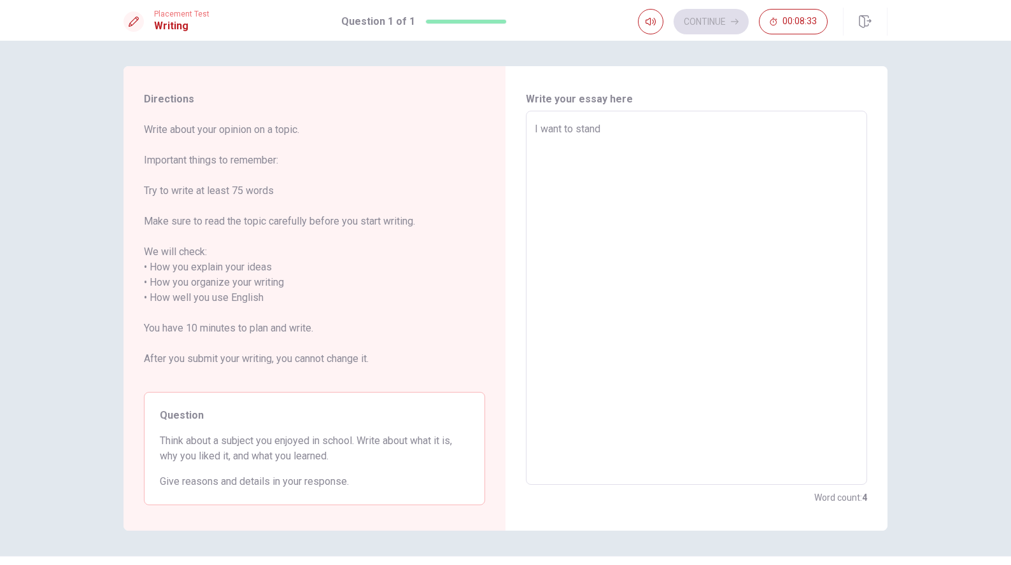
type textarea "x"
type textarea "I want to standu"
type textarea "x"
type textarea "I want to stand"
type textarea "x"
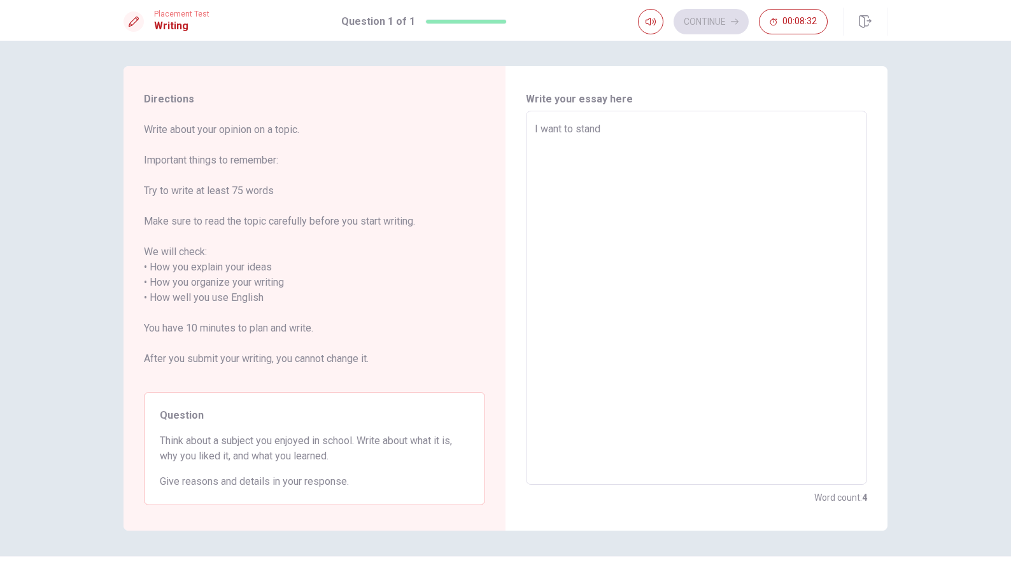
type textarea "I want to standy"
type textarea "x"
type textarea "I want to standy"
type textarea "x"
type textarea "I want to standy e"
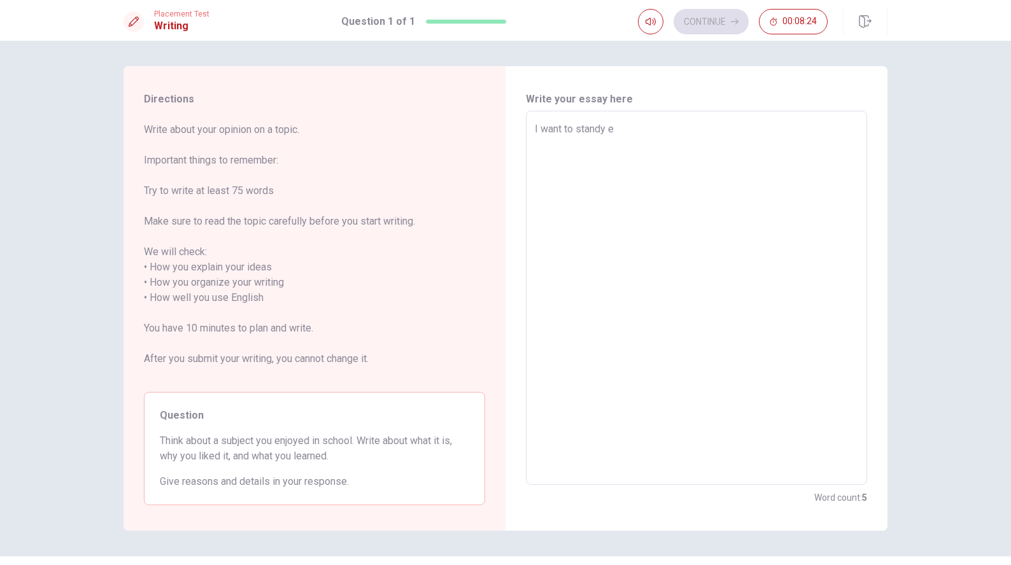
type textarea "x"
type textarea "I want to standy en"
type textarea "x"
type textarea "I want to standy eng"
type textarea "x"
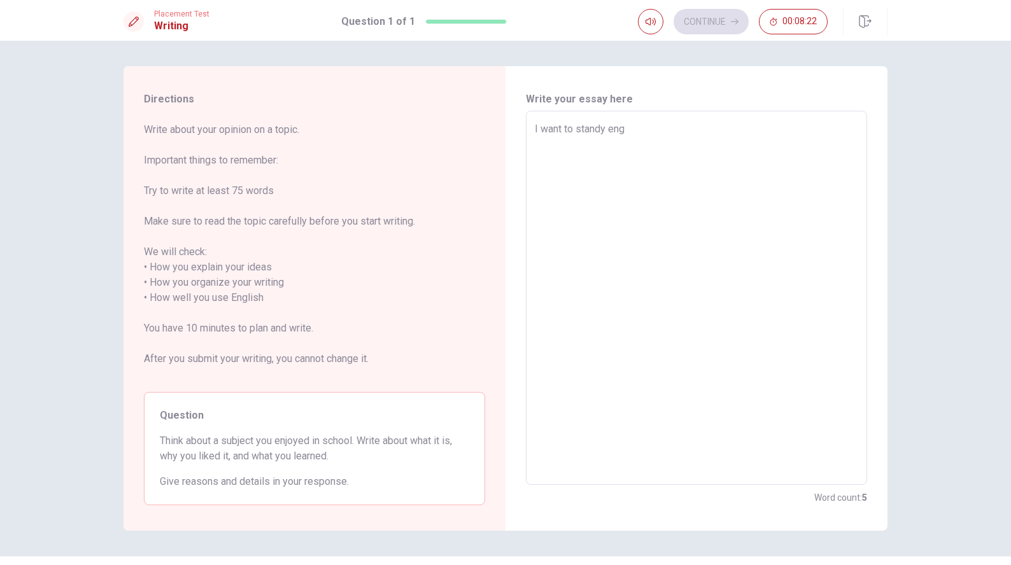
type textarea "I want to standy engg"
type textarea "x"
type textarea "I want to standy eng"
type textarea "x"
type textarea "I want to standy engl"
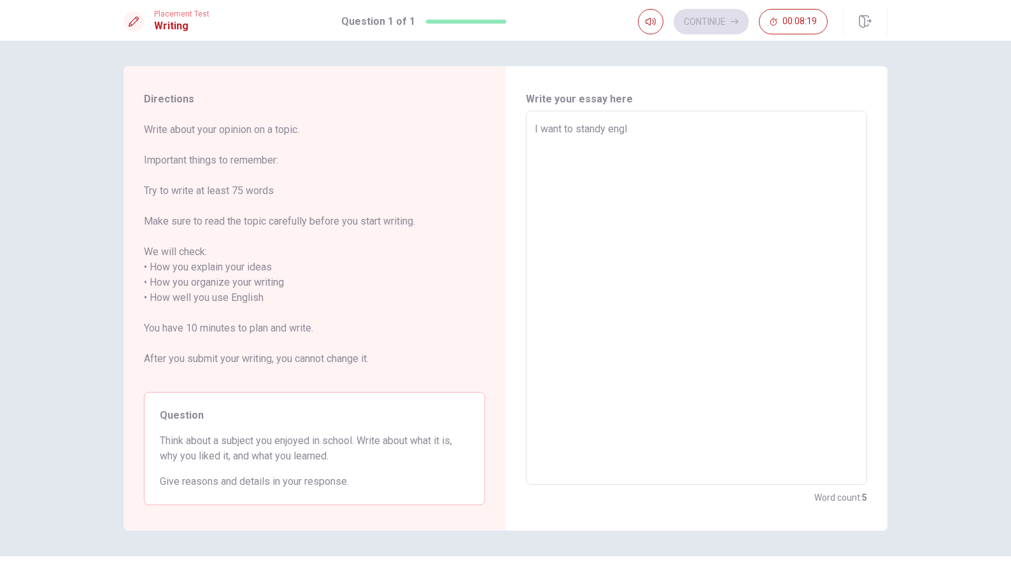
type textarea "x"
type textarea "I want to standy engli"
type textarea "x"
type textarea "I want to standy englis"
type textarea "x"
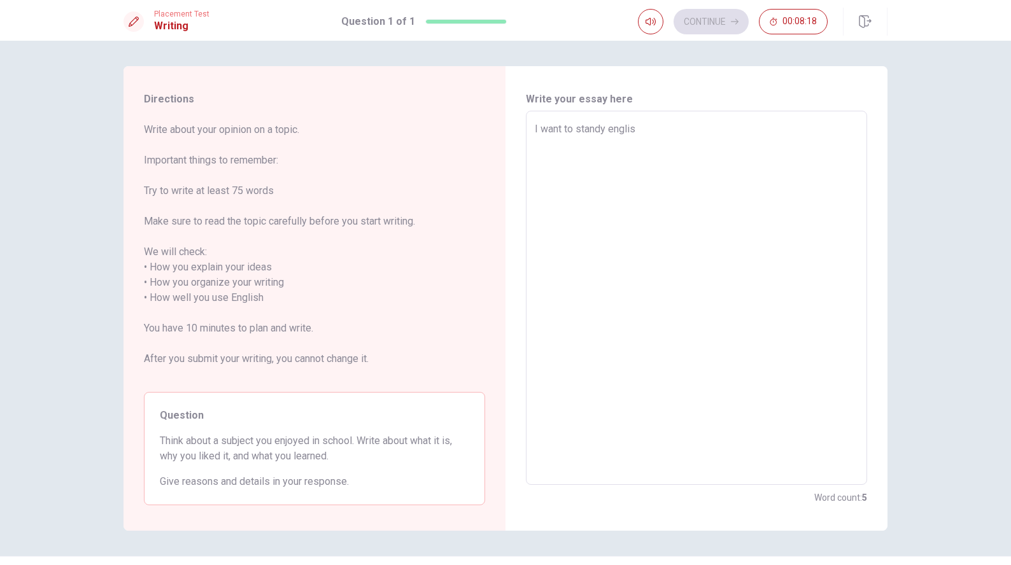
type textarea "I want to standy english"
type textarea "x"
type textarea "I want to standy english"
type textarea "x"
type textarea "I want to standy english"
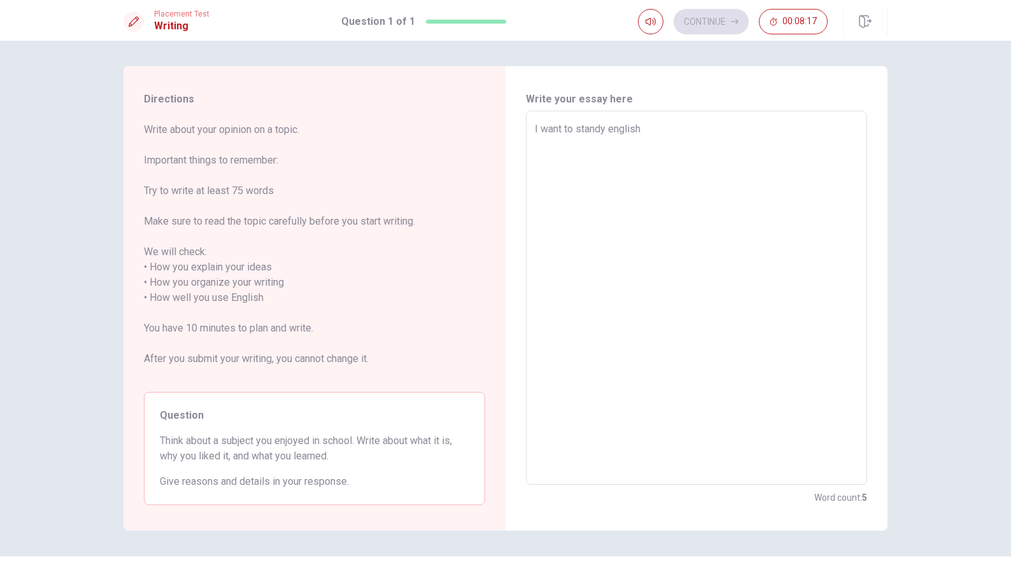
type textarea "x"
type textarea "I want to standy english."
type textarea "x"
type textarea "I want to standy english.s"
type textarea "x"
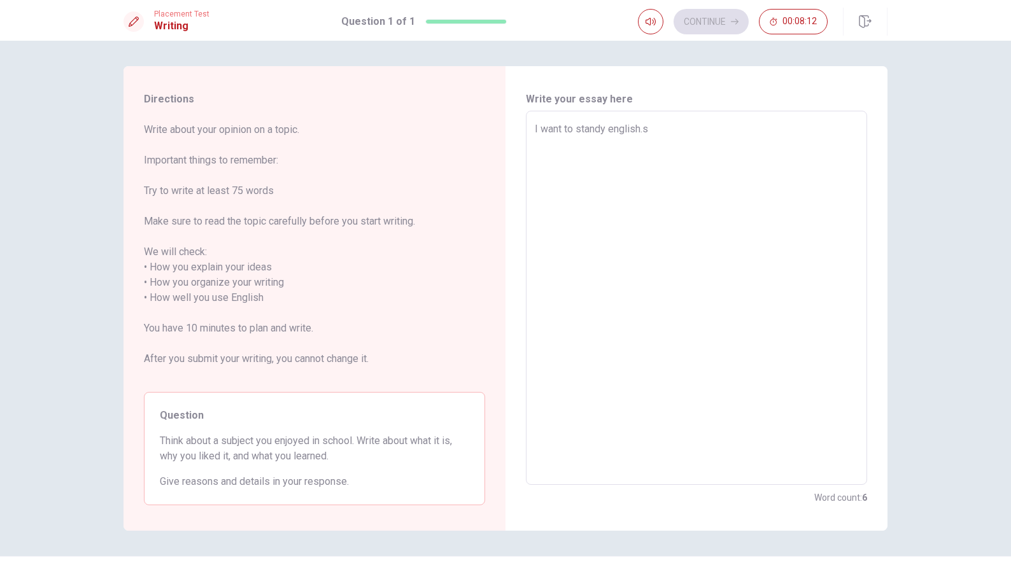
type textarea "I want to standy [DOMAIN_NAME]"
type textarea "x"
type textarea "I want to standy [DOMAIN_NAME],"
type textarea "x"
type textarea "I want to standy [DOMAIN_NAME],w"
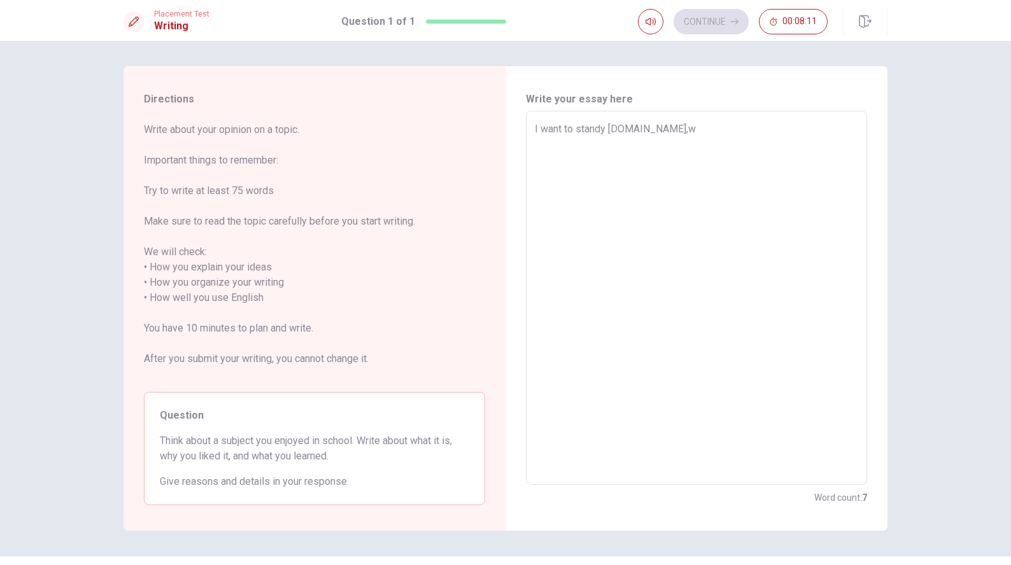
type textarea "x"
type textarea "I want to standy [DOMAIN_NAME],w"
type textarea "x"
type textarea "I want to standy [DOMAIN_NAME],w"
type textarea "x"
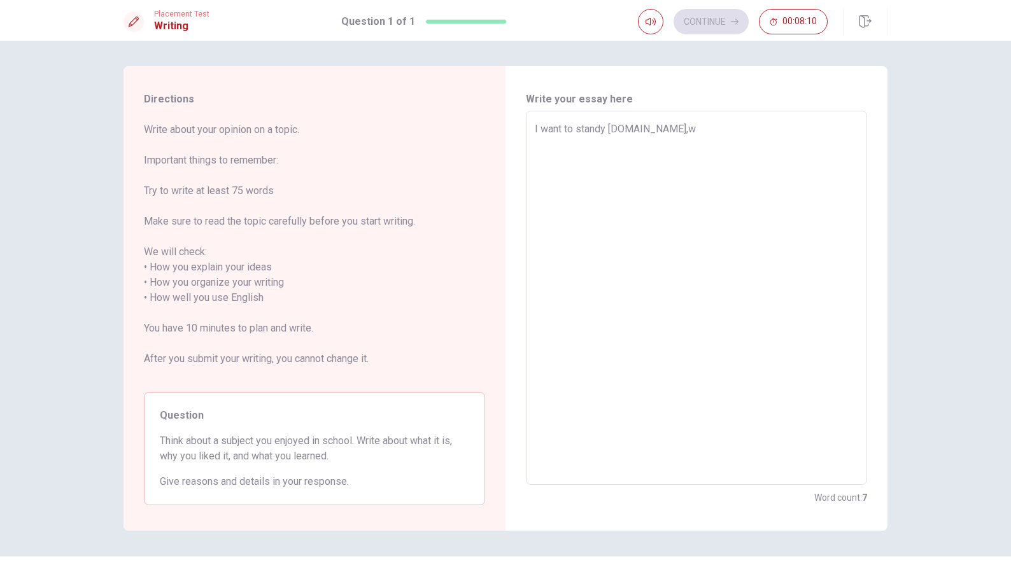
type textarea "I want to standy [DOMAIN_NAME],"
type textarea "x"
type textarea "I want to standy [DOMAIN_NAME],w"
type textarea "x"
type textarea "I want to standy [DOMAIN_NAME],"
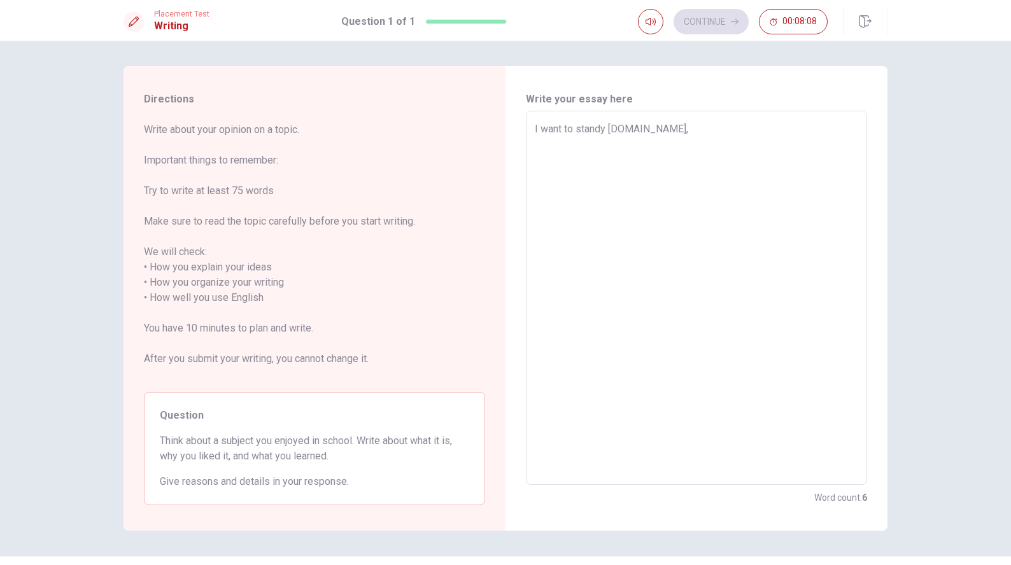
type textarea "x"
type textarea "I want to standy [DOMAIN_NAME],i"
type textarea "x"
type textarea "I want to standy [DOMAIN_NAME],i"
type textarea "x"
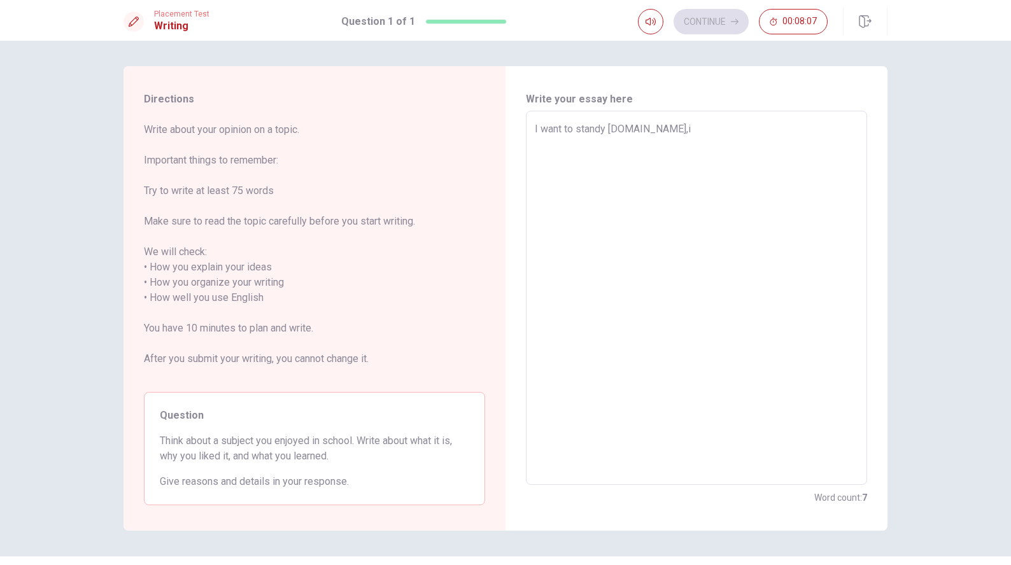
type textarea "I want to standy [DOMAIN_NAME],i"
type textarea "x"
type textarea "I want to standy [DOMAIN_NAME],"
type textarea "x"
type textarea "I want to standy [DOMAIN_NAME],I"
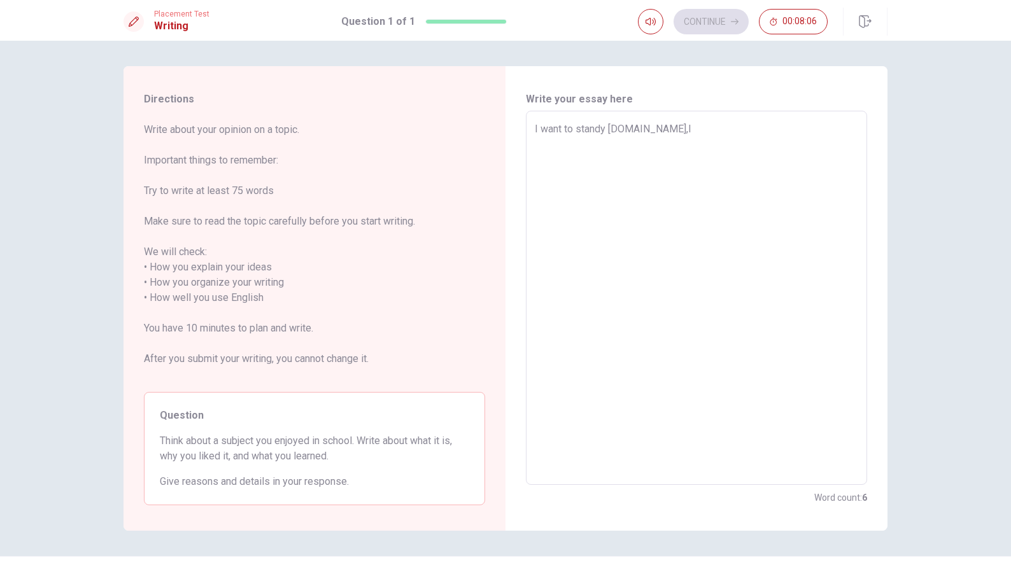
type textarea "x"
type textarea "I want to standy [DOMAIN_NAME],"
type textarea "x"
type textarea "I want to standy [DOMAIN_NAME],I"
type textarea "x"
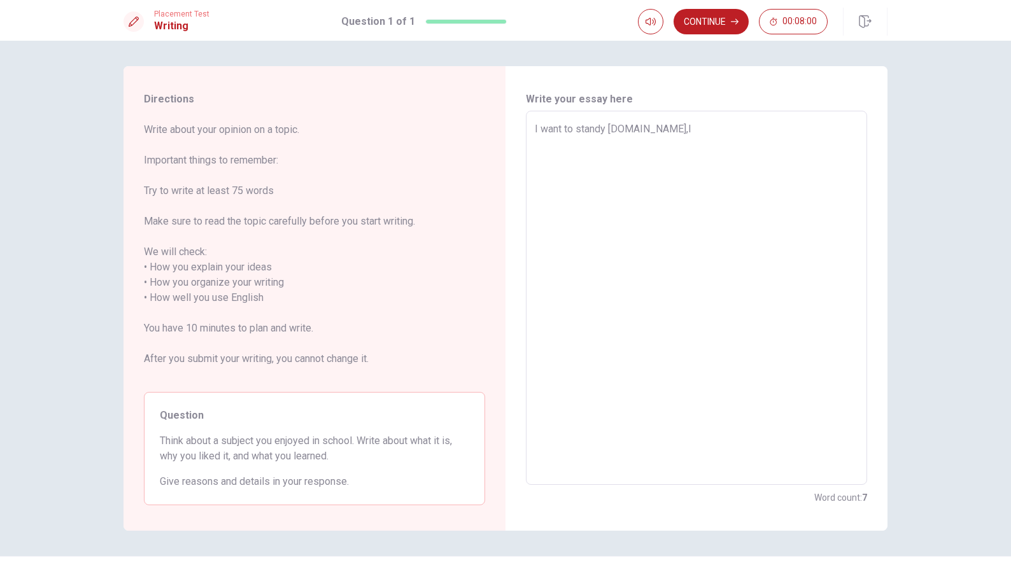
type textarea "I want to standy [DOMAIN_NAME],I"
type textarea "x"
type textarea "I want to standy [DOMAIN_NAME],I w"
type textarea "x"
type textarea "I want to standy [DOMAIN_NAME],I wi"
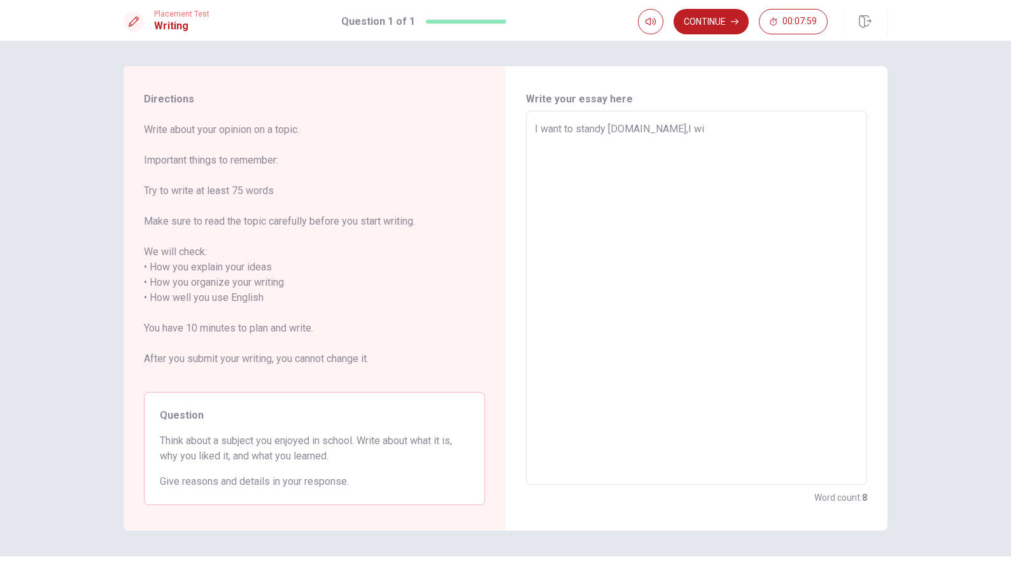
type textarea "x"
type textarea "I want to standy [DOMAIN_NAME],I wil"
type textarea "x"
type textarea "I want to standy [DOMAIN_NAME],I will"
type textarea "x"
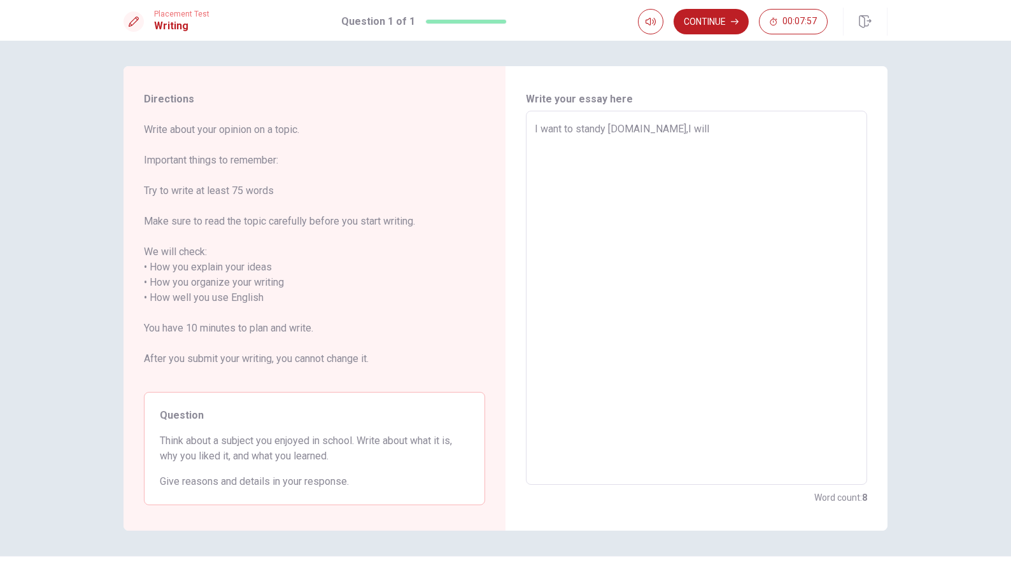
type textarea "I want to standy [DOMAIN_NAME],I will"
type textarea "x"
type textarea "I want to standy [DOMAIN_NAME],I will g"
type textarea "x"
type textarea "I want to standy [DOMAIN_NAME],I will go"
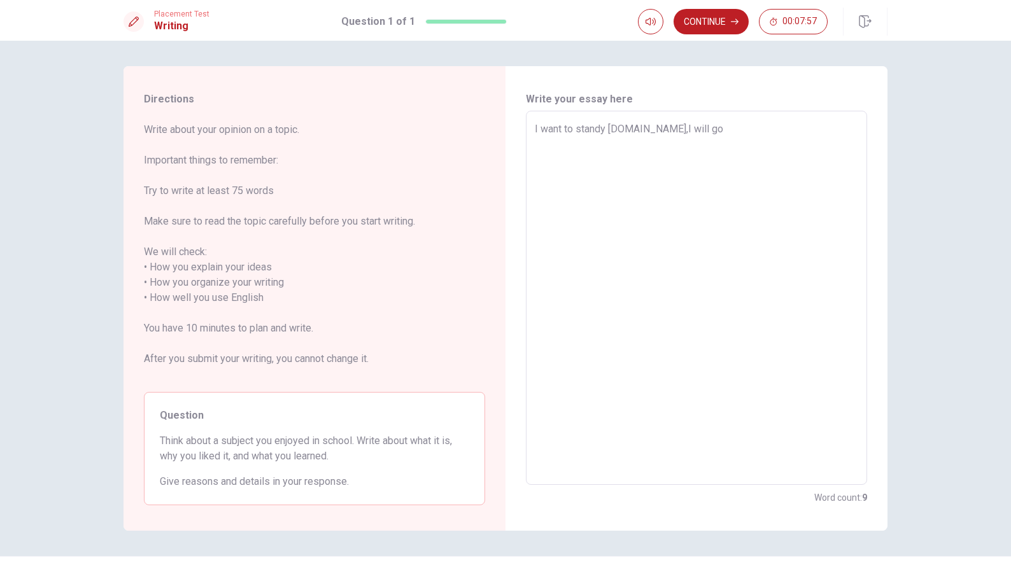
type textarea "x"
type textarea "I want to standy [DOMAIN_NAME],I will go"
type textarea "x"
type textarea "I want to standy [DOMAIN_NAME],I will go t"
type textarea "x"
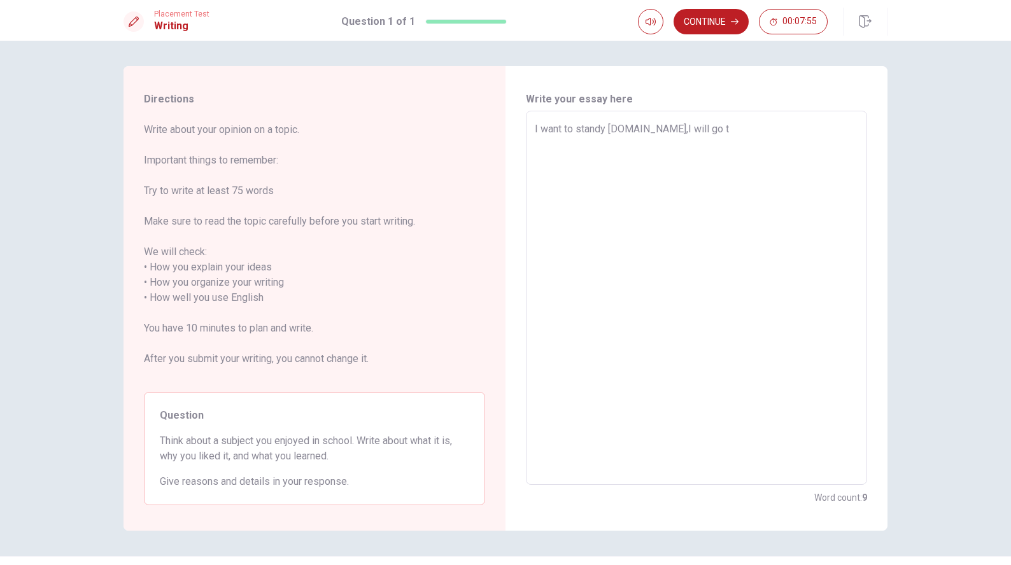
type textarea "I want to standy [DOMAIN_NAME],I will go to"
type textarea "x"
type textarea "I want to standy [DOMAIN_NAME],I will go to"
type textarea "x"
type textarea "I want to standy [DOMAIN_NAME],I will go to a"
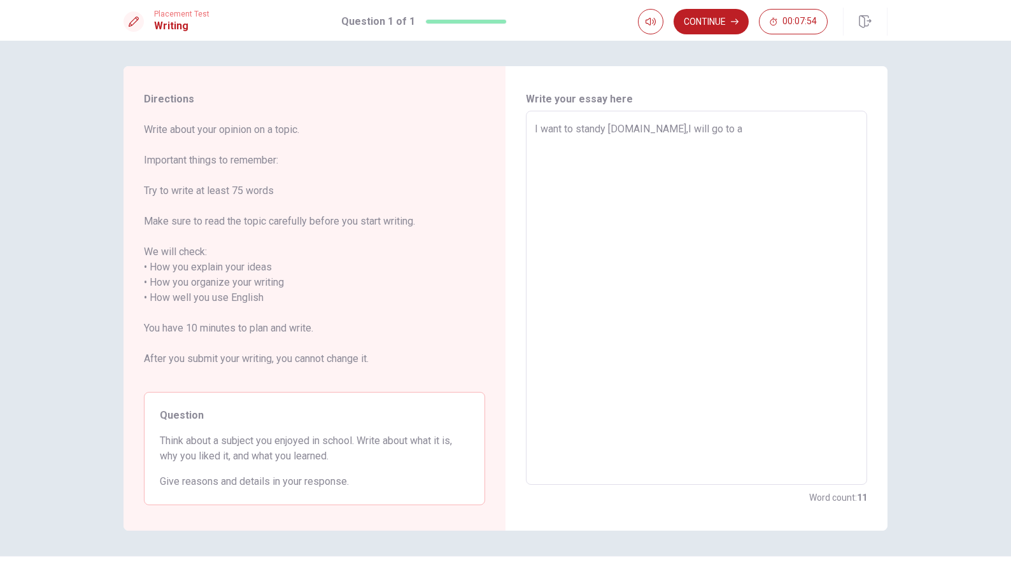
type textarea "x"
type textarea "I want to standy [DOMAIN_NAME],I will go to a"
type textarea "x"
type textarea "I want to standy [DOMAIN_NAME],I will go to a l"
type textarea "x"
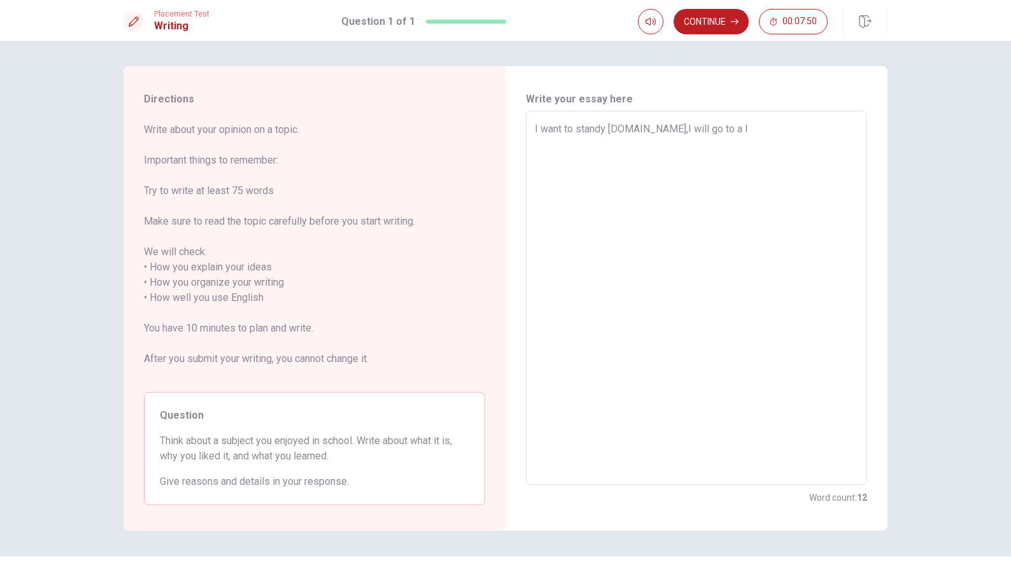
type textarea "I want to standy [DOMAIN_NAME],I will go to a la"
type textarea "x"
type textarea "I want to standy [DOMAIN_NAME],I will go to a lan"
type textarea "x"
type textarea "I want to standy [DOMAIN_NAME],I will go to a lang"
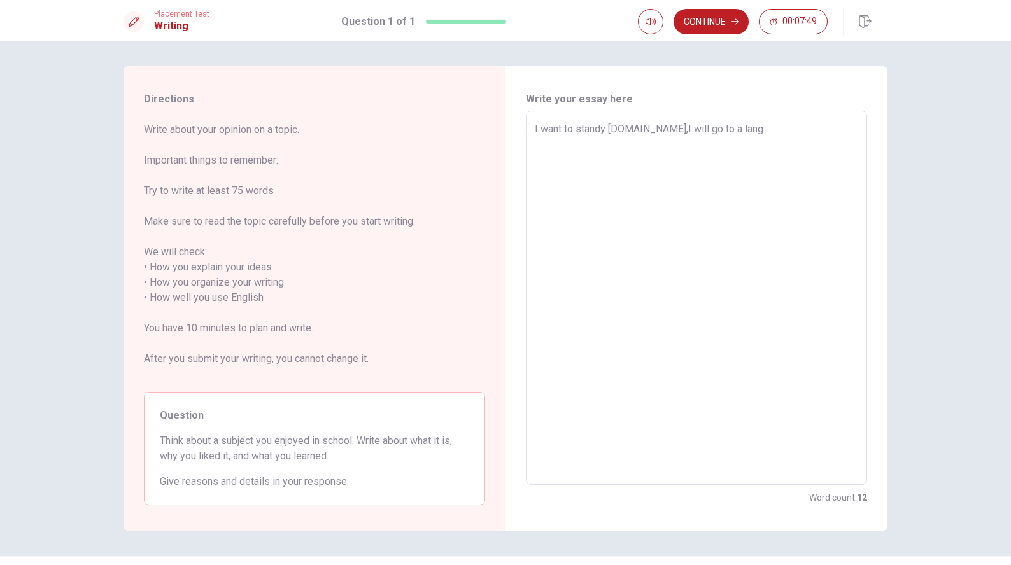
type textarea "x"
type textarea "I want to standy [DOMAIN_NAME],I will go to a langu"
type textarea "x"
type textarea "I want to standy [DOMAIN_NAME],I will go to a langue"
type textarea "x"
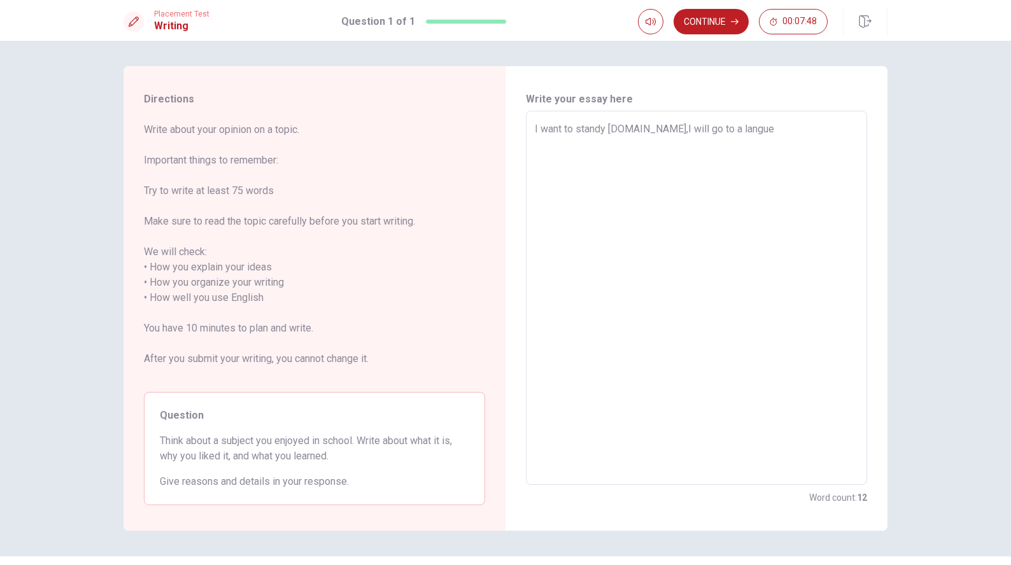
type textarea "I want to standy [DOMAIN_NAME],I will go to a langues"
type textarea "x"
type textarea "I want to standy [DOMAIN_NAME],I will go to a languese"
type textarea "x"
type textarea "I want to standy [DOMAIN_NAME],I will go to a langues"
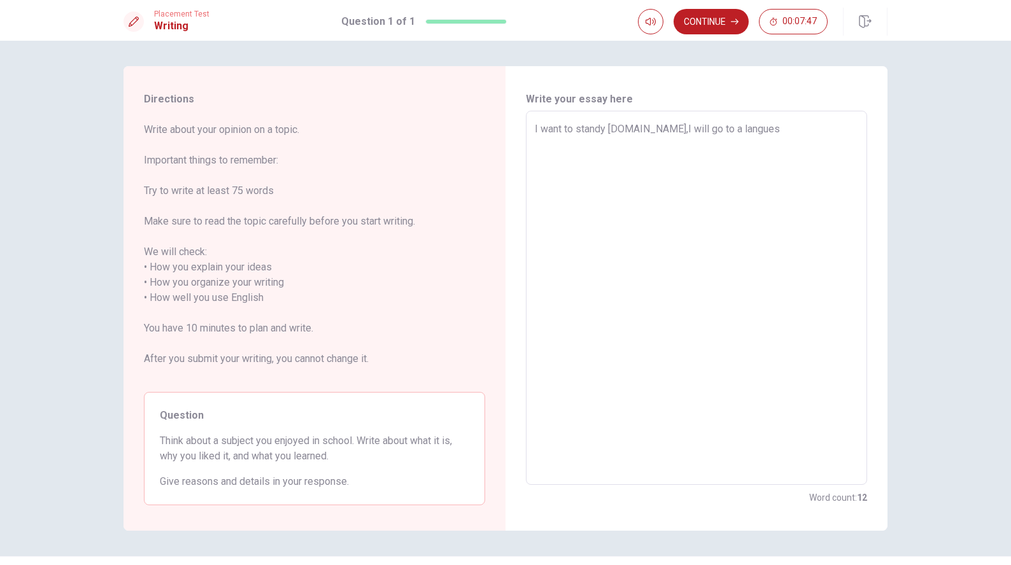
type textarea "x"
type textarea "I want to standy [DOMAIN_NAME],I will go to a languest"
type textarea "x"
type textarea "I want to standy [DOMAIN_NAME],I will go to a languest"
type textarea "x"
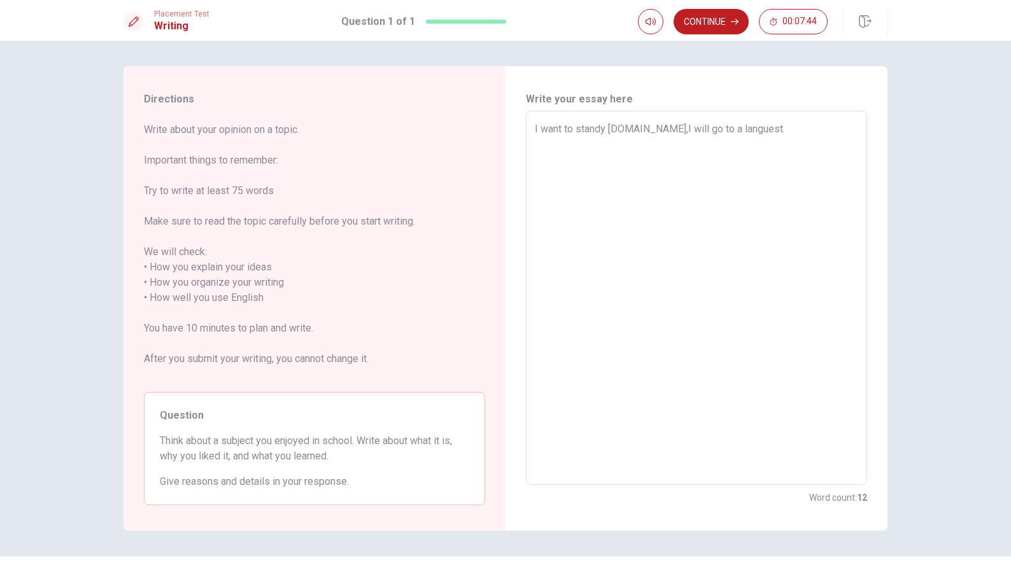
type textarea "I want to standy [DOMAIN_NAME],I will go to a languest s"
type textarea "x"
type textarea "I want to standy [DOMAIN_NAME],I will go to a languest sc"
type textarea "x"
type textarea "I want to standy [DOMAIN_NAME],I will go to a languest sch"
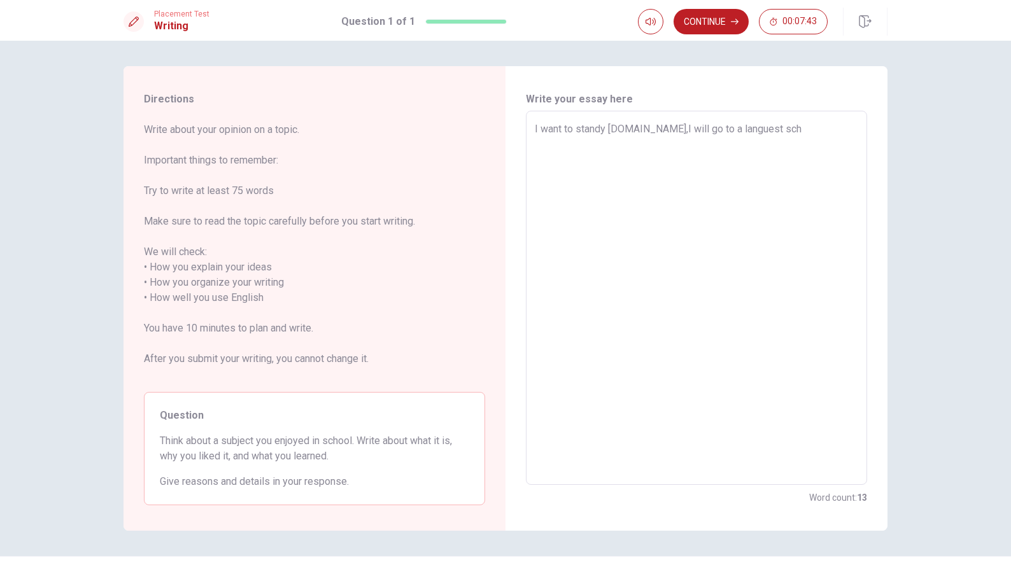
type textarea "x"
type textarea "I want to standy [DOMAIN_NAME],I will go to a languest scho"
type textarea "x"
type textarea "I want to standy [DOMAIN_NAME],I will go to a languest schoo"
type textarea "x"
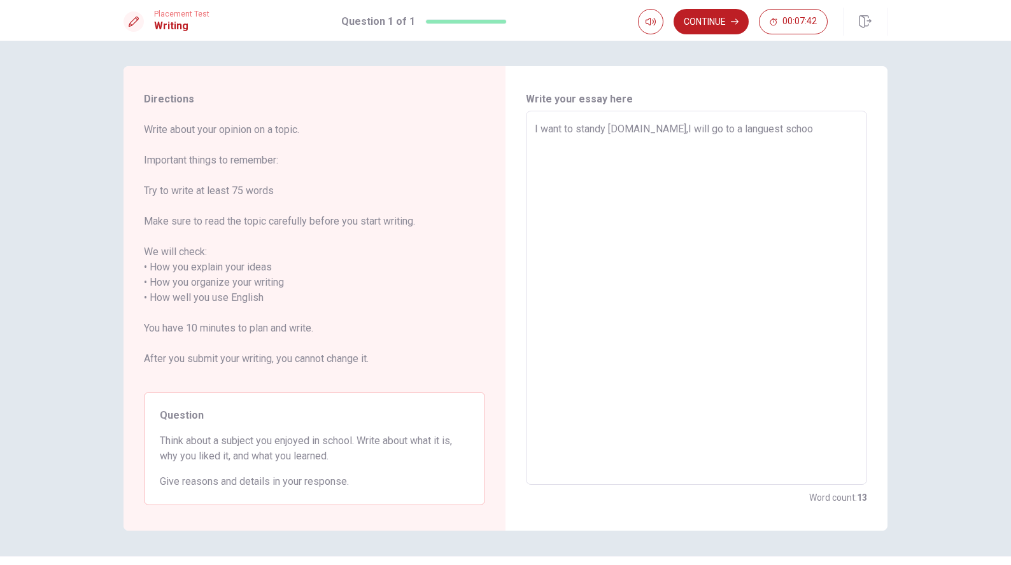
type textarea "I want to standy [DOMAIN_NAME],I will go to a languest school"
type textarea "x"
type textarea "I want to standy [DOMAIN_NAME],I will go to a languest school"
type textarea "x"
type textarea "I want to standy [DOMAIN_NAME],I will go to a languest school q"
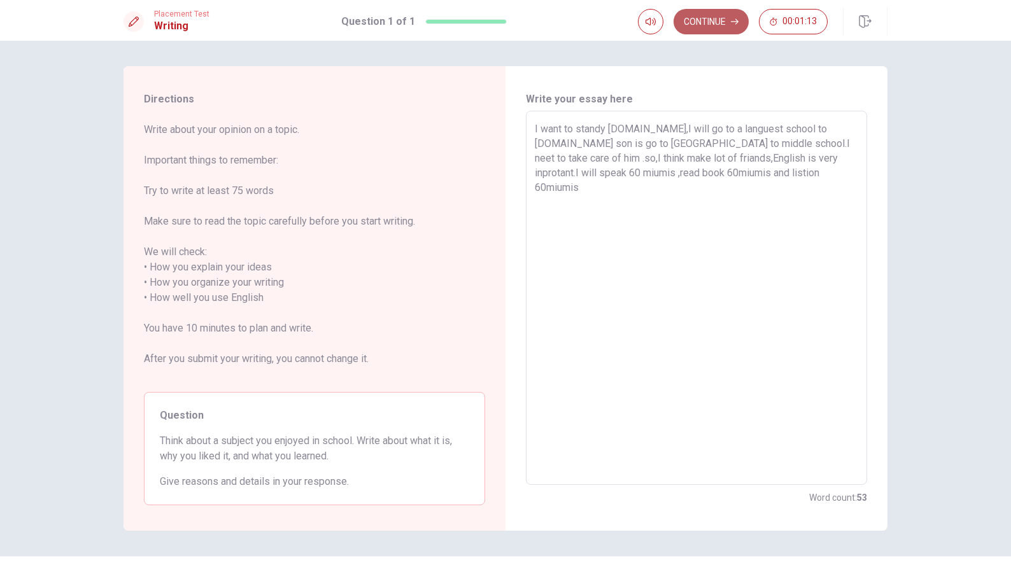
click at [712, 19] on button "Continue" at bounding box center [710, 21] width 75 height 25
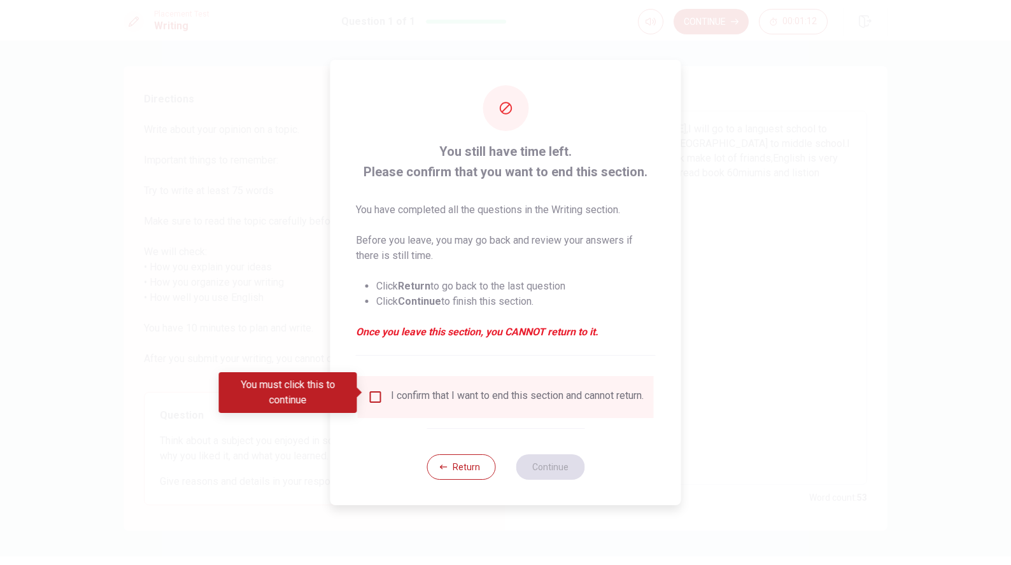
click at [374, 393] on input "You must click this to continue" at bounding box center [375, 397] width 15 height 15
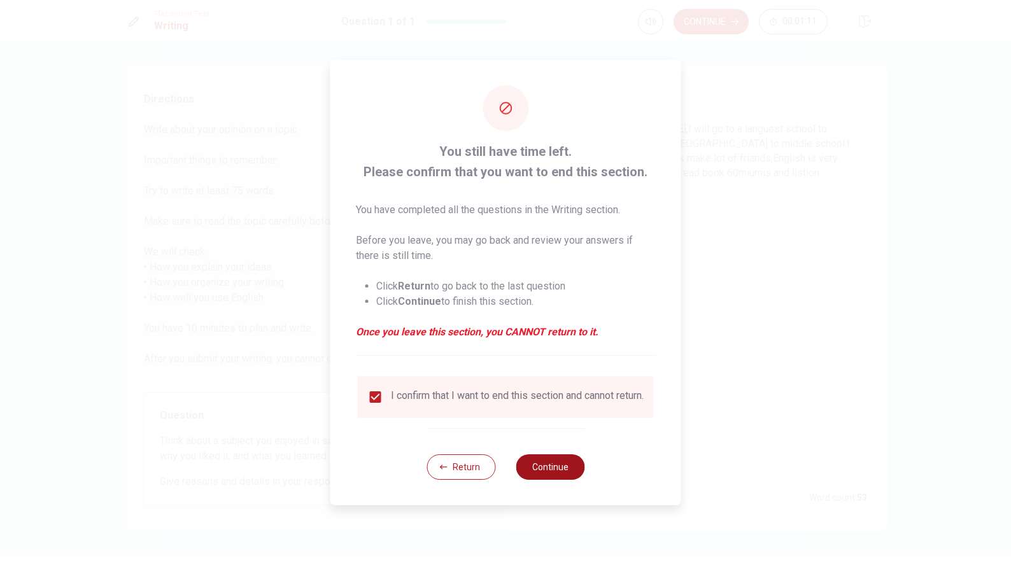
click at [544, 467] on button "Continue" at bounding box center [550, 466] width 69 height 25
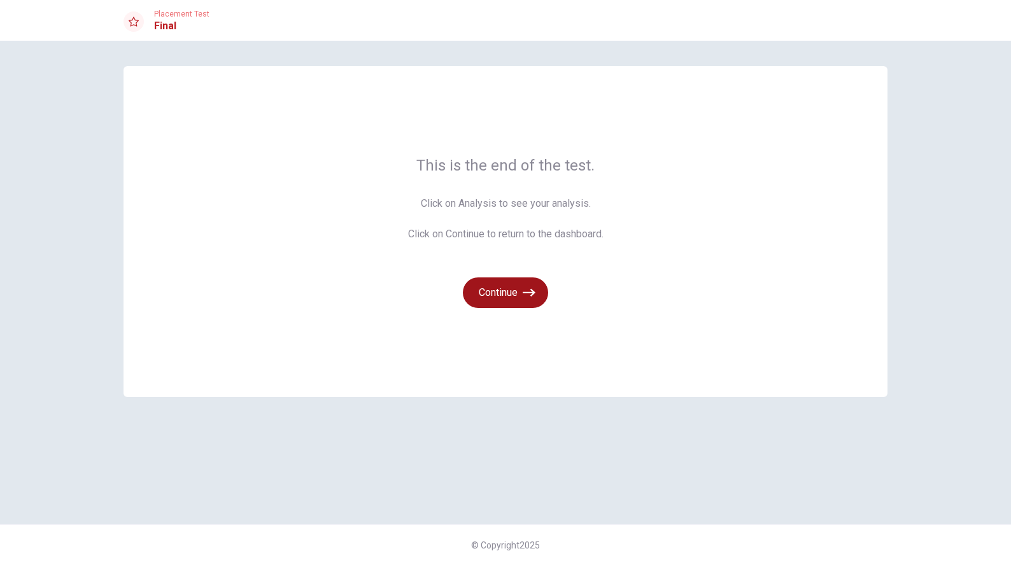
click at [513, 285] on button "Continue" at bounding box center [505, 292] width 85 height 31
